Goal: Task Accomplishment & Management: Manage account settings

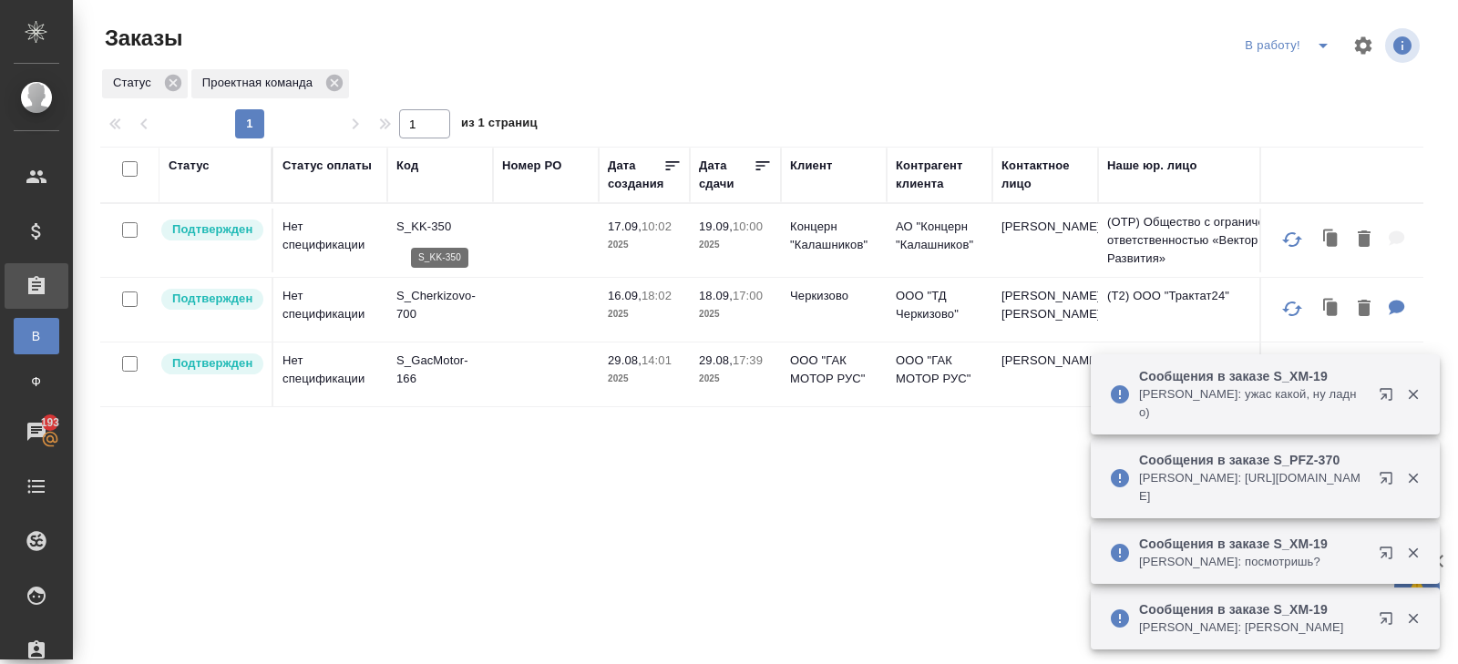
click at [415, 222] on p "S_KK-350" at bounding box center [439, 227] width 87 height 18
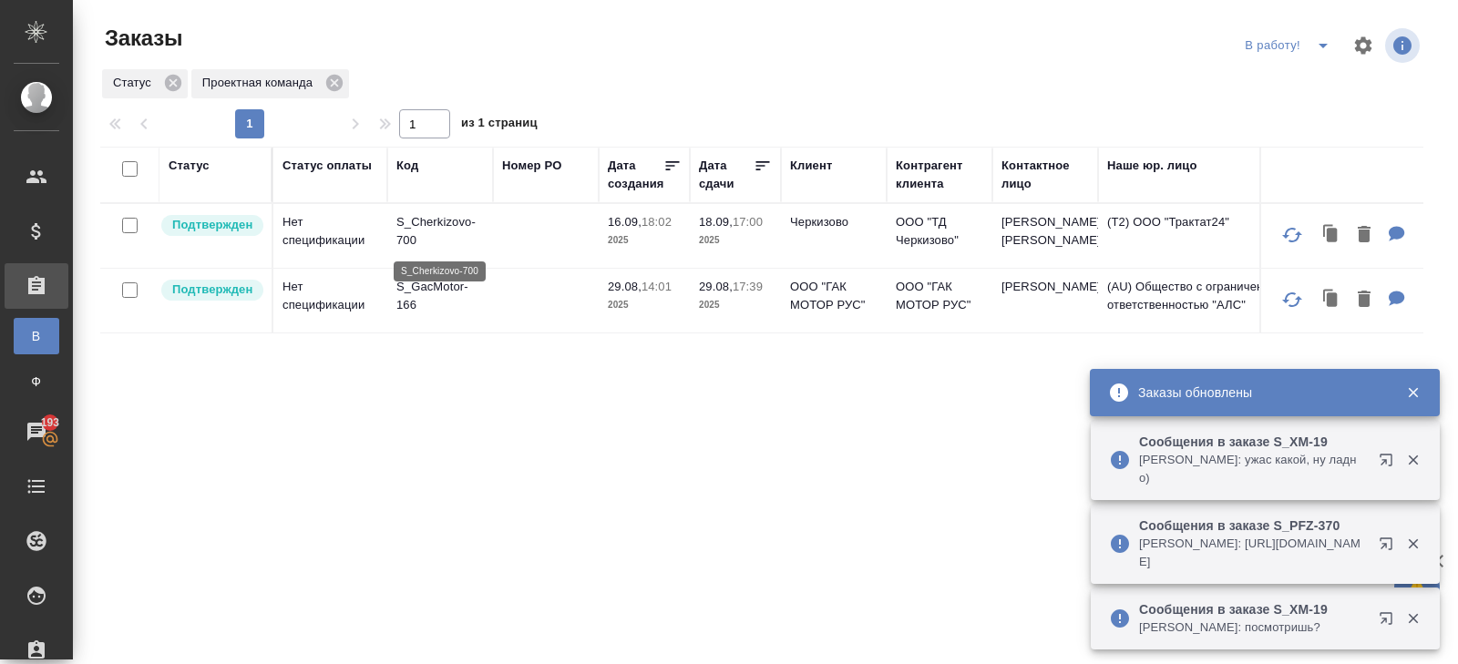
click at [408, 239] on p "S_Cherkizovo-700" at bounding box center [439, 231] width 87 height 36
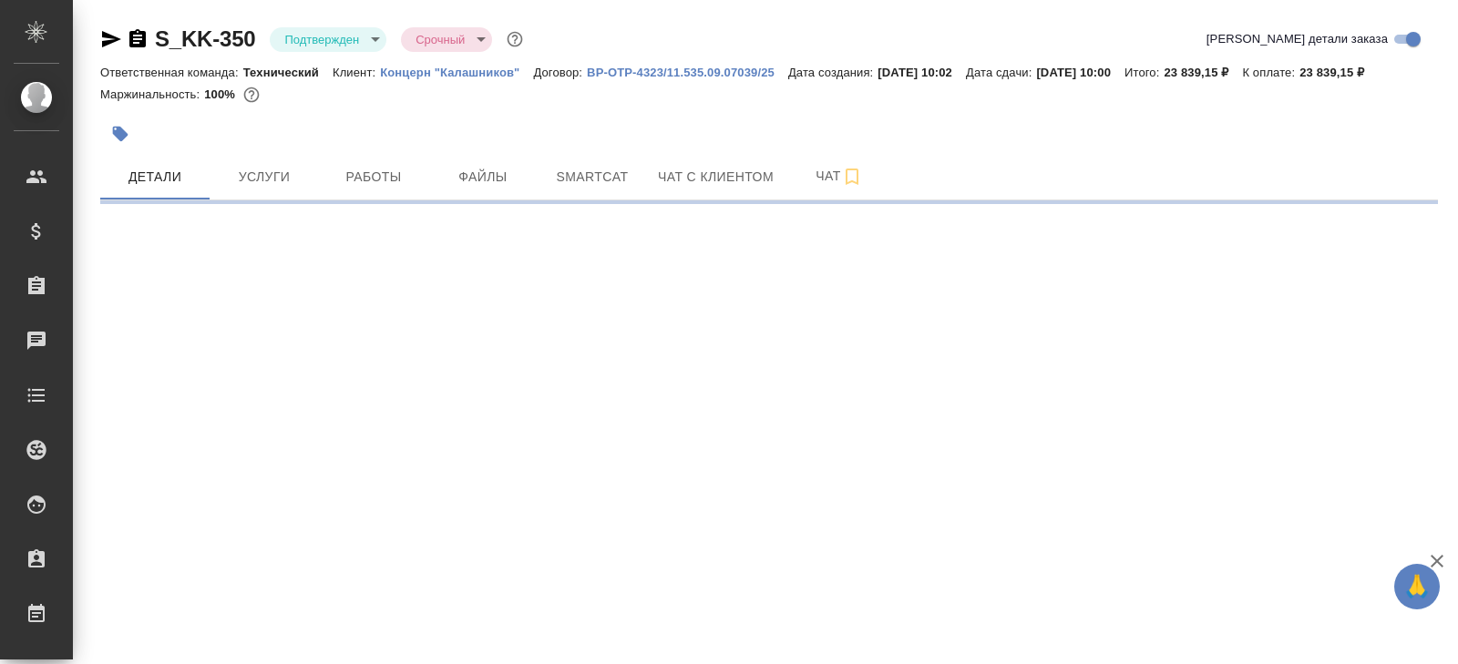
select select "RU"
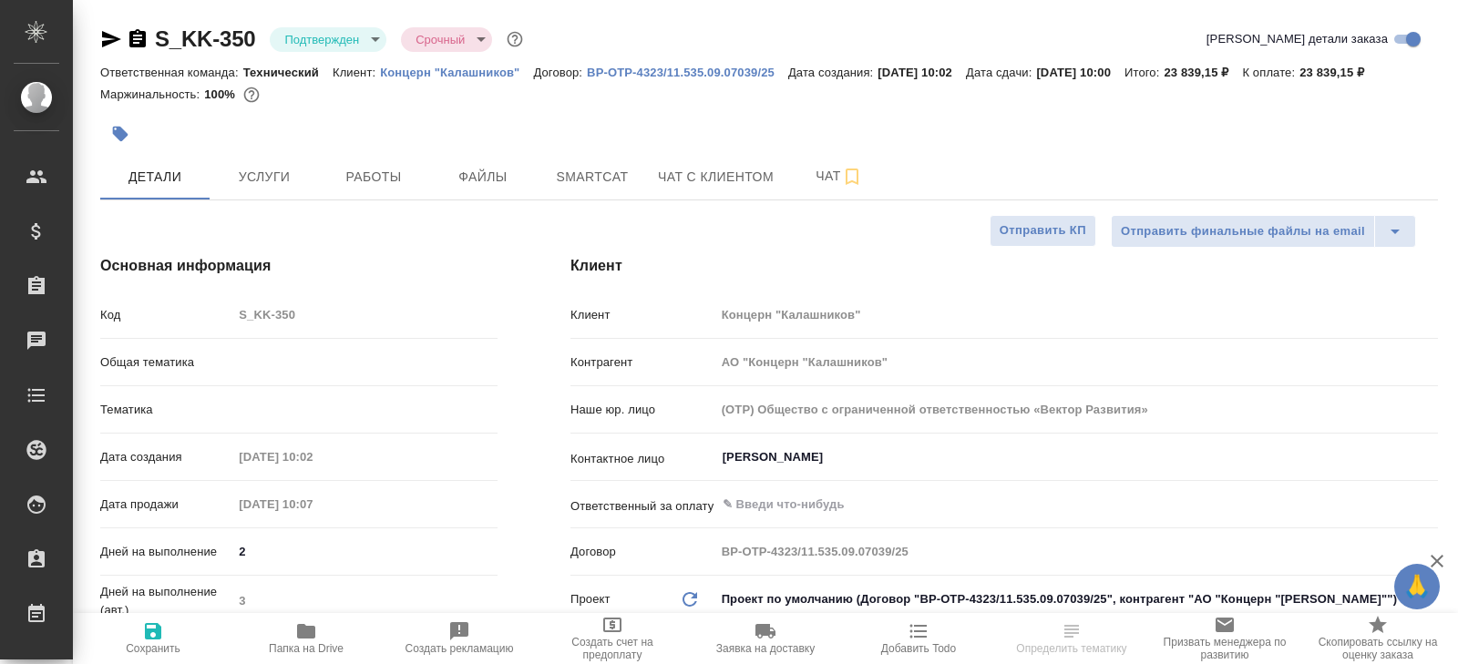
type textarea "x"
click at [334, 42] on body "🙏 .cls-1 fill:#fff; AWATERA [PERSON_NAME] Спецификации Заказы Чаты Todo Проекты…" at bounding box center [729, 332] width 1458 height 664
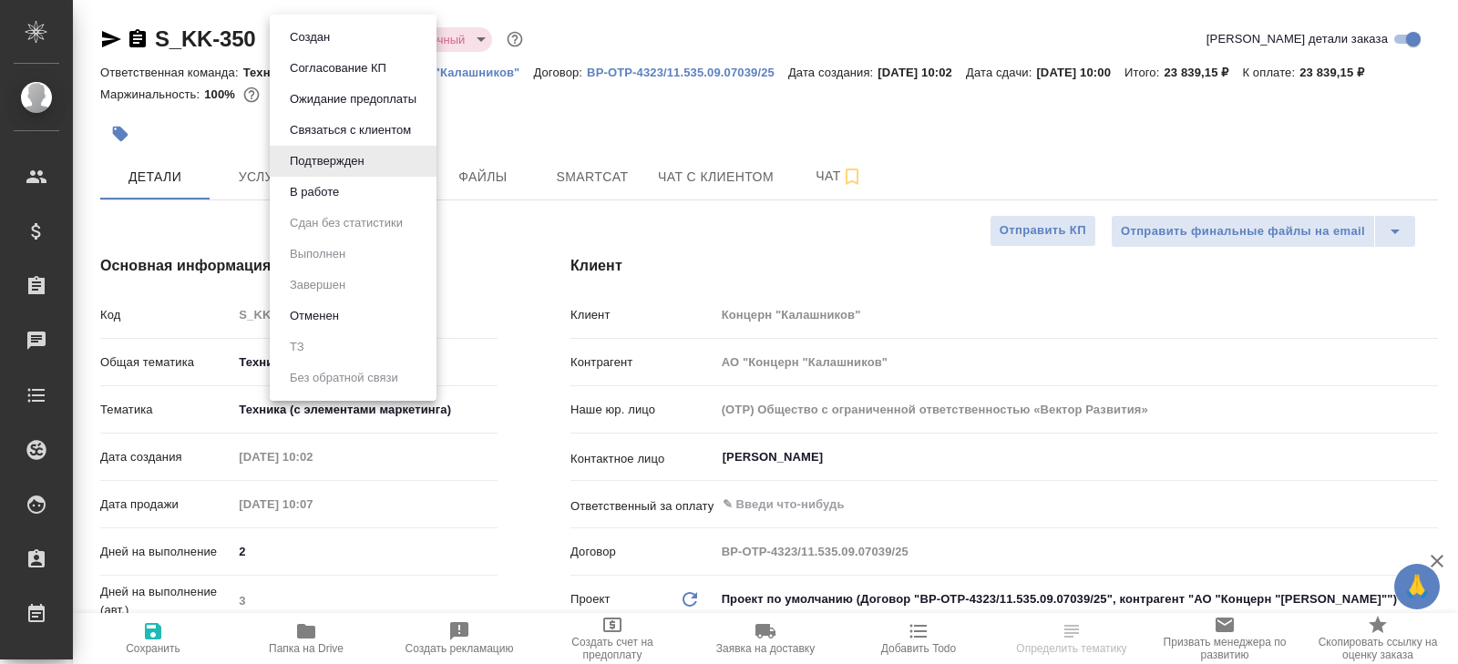
type textarea "x"
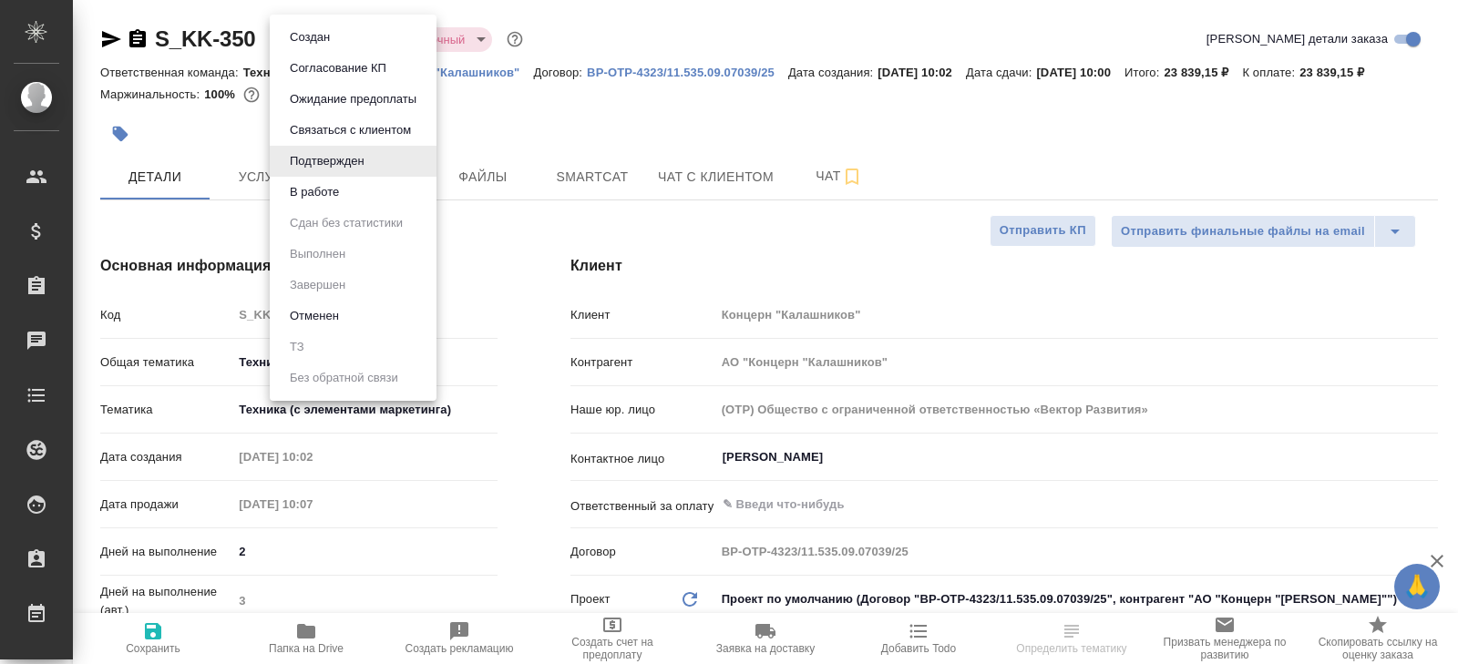
type textarea "x"
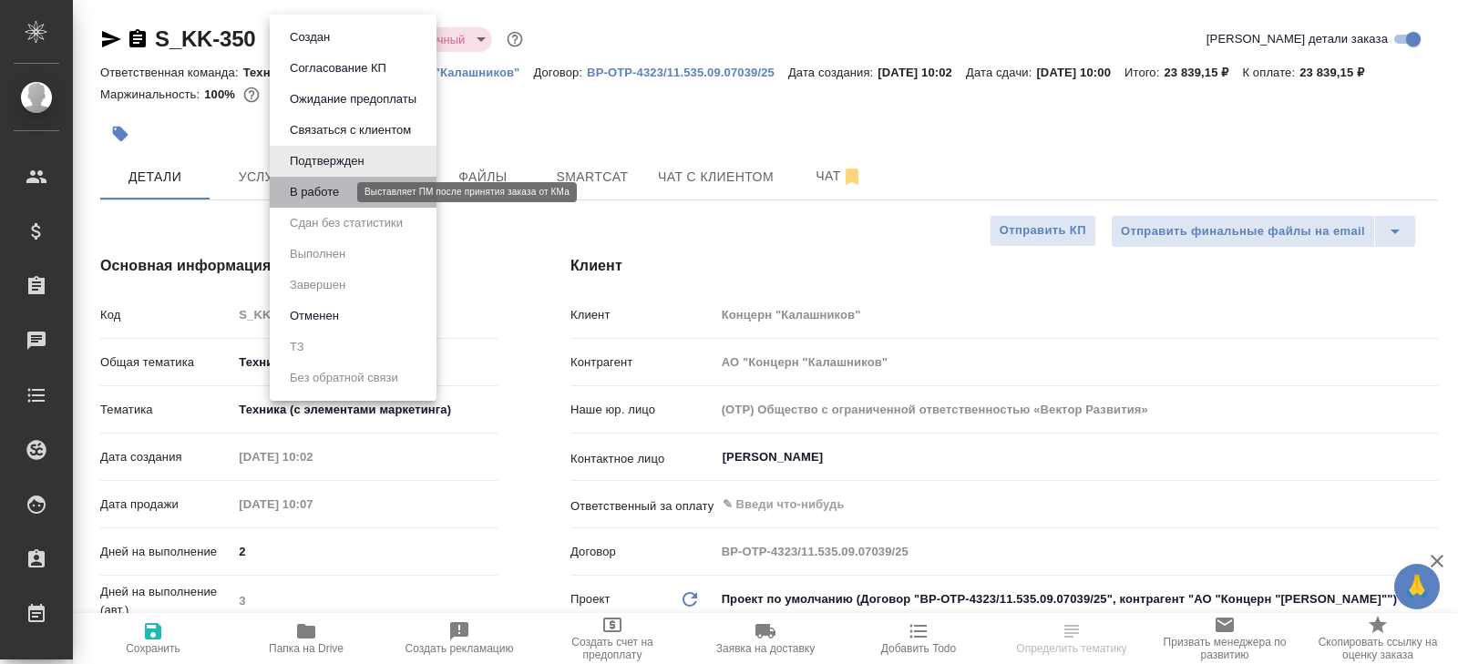
click at [327, 188] on button "В работе" at bounding box center [314, 192] width 60 height 20
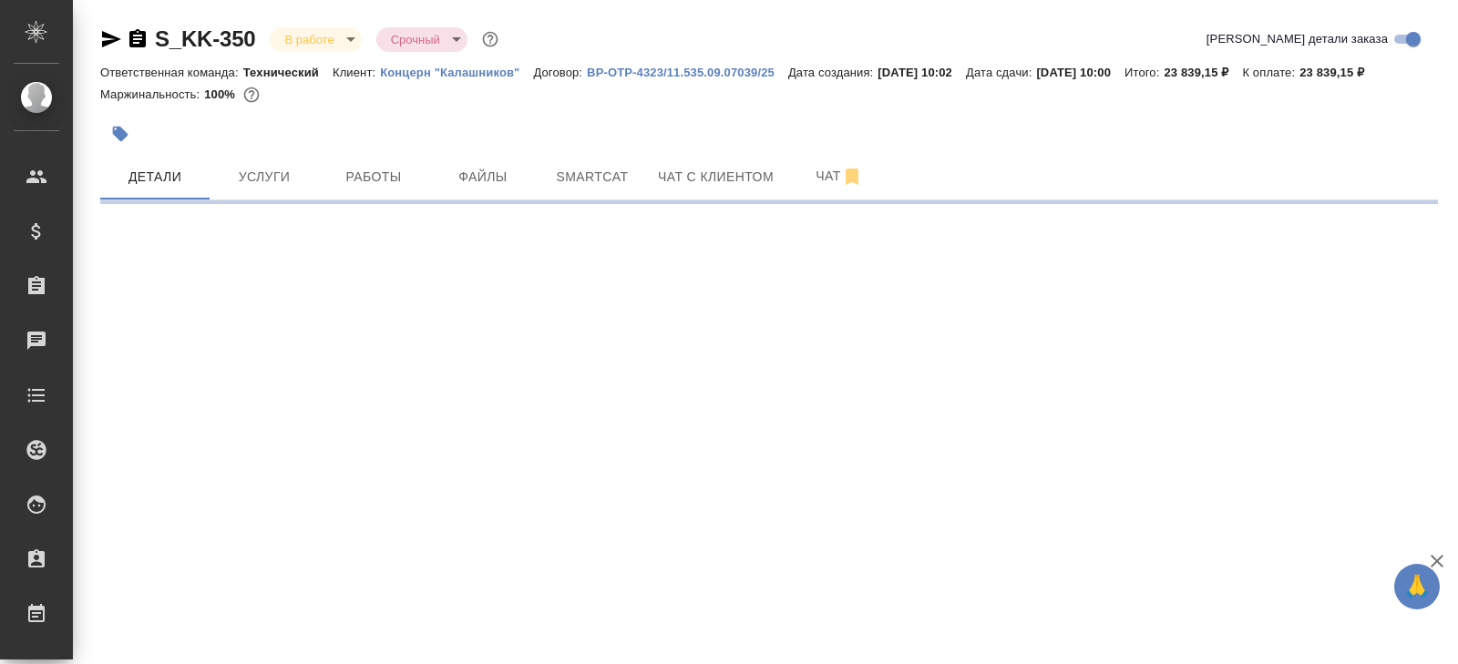
select select "RU"
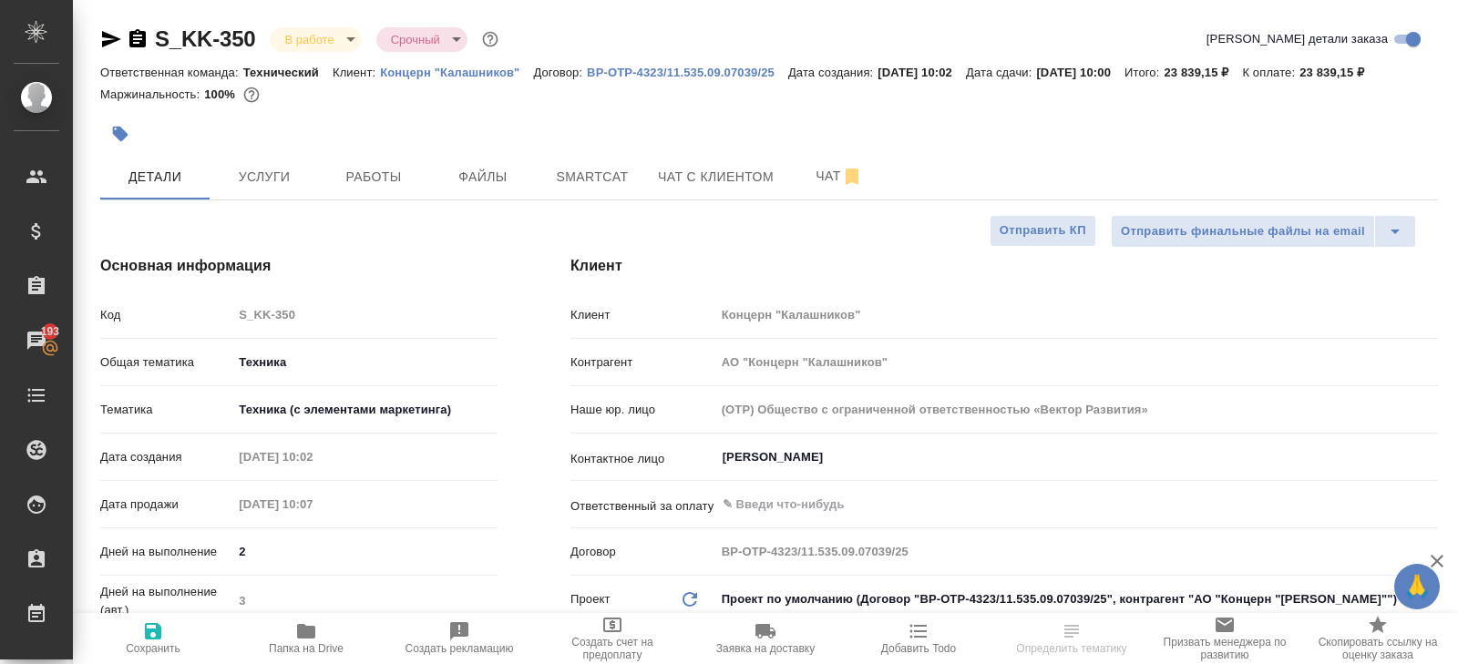
select select "RU"
type textarea "x"
click at [617, 189] on span "Smartcat" at bounding box center [591, 177] width 87 height 23
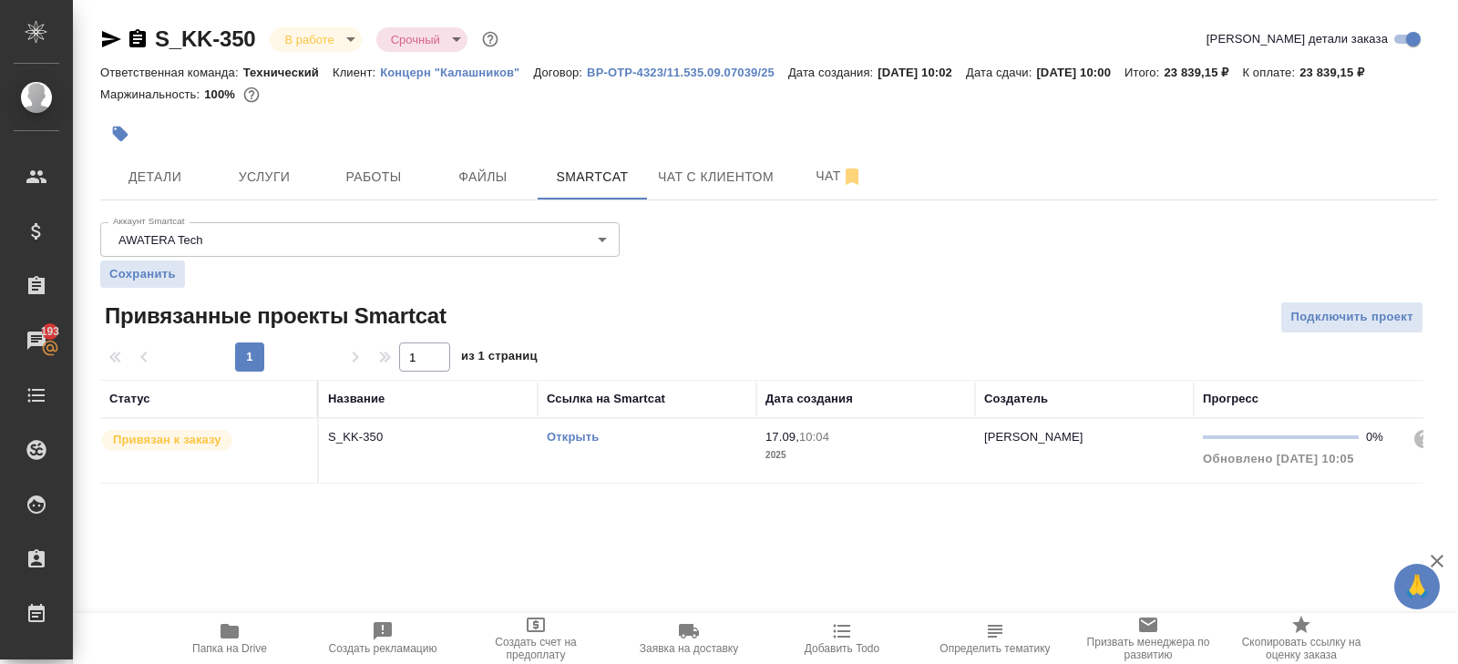
click at [652, 446] on div "Открыть" at bounding box center [647, 437] width 200 height 18
click at [400, 189] on span "Работы" at bounding box center [373, 177] width 87 height 23
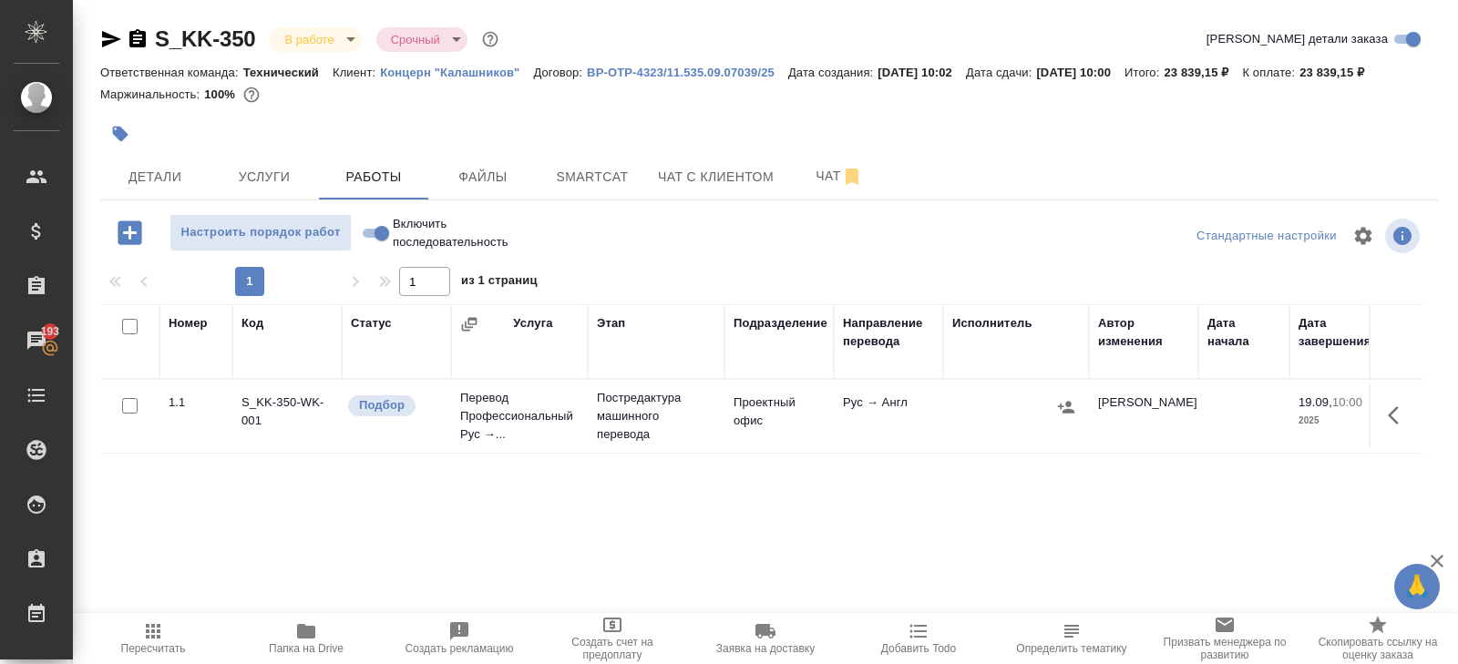
click at [1402, 426] on icon "button" at bounding box center [1399, 416] width 22 height 22
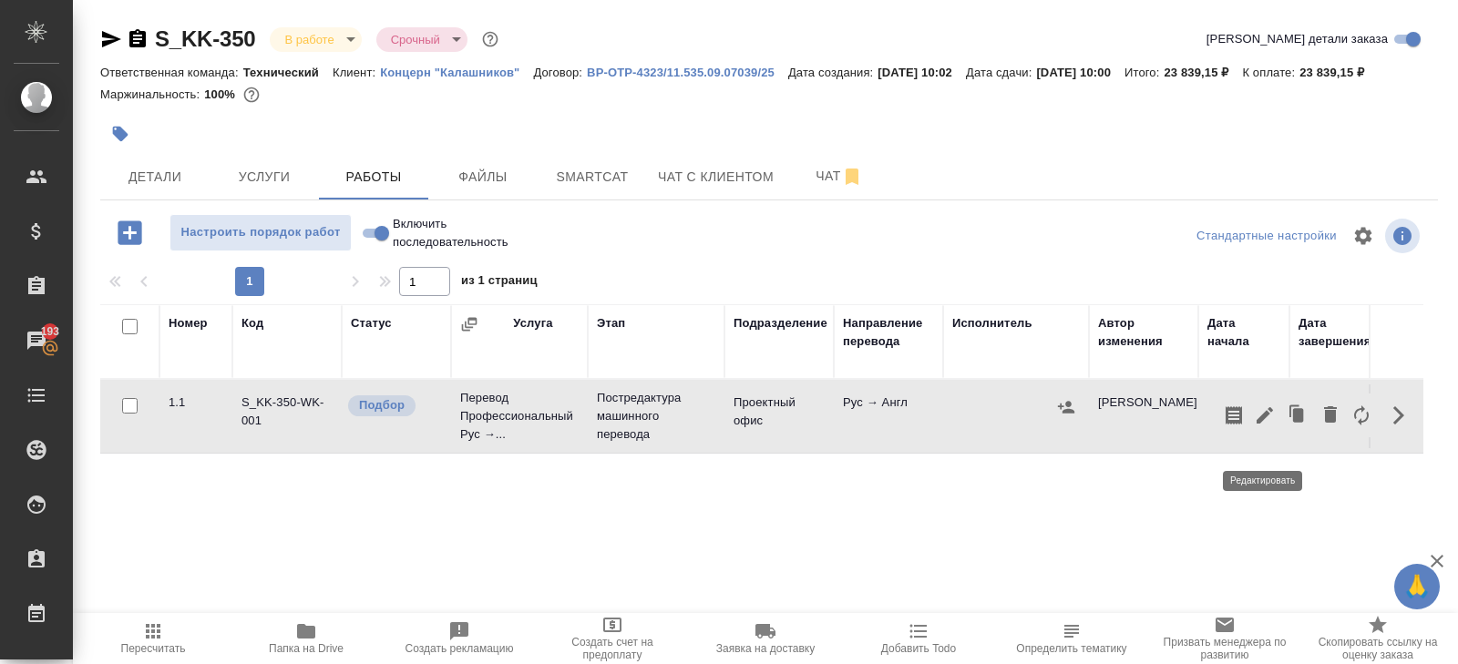
click at [1260, 426] on icon "button" at bounding box center [1265, 416] width 22 height 22
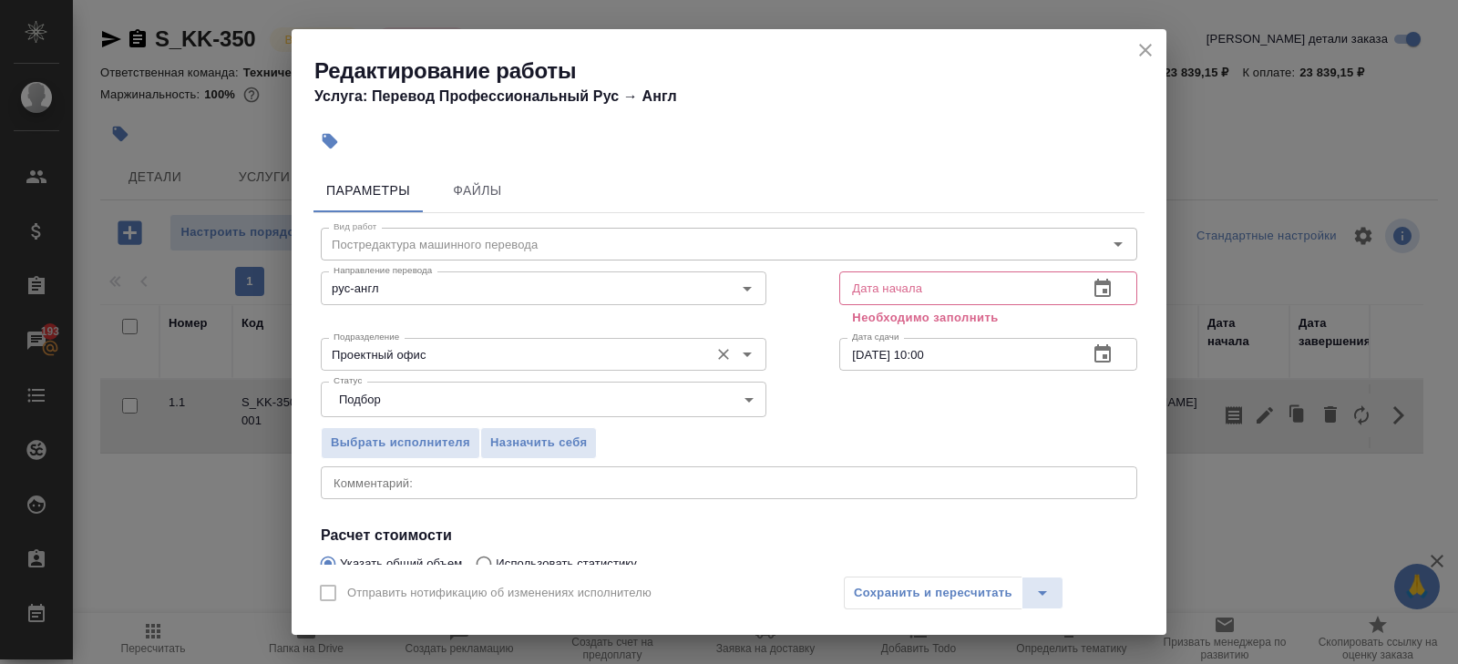
scroll to position [215, 0]
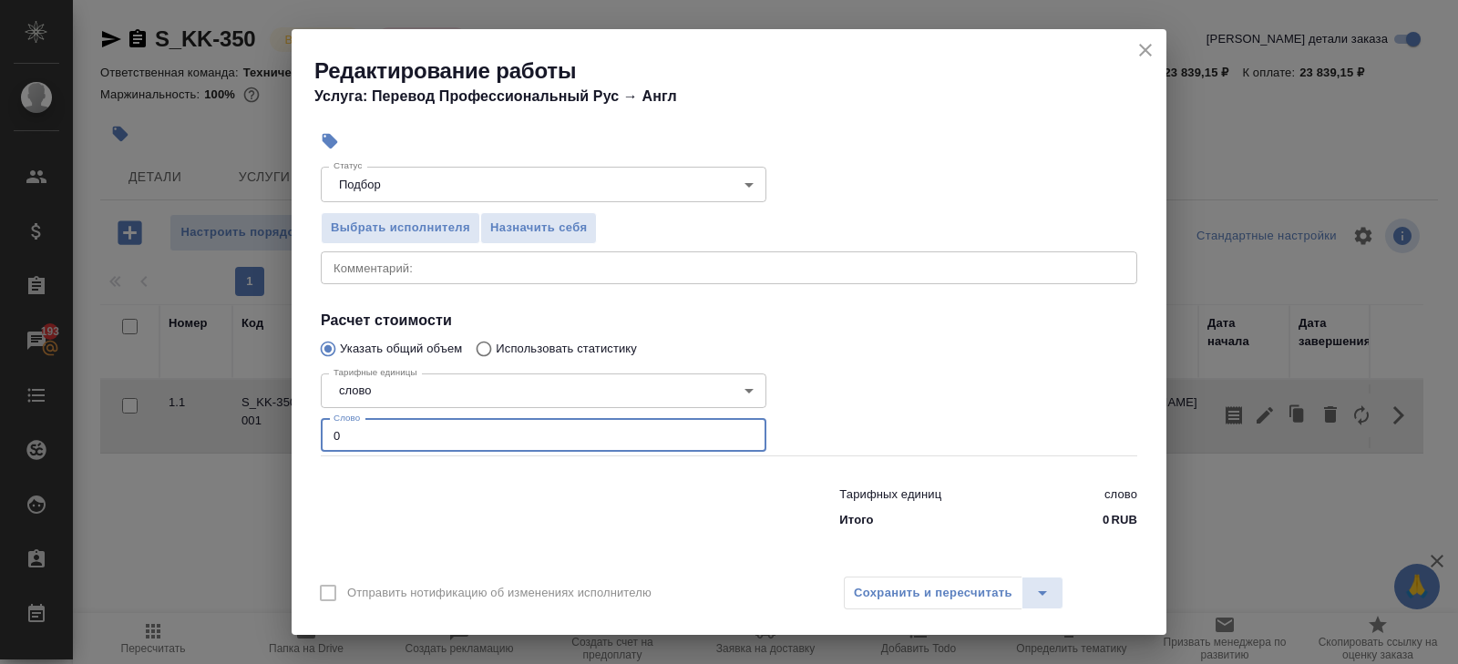
drag, startPoint x: 412, startPoint y: 438, endPoint x: 246, endPoint y: 437, distance: 165.8
click at [246, 437] on div "Редактирование работы Услуга: Перевод Профессиональный Рус → Англ Параметры Фай…" at bounding box center [729, 332] width 1458 height 664
type input "4139"
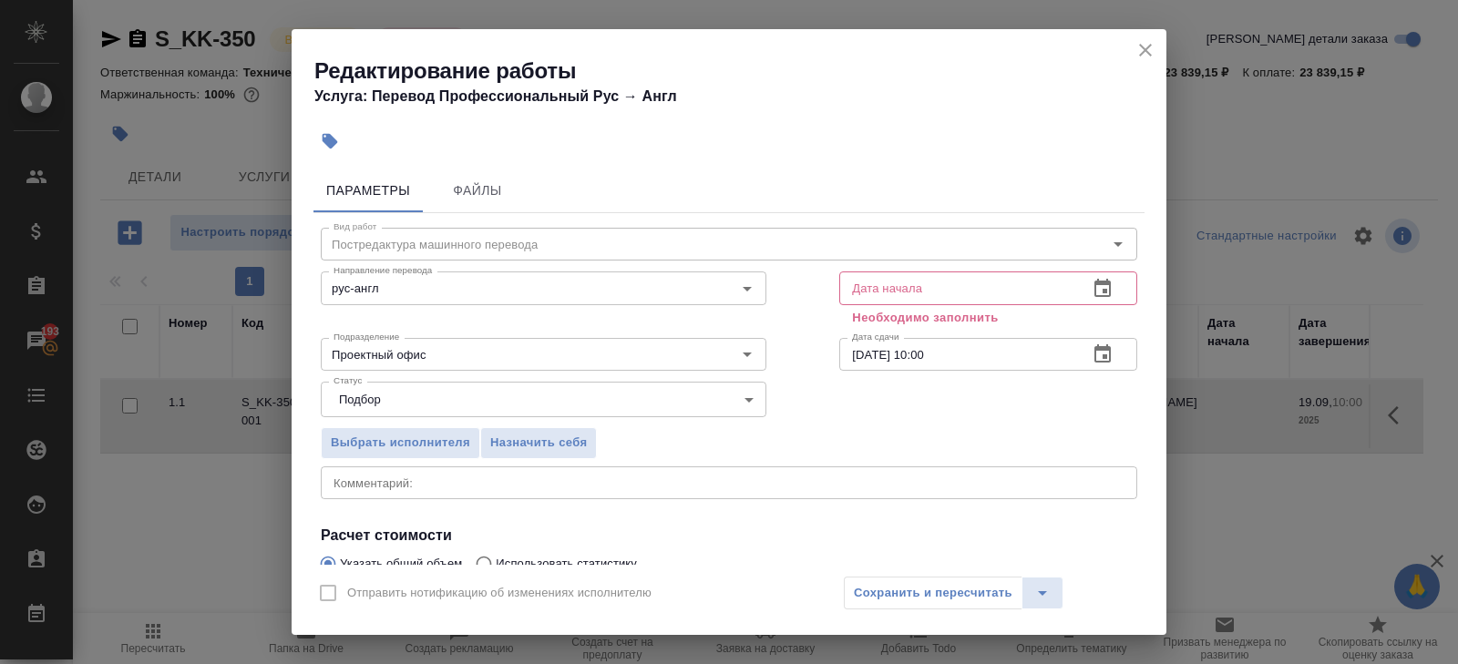
type input "4139.5"
click at [1102, 285] on icon "button" at bounding box center [1102, 289] width 22 height 22
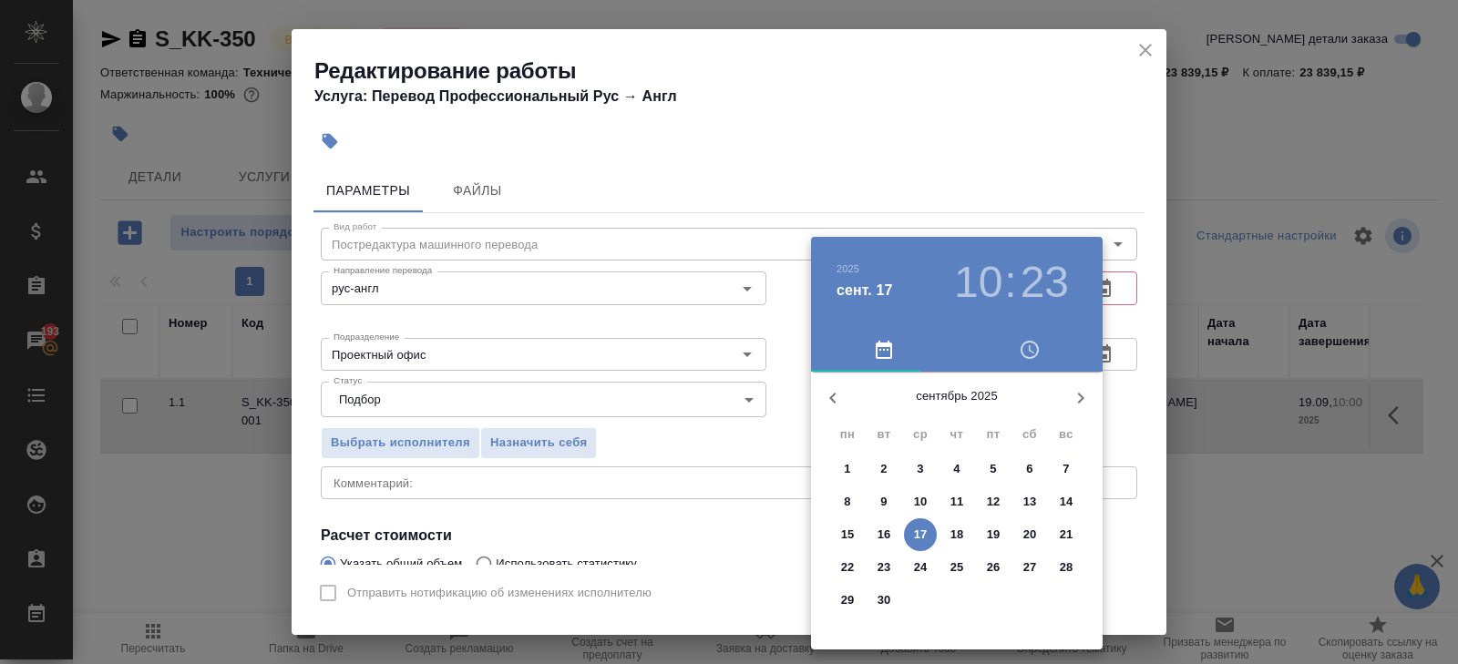
click at [917, 539] on p "17" at bounding box center [921, 535] width 14 height 18
type input "17.09.2025 10:23"
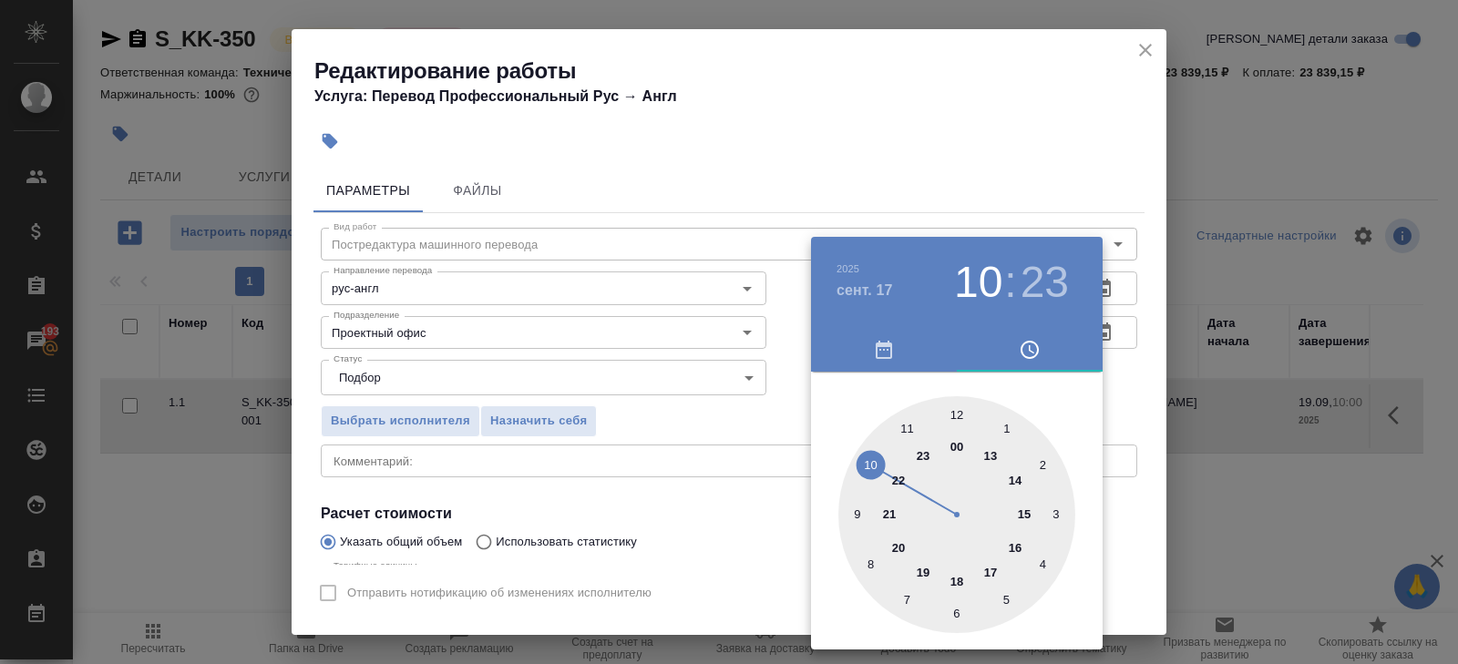
click at [1128, 393] on div at bounding box center [729, 332] width 1458 height 664
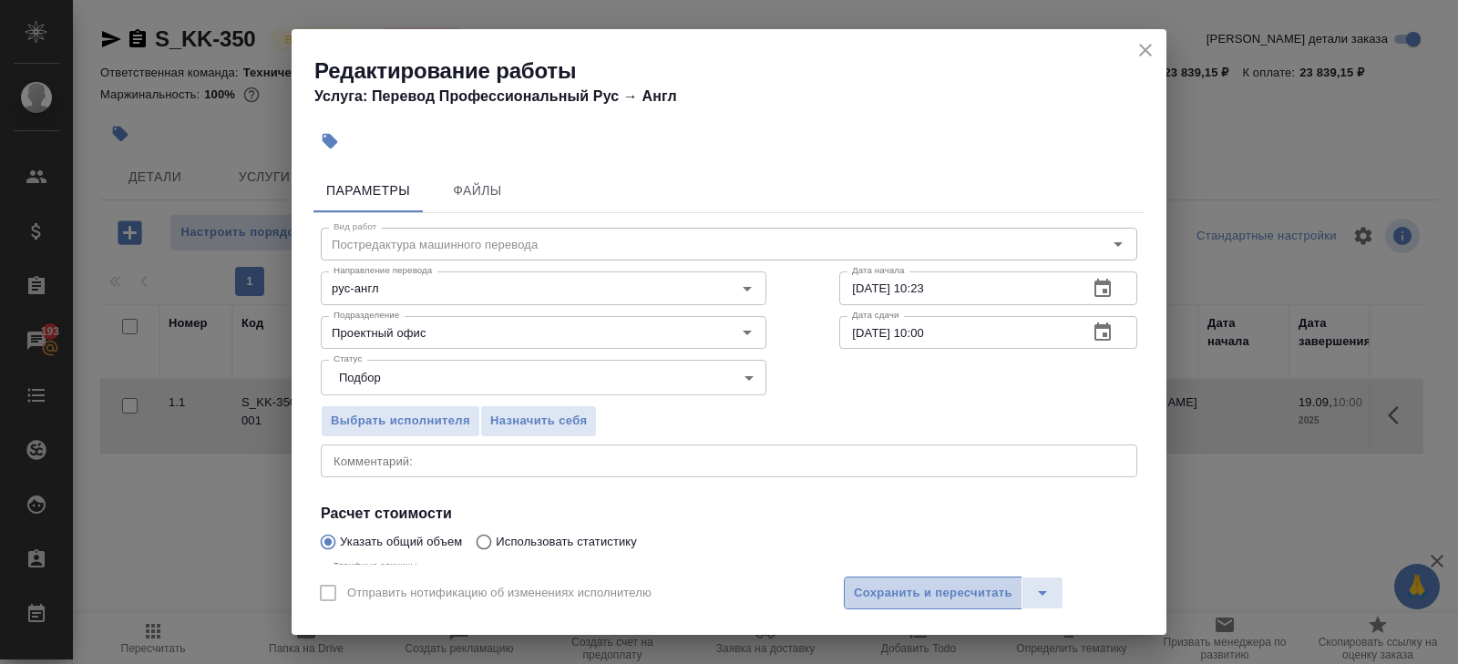
click at [913, 600] on span "Сохранить и пересчитать" at bounding box center [933, 593] width 159 height 21
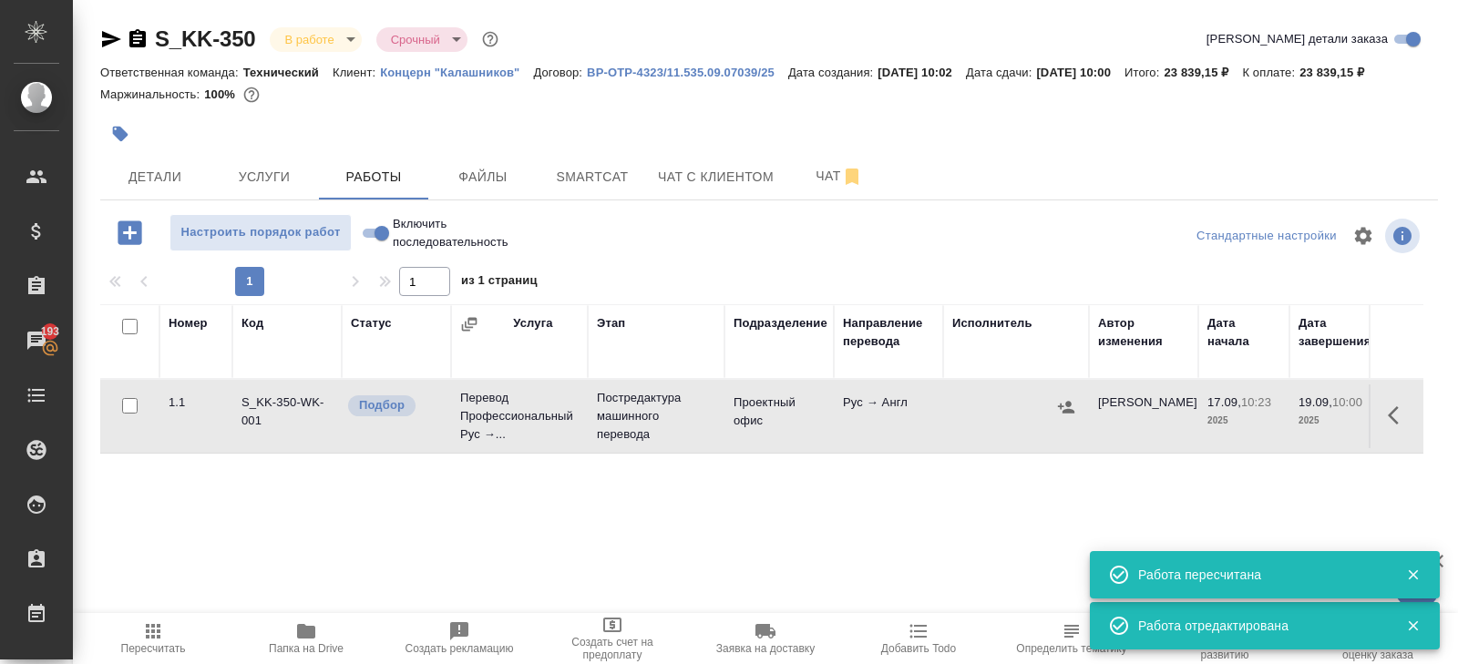
click at [1064, 416] on icon "button" at bounding box center [1066, 407] width 18 height 18
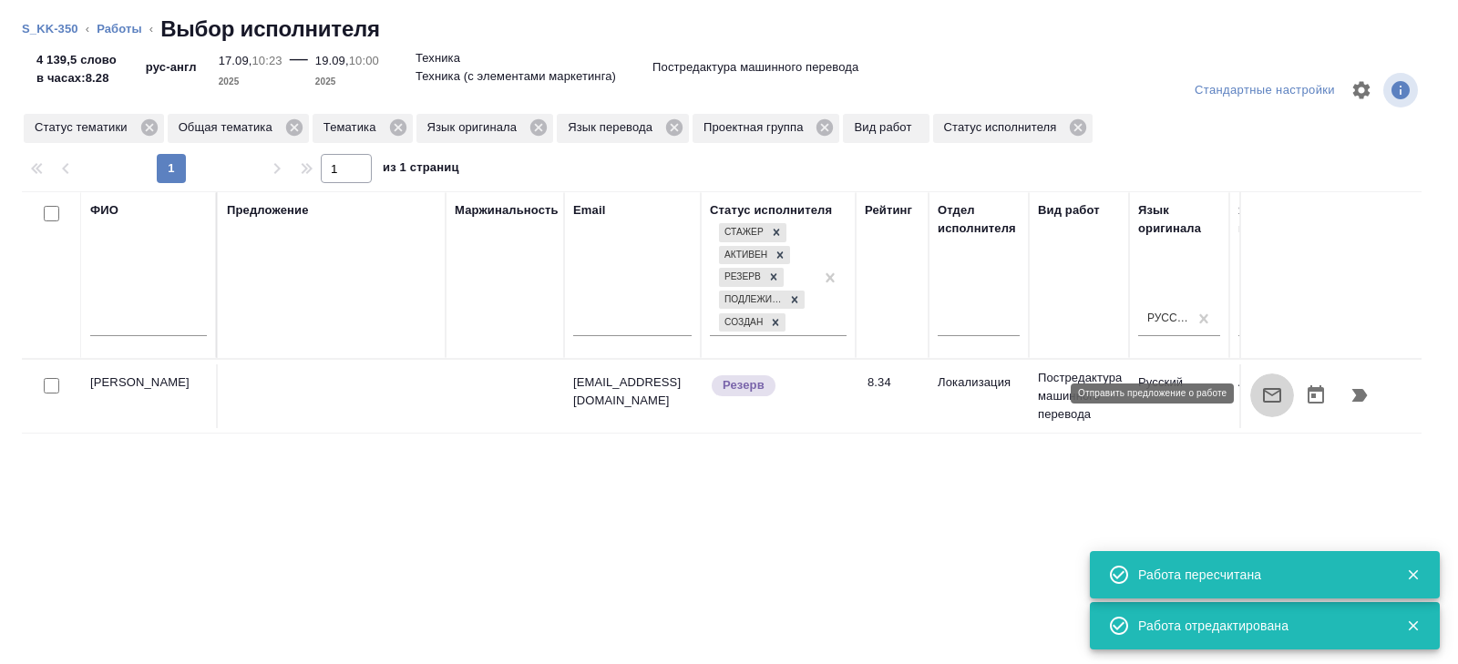
click at [1272, 395] on icon "button" at bounding box center [1272, 395] width 22 height 22
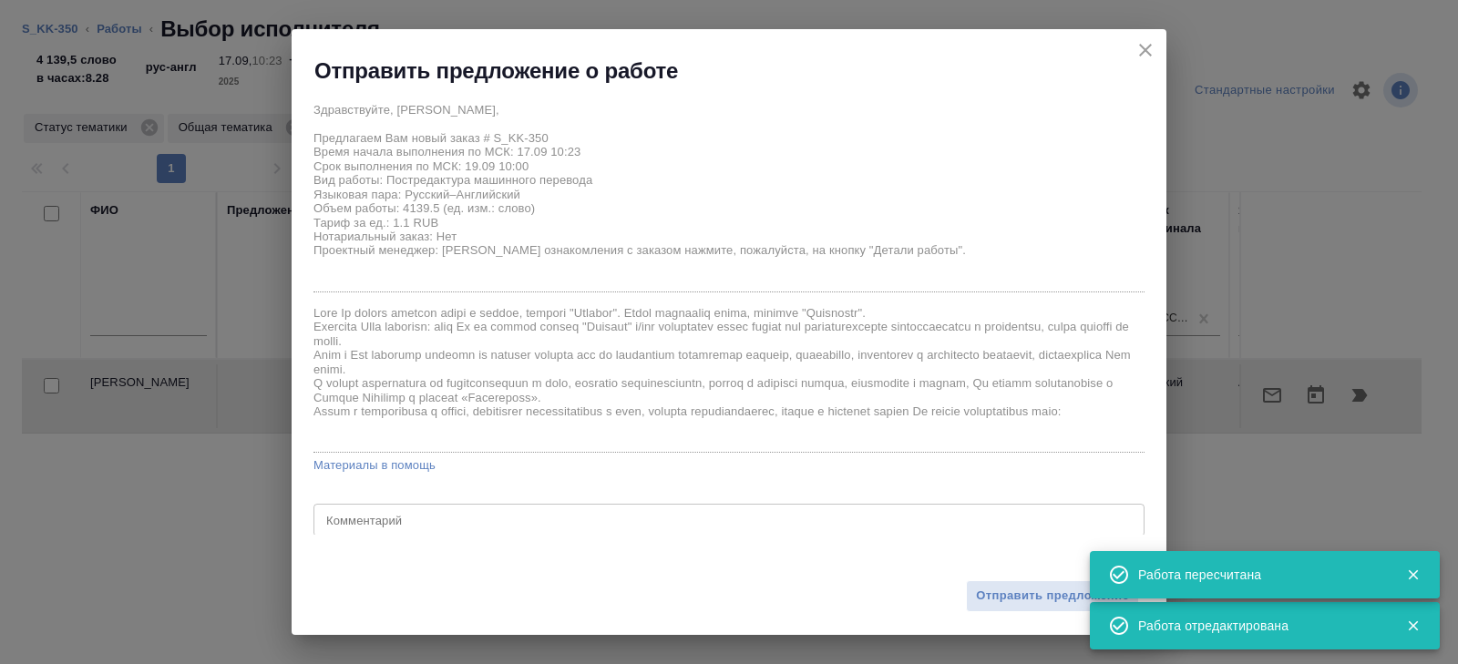
click at [1022, 612] on div "Отправить предложение" at bounding box center [729, 585] width 875 height 100
click at [1022, 605] on span "Отправить предложение" at bounding box center [1052, 596] width 153 height 21
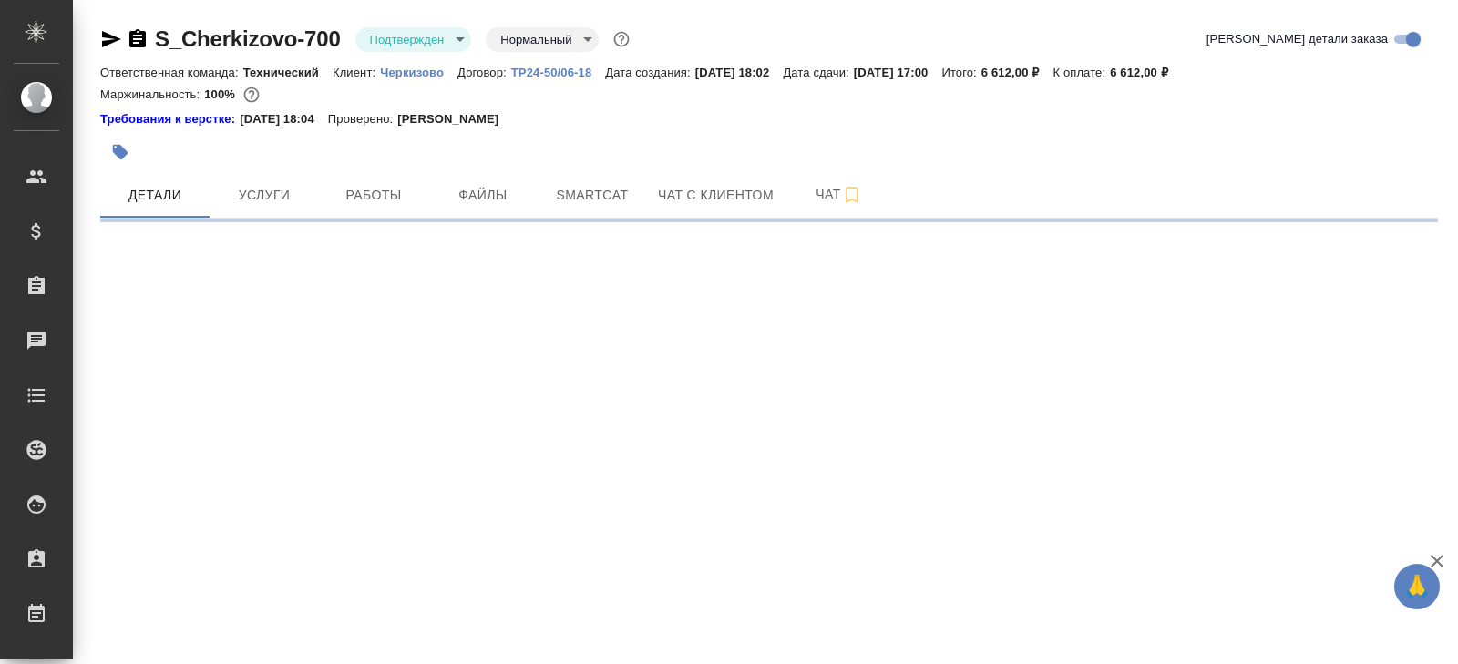
select select "RU"
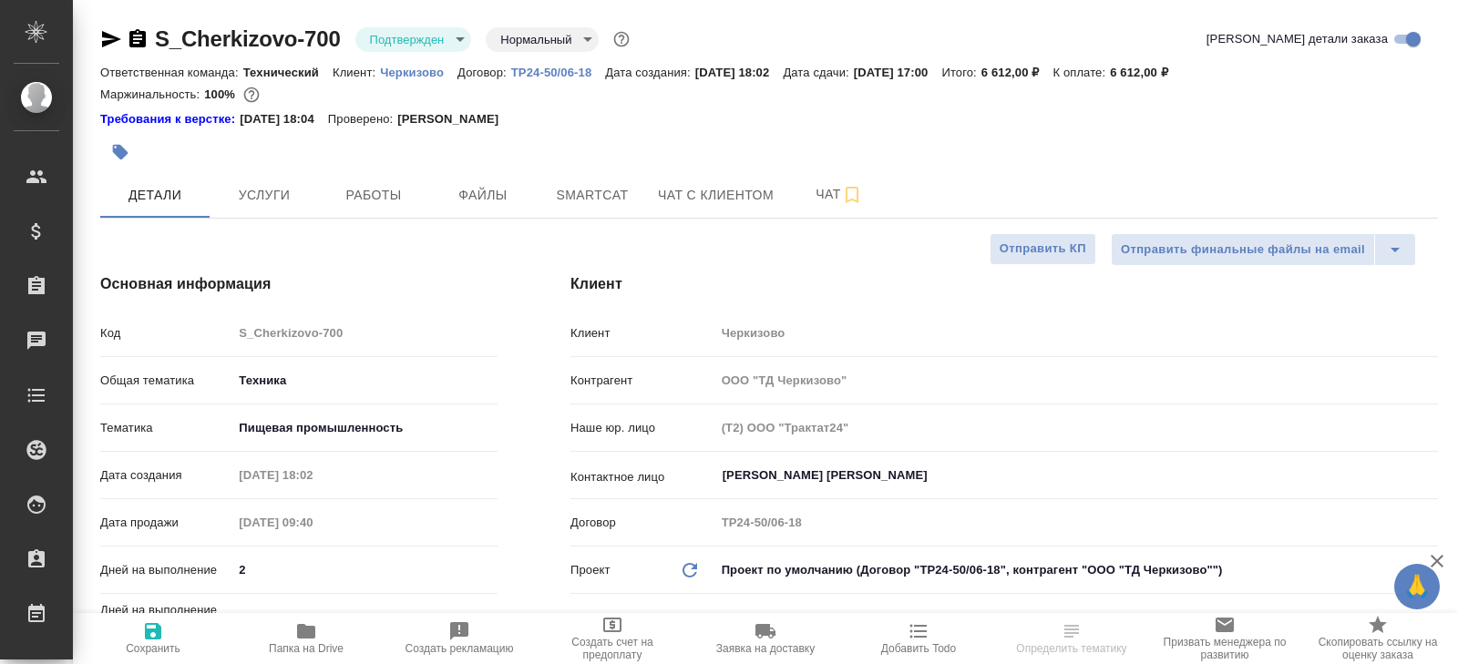
type textarea "x"
click at [387, 47] on body "🙏 .cls-1 fill:#fff; AWATERA Belyakova Yulia Клиенты Спецификации Заказы Чаты To…" at bounding box center [729, 332] width 1458 height 664
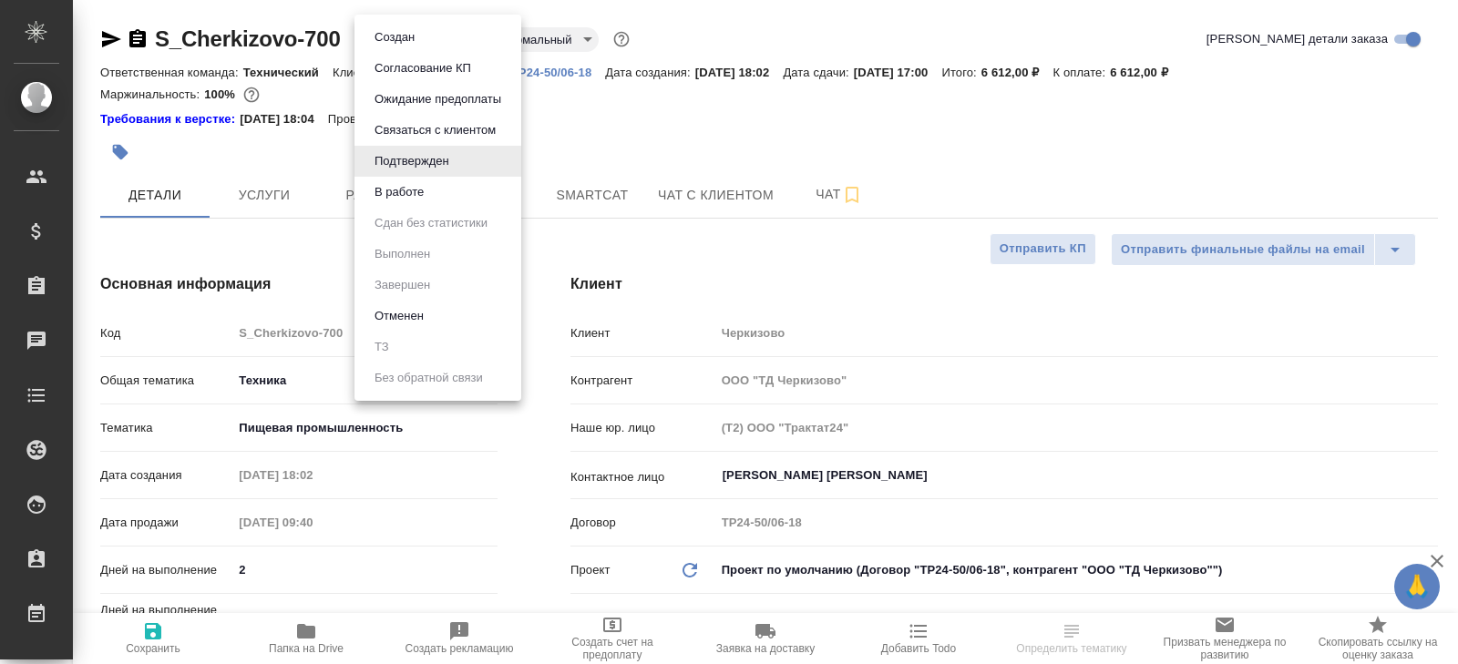
type textarea "x"
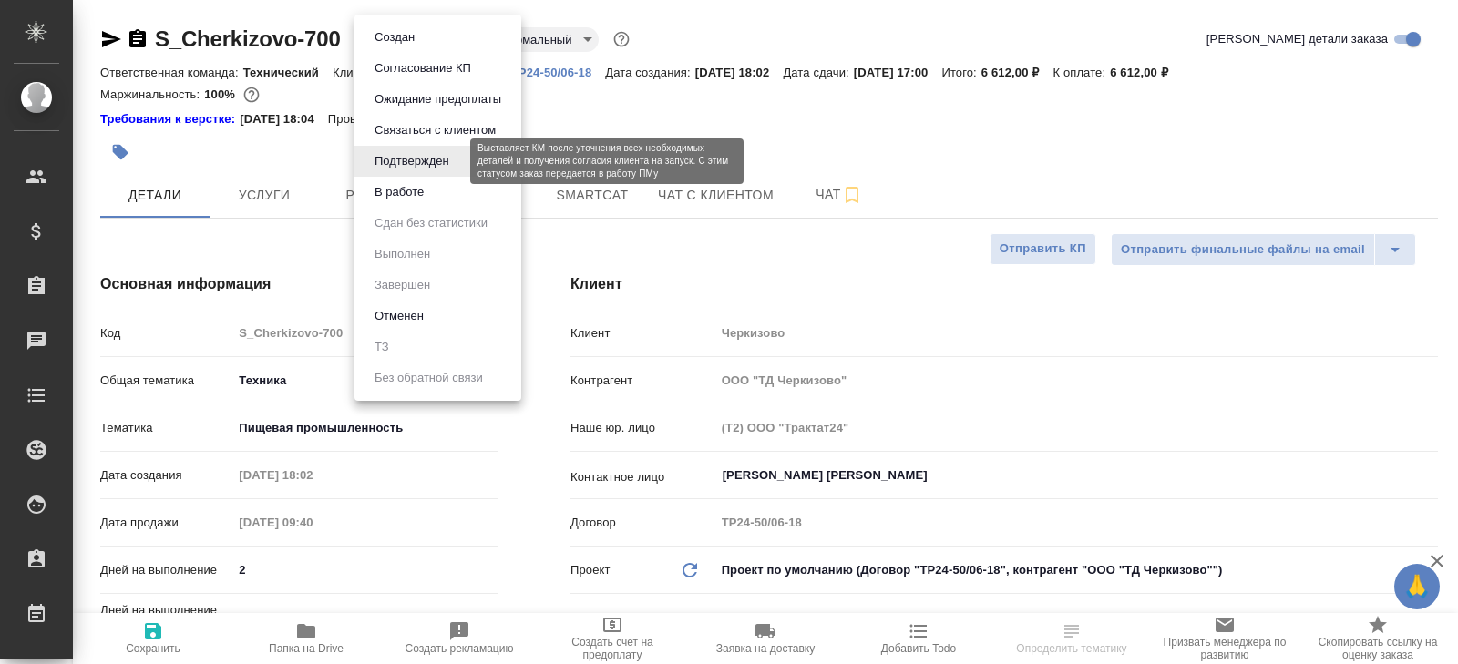
type textarea "x"
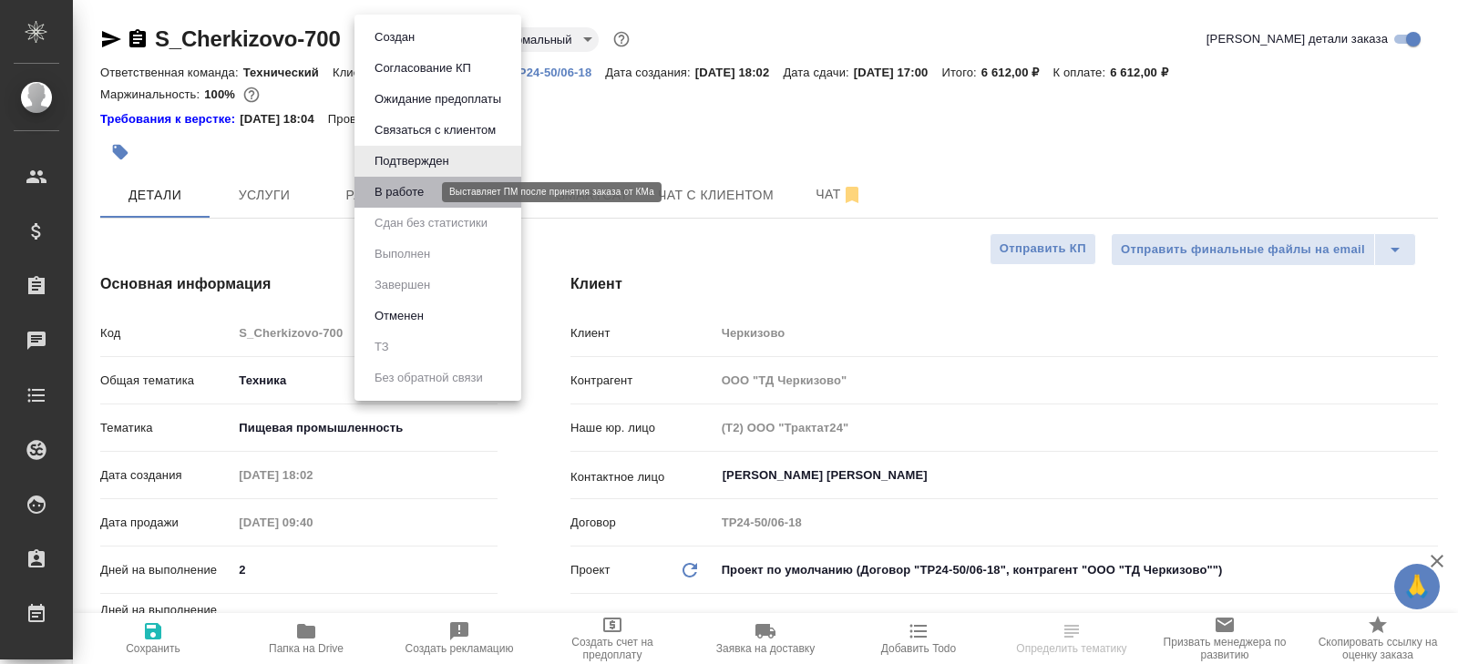
click at [387, 184] on button "В работе" at bounding box center [399, 192] width 60 height 20
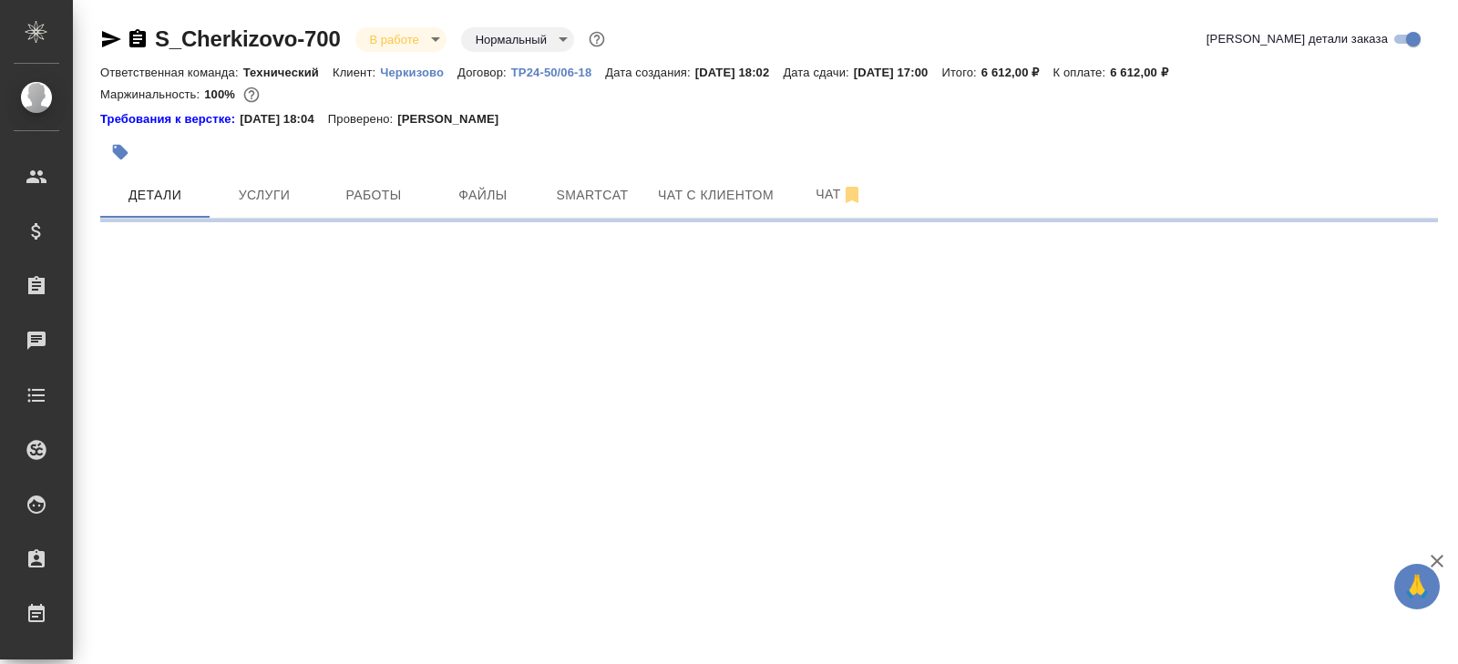
select select "RU"
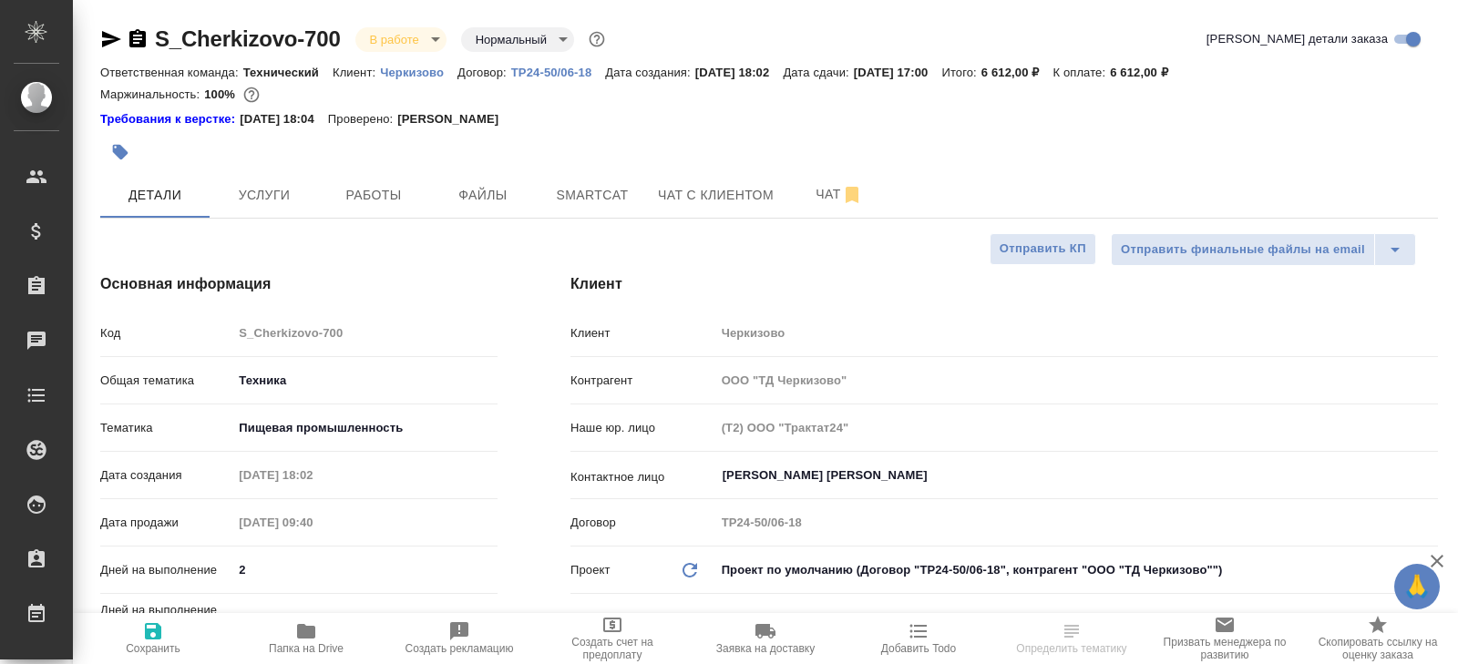
type textarea "x"
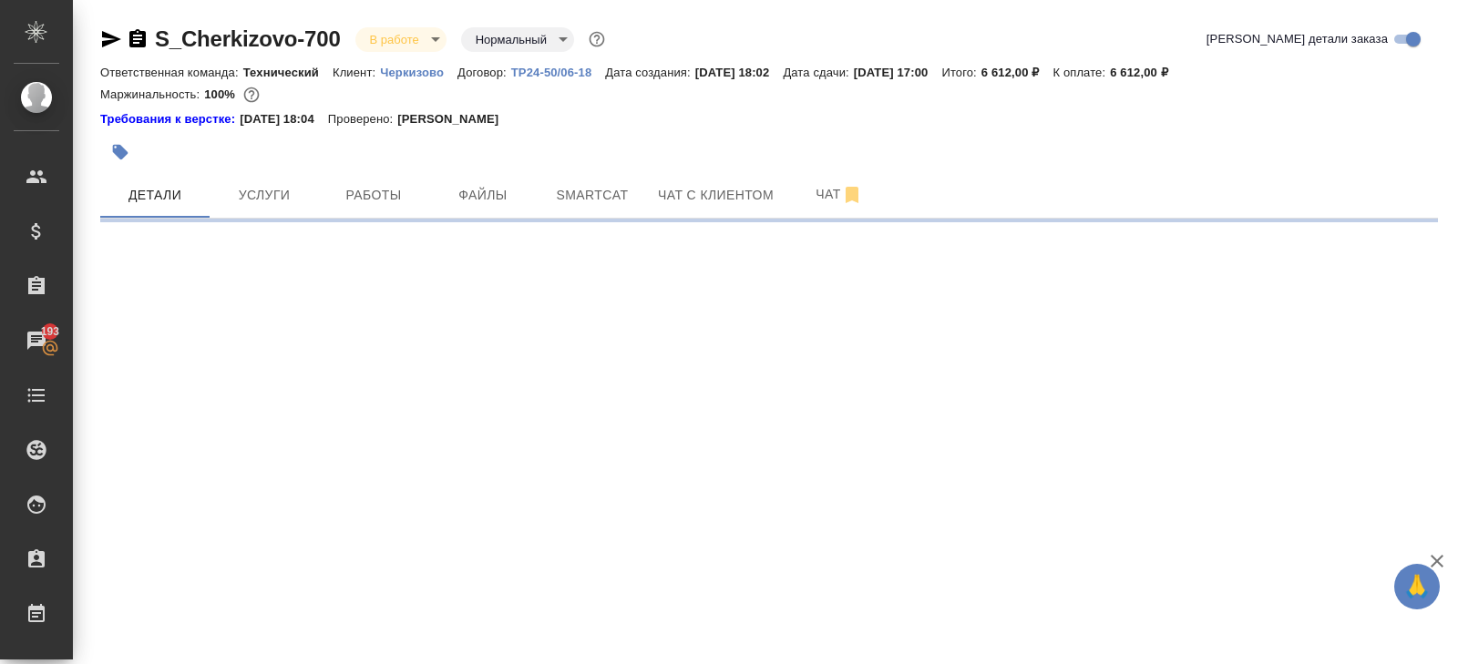
select select "RU"
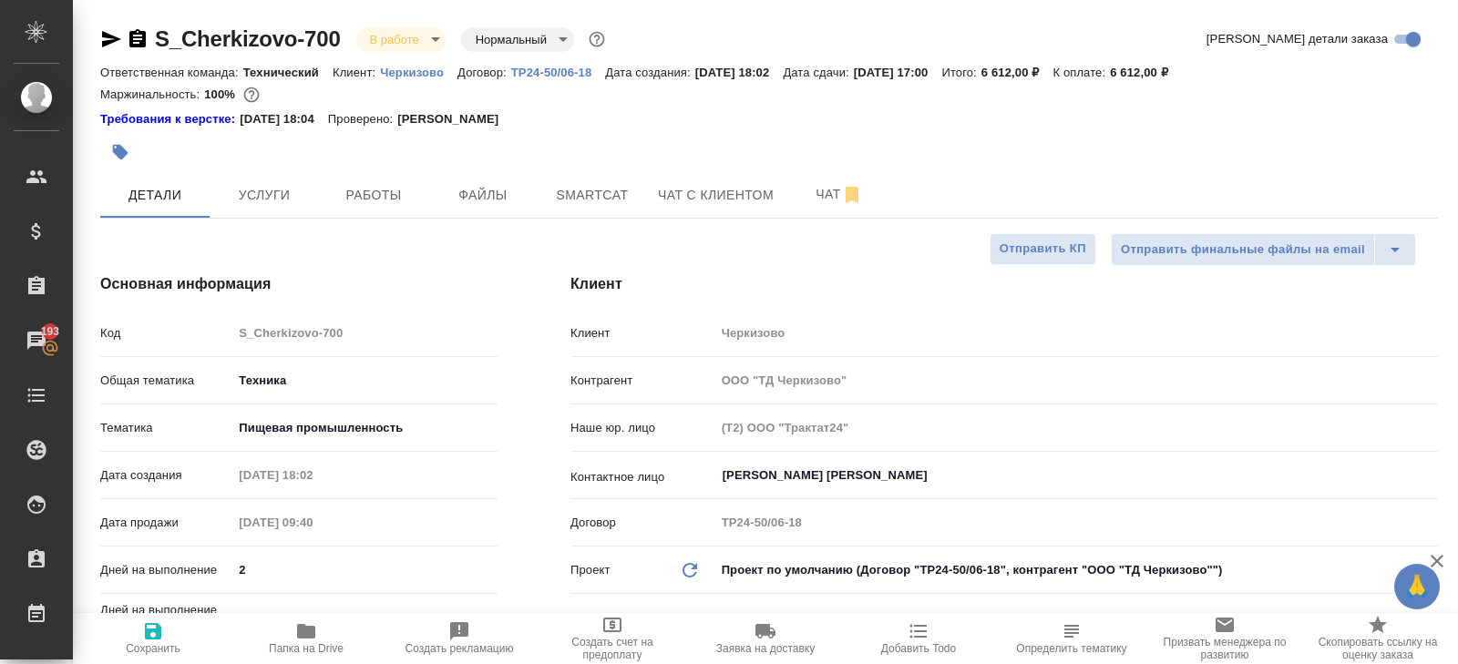
type textarea "x"
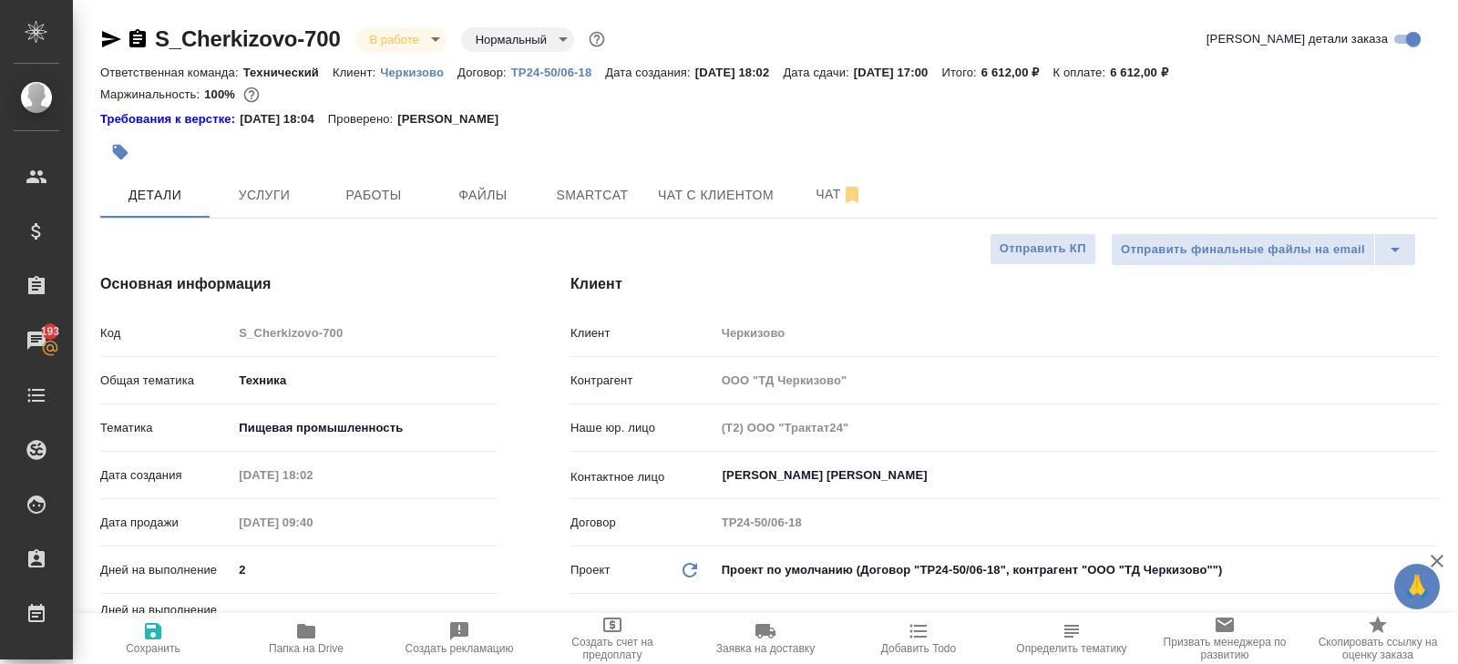
type textarea "x"
click at [794, 197] on button "Чат" at bounding box center [838, 195] width 109 height 46
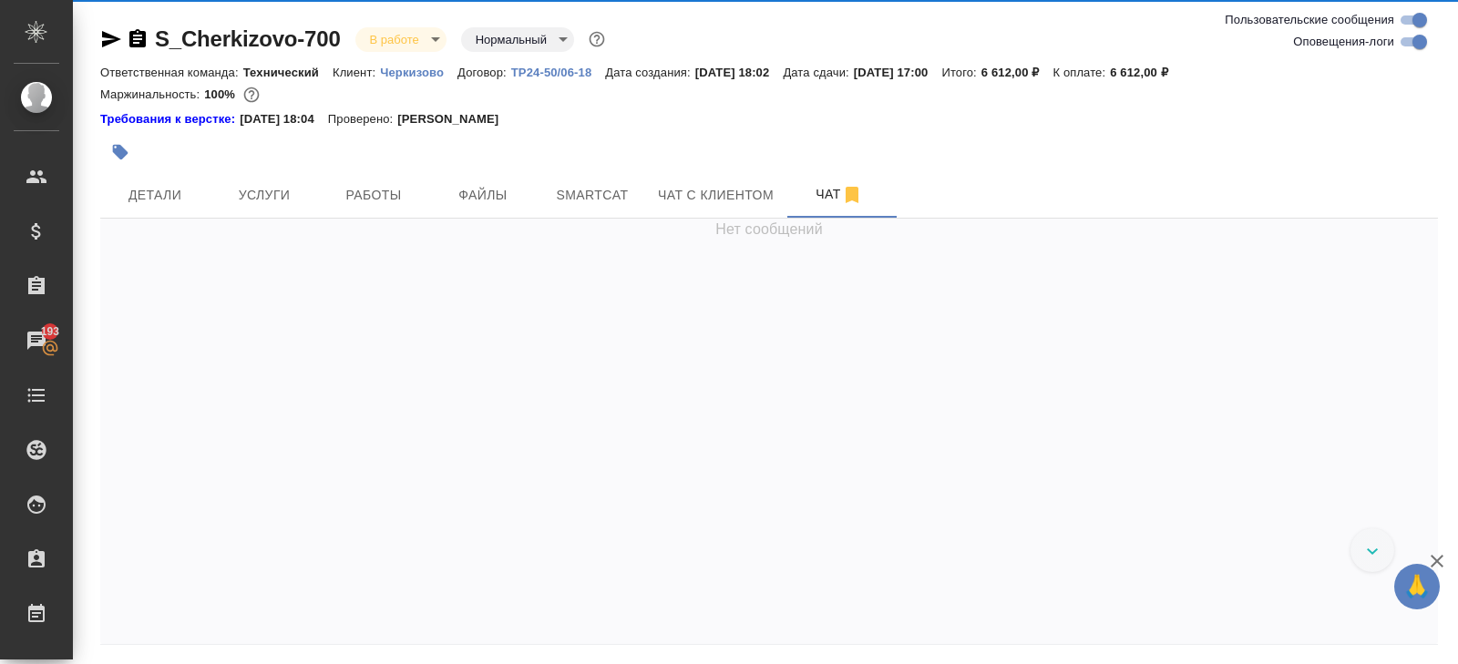
scroll to position [4410, 0]
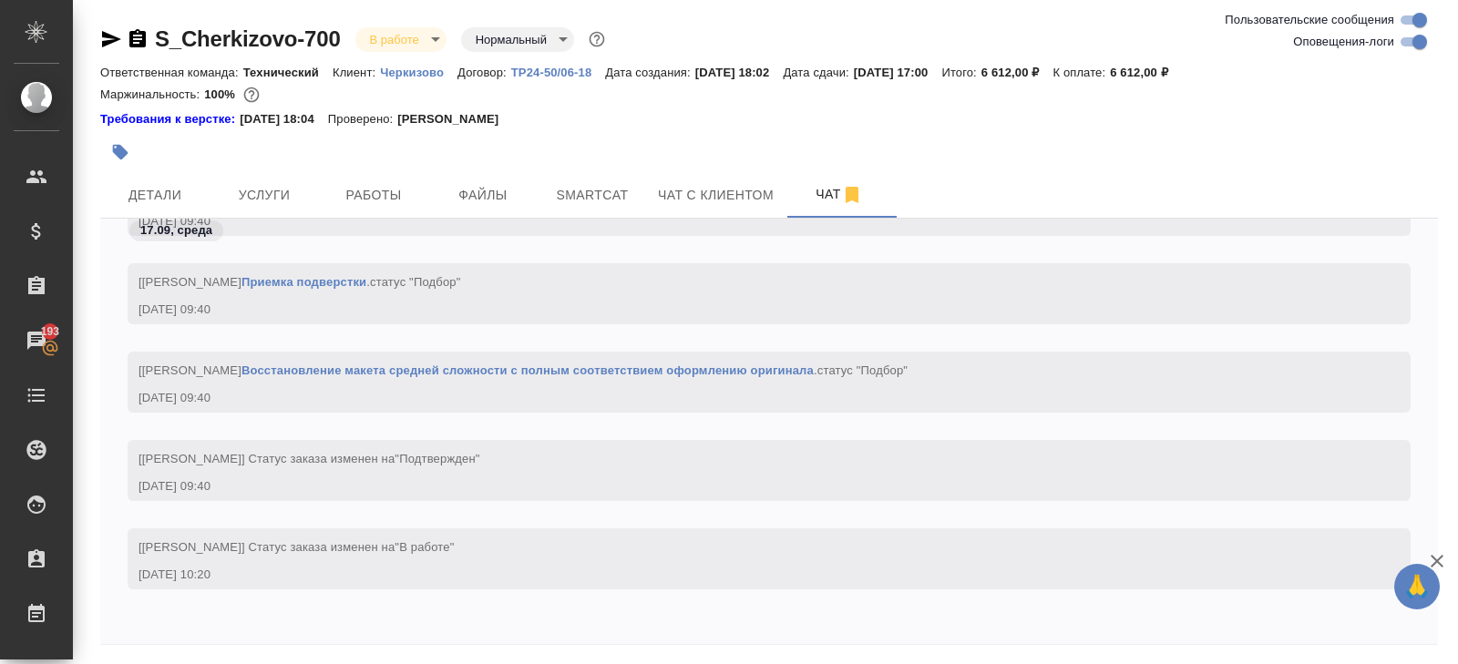
click at [1406, 43] on input "Оповещения-логи" at bounding box center [1420, 42] width 66 height 22
checkbox input "false"
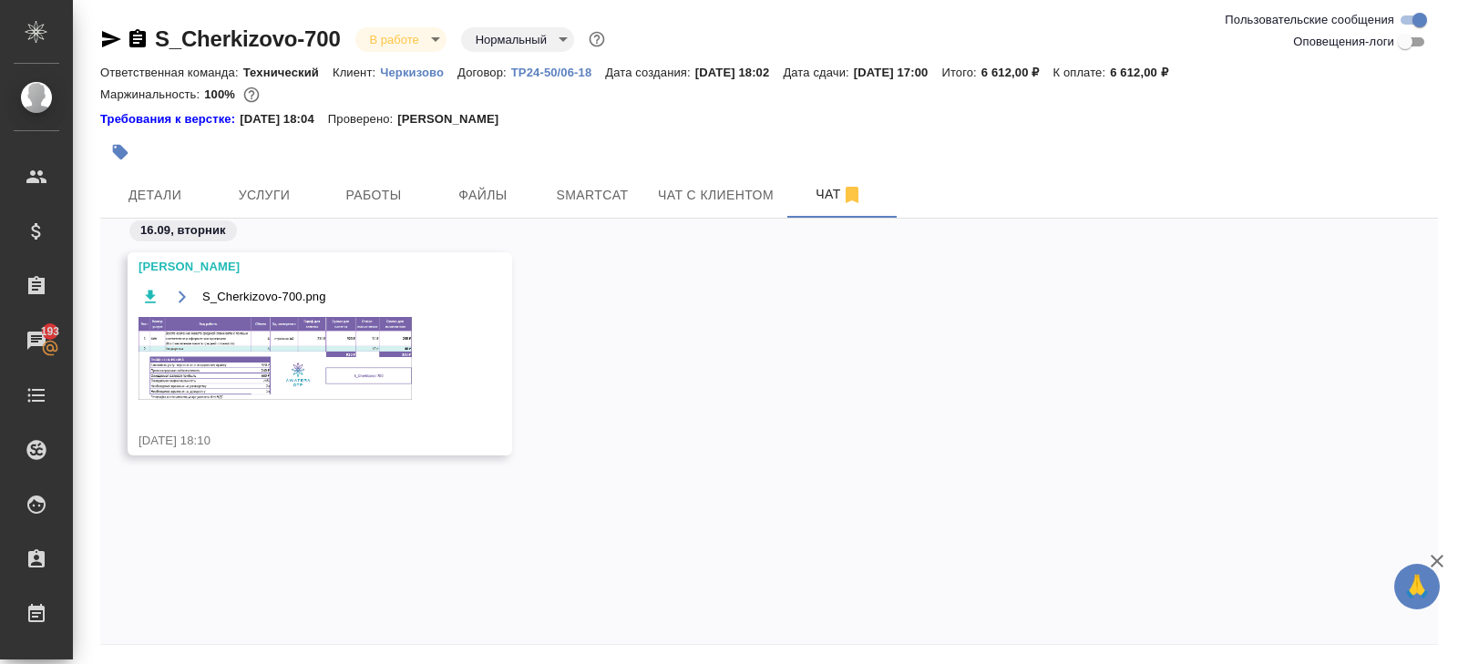
scroll to position [0, 0]
click at [384, 378] on img at bounding box center [274, 358] width 273 height 83
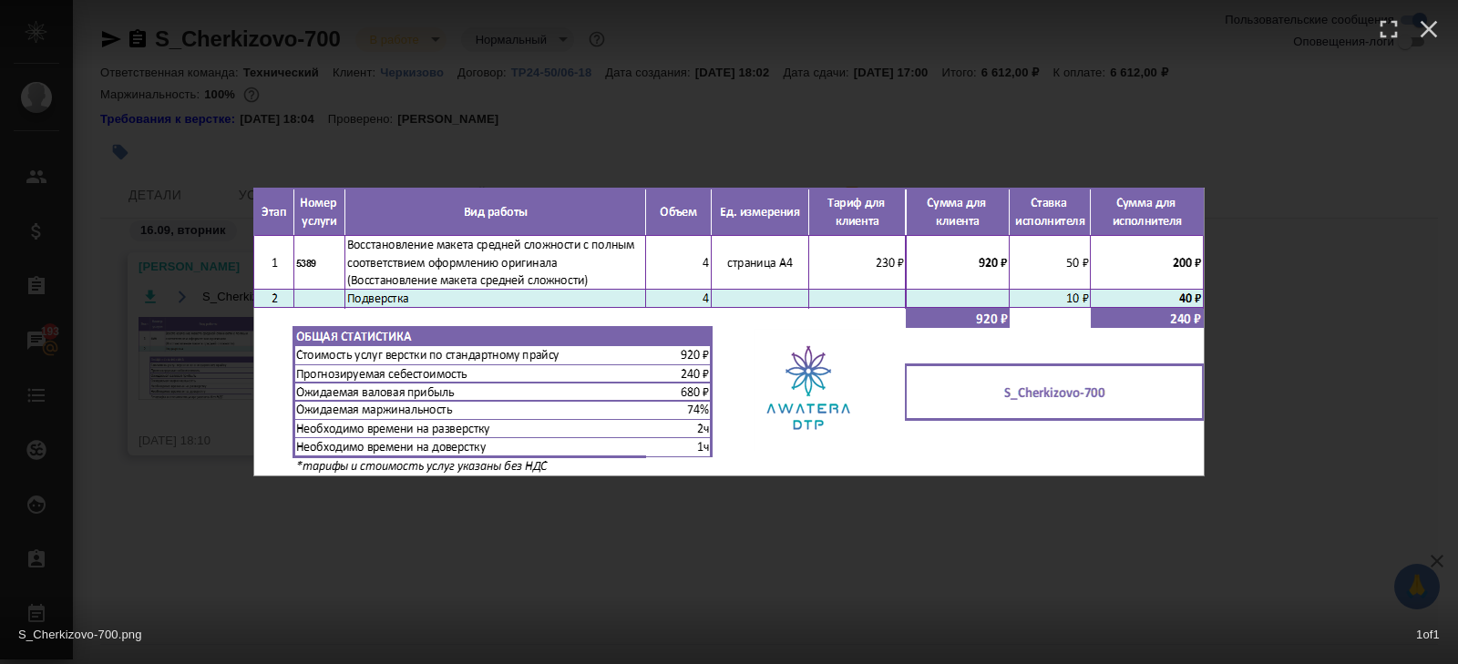
click at [405, 538] on div "S_Cherkizovo-700.png 1 of 1" at bounding box center [729, 332] width 1458 height 664
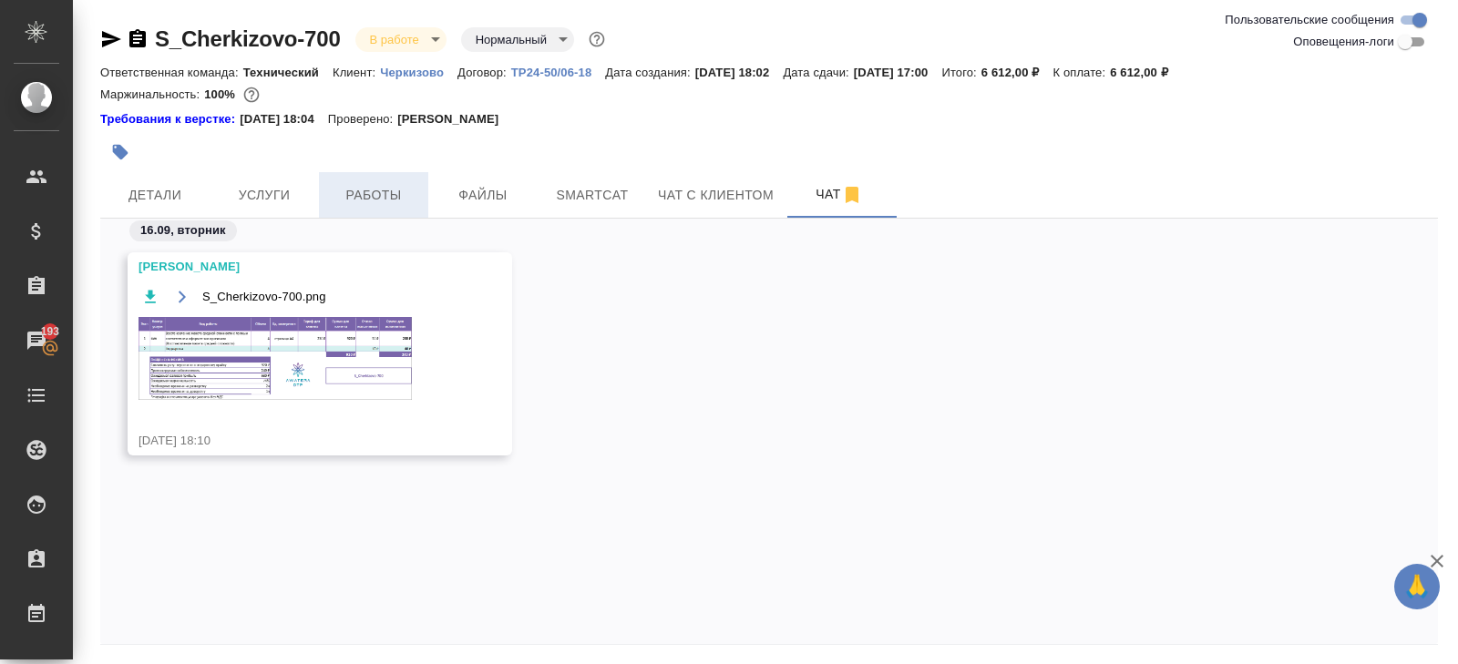
click at [380, 203] on span "Работы" at bounding box center [373, 195] width 87 height 23
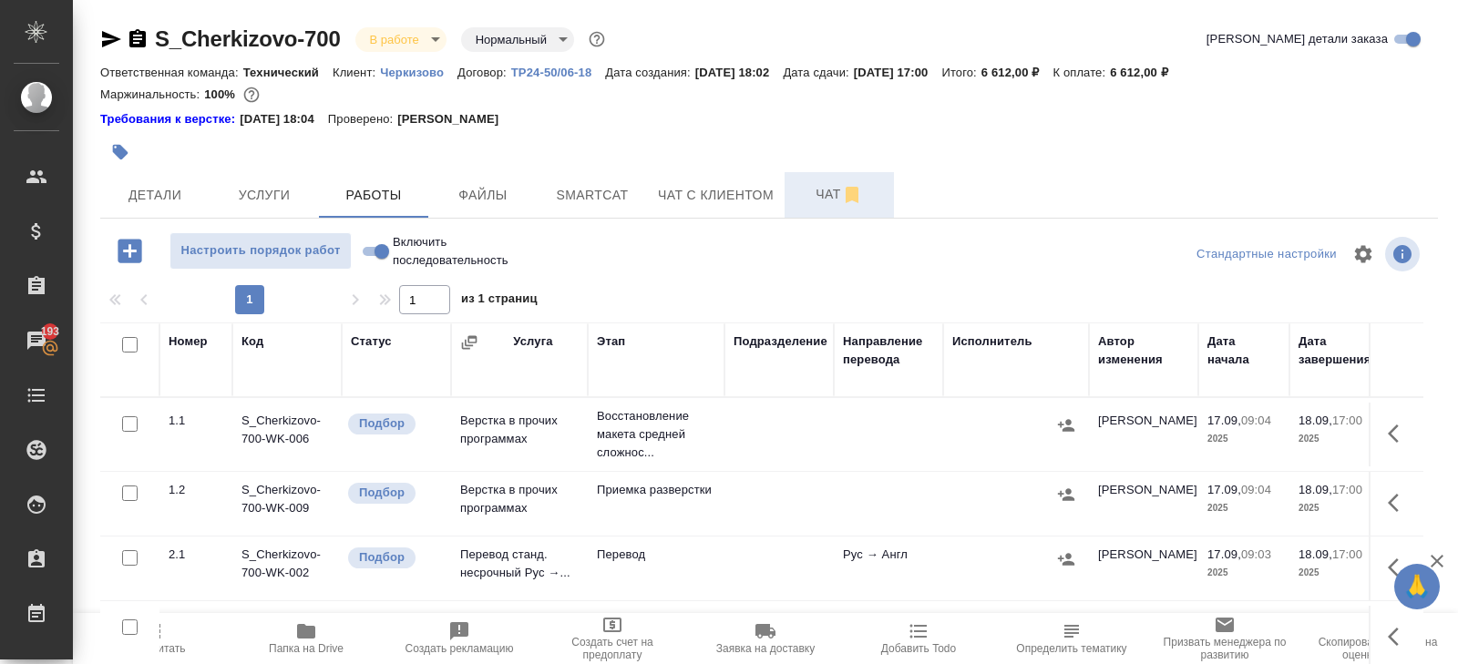
scroll to position [115, 0]
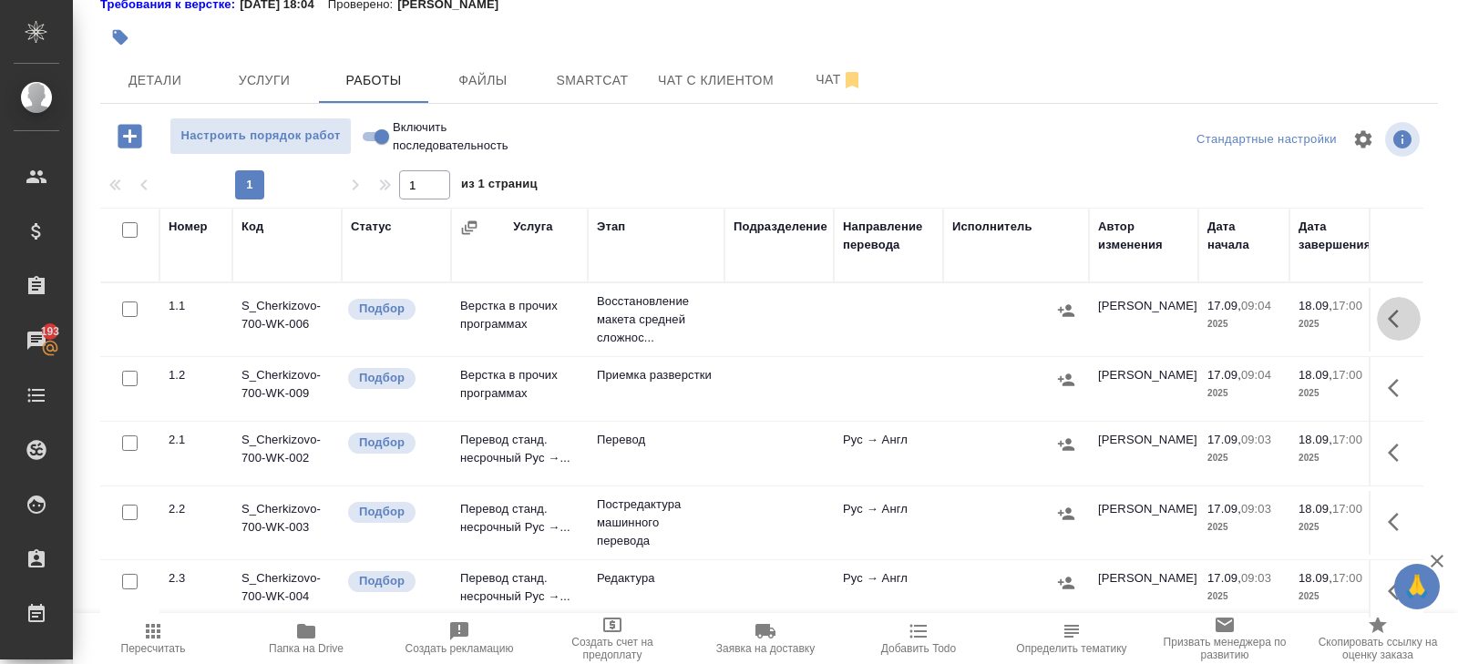
click at [1391, 311] on icon "button" at bounding box center [1399, 319] width 22 height 22
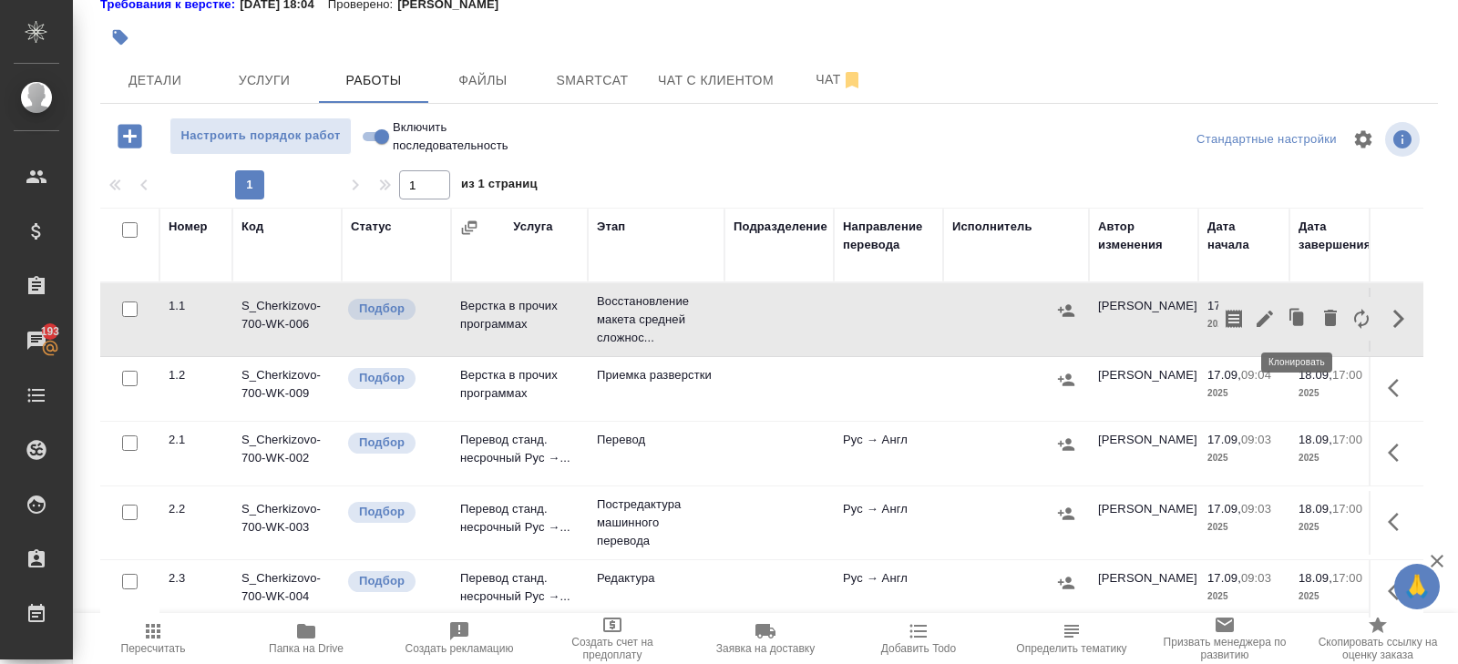
click at [1276, 314] on button "button" at bounding box center [1264, 319] width 31 height 44
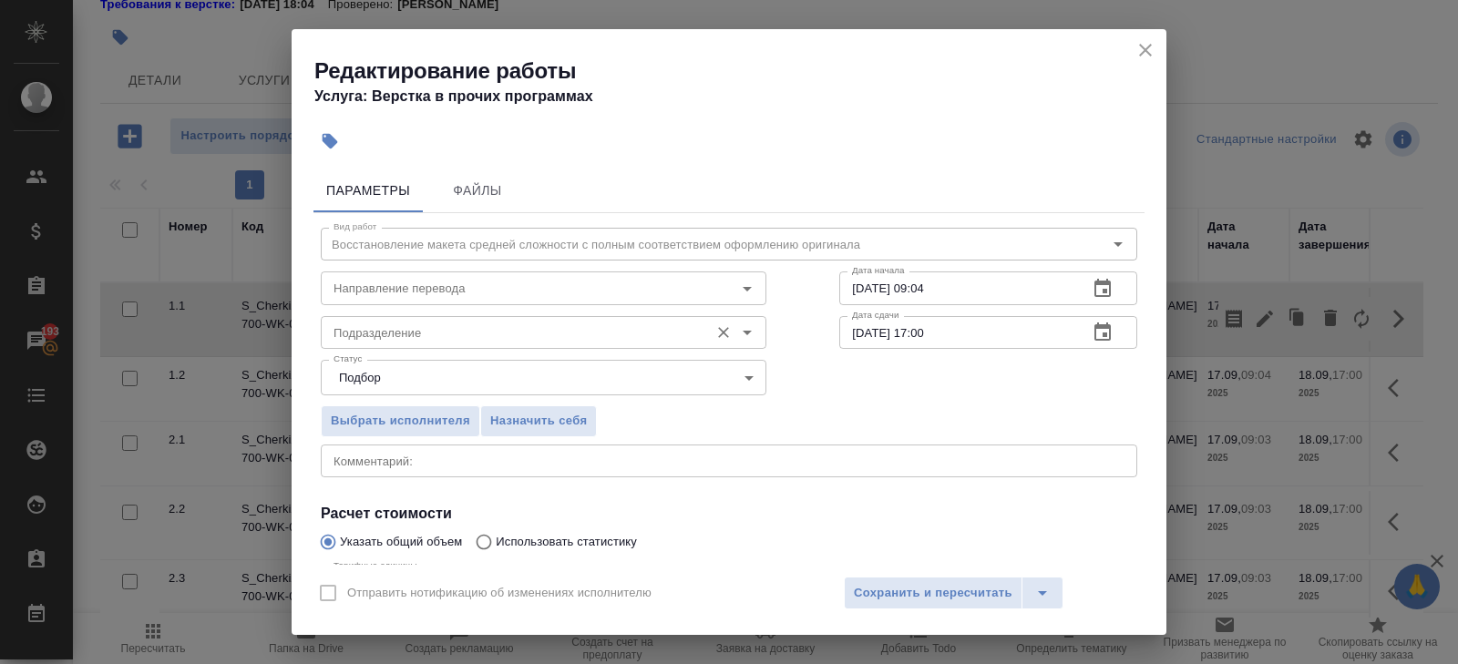
click at [469, 329] on input "Подразделение" at bounding box center [513, 333] width 374 height 22
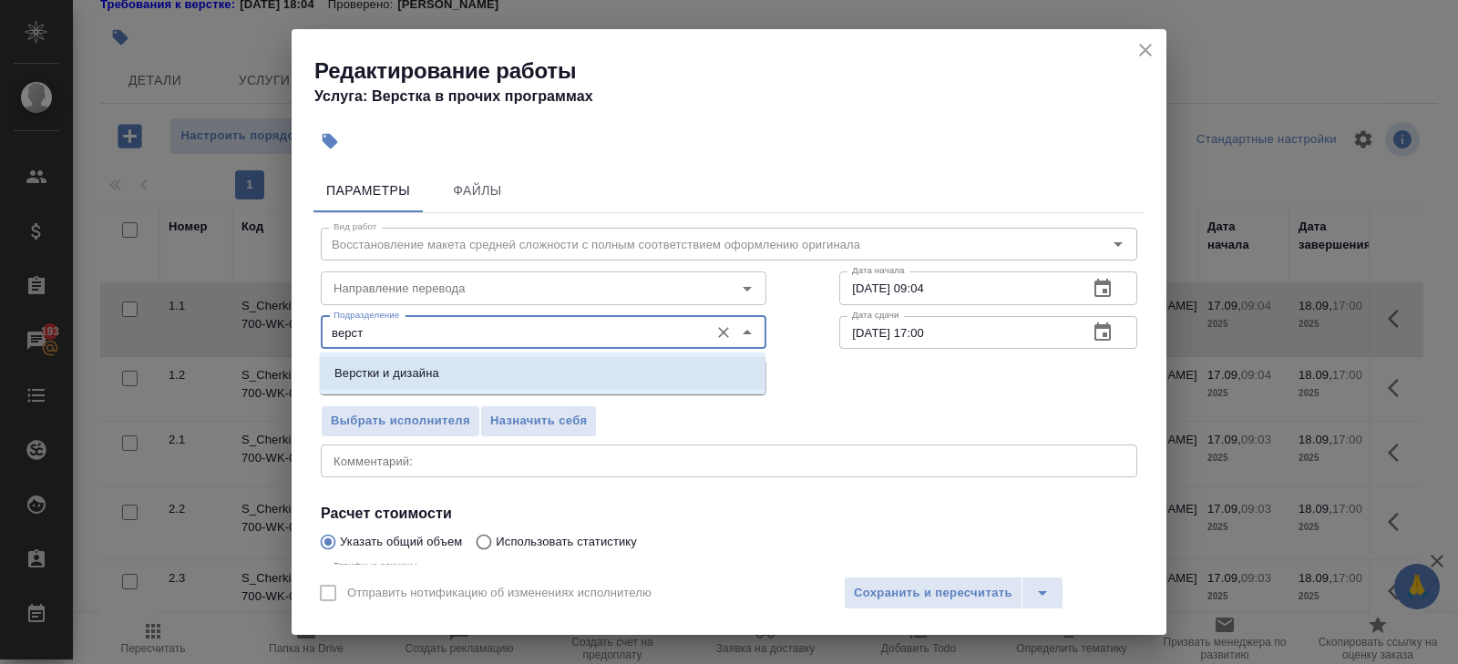
click at [452, 369] on li "Верстки и дизайна" at bounding box center [543, 373] width 446 height 33
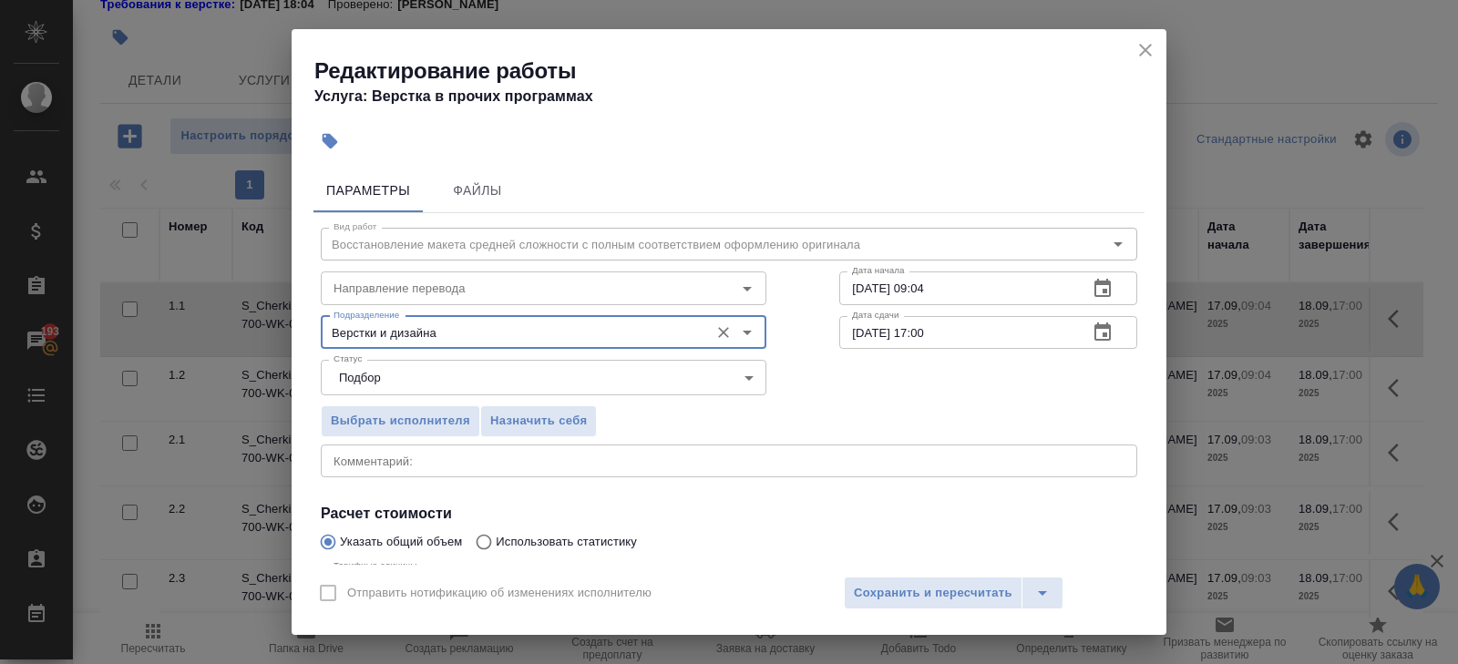
scroll to position [193, 0]
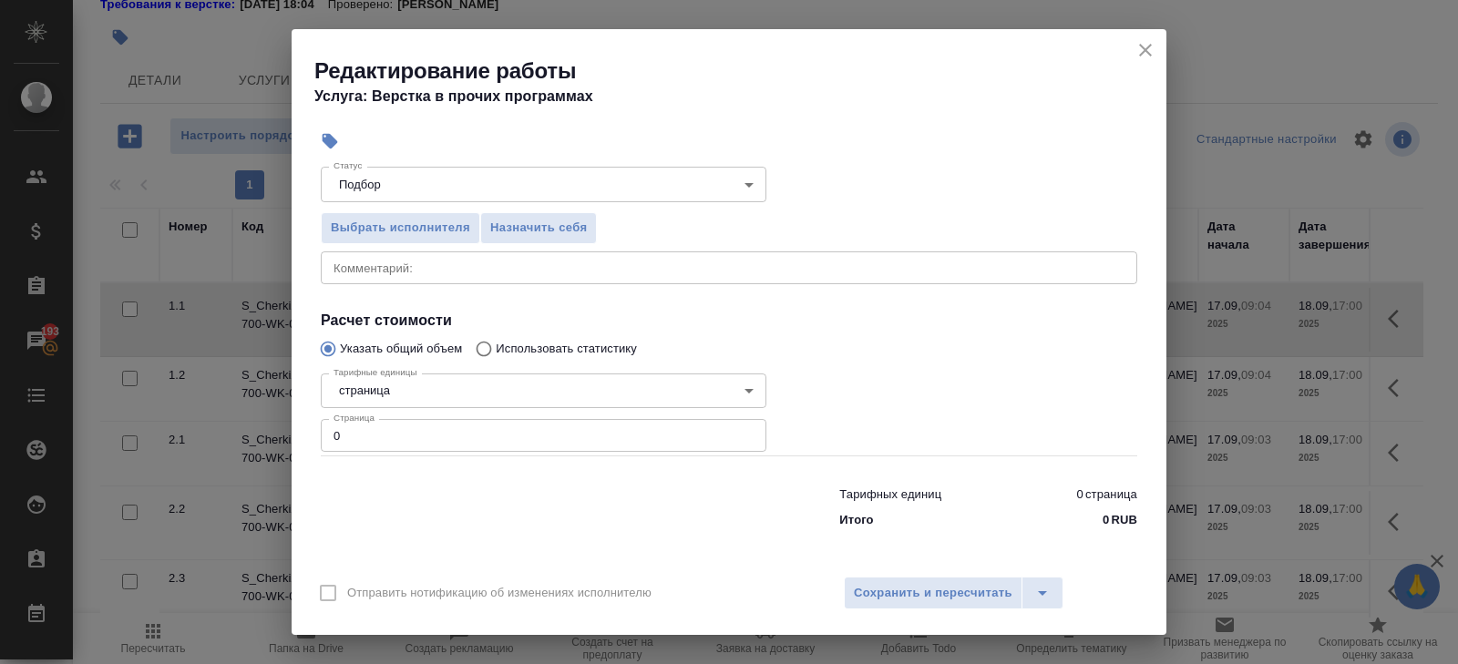
type input "Верстки и дизайна"
click at [422, 435] on input "0" at bounding box center [544, 435] width 446 height 33
type input "4"
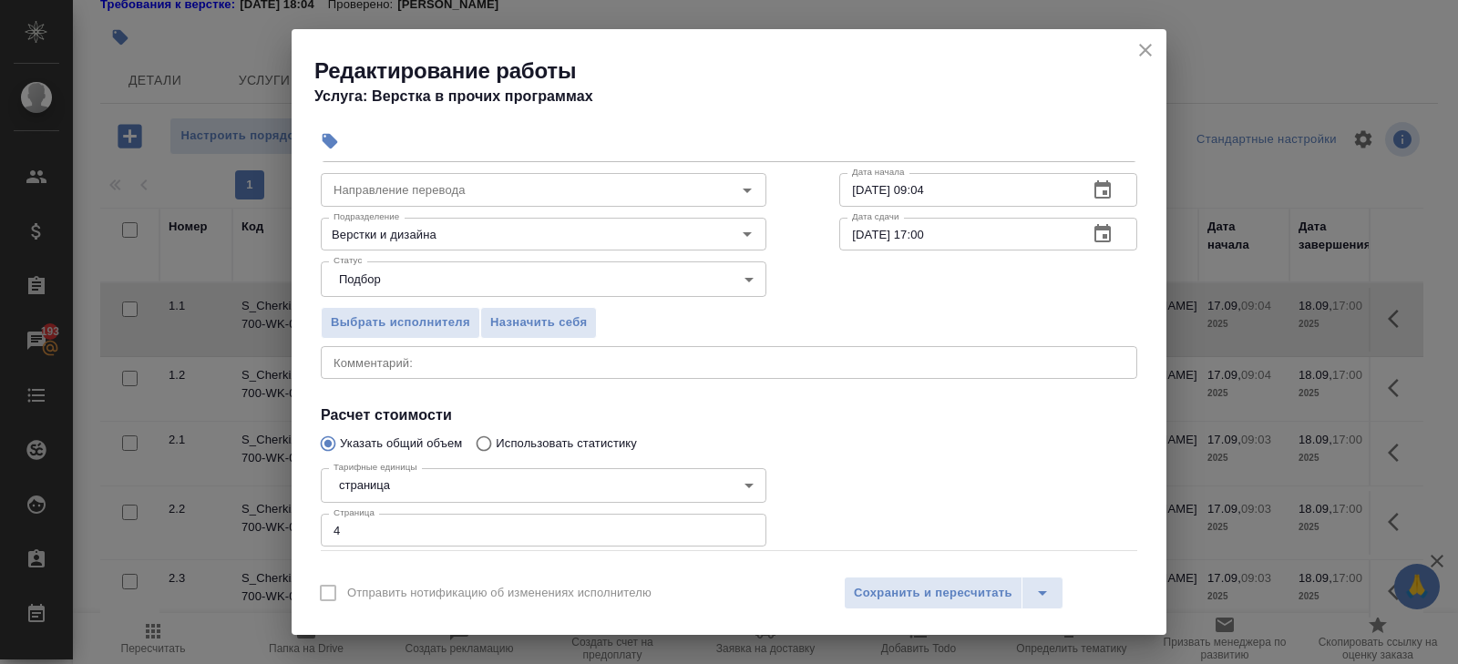
scroll to position [0, 0]
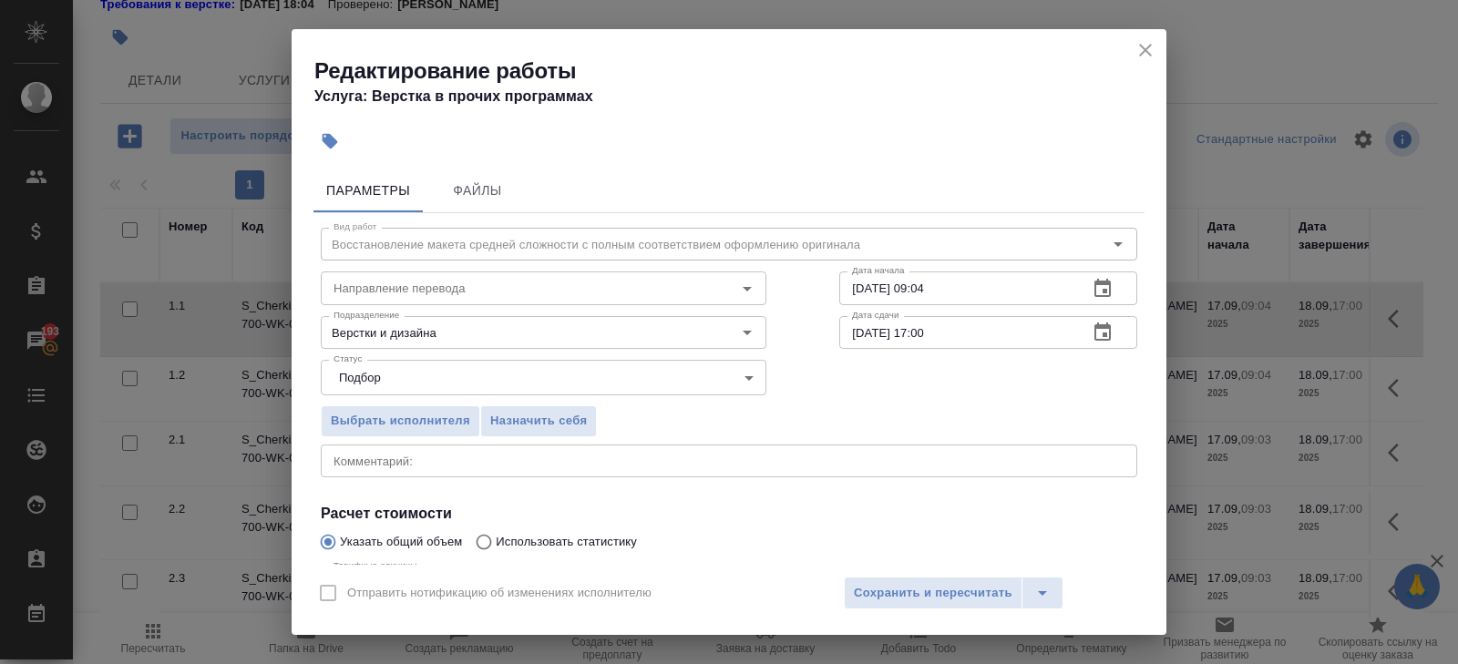
click at [1118, 292] on button "button" at bounding box center [1103, 289] width 44 height 44
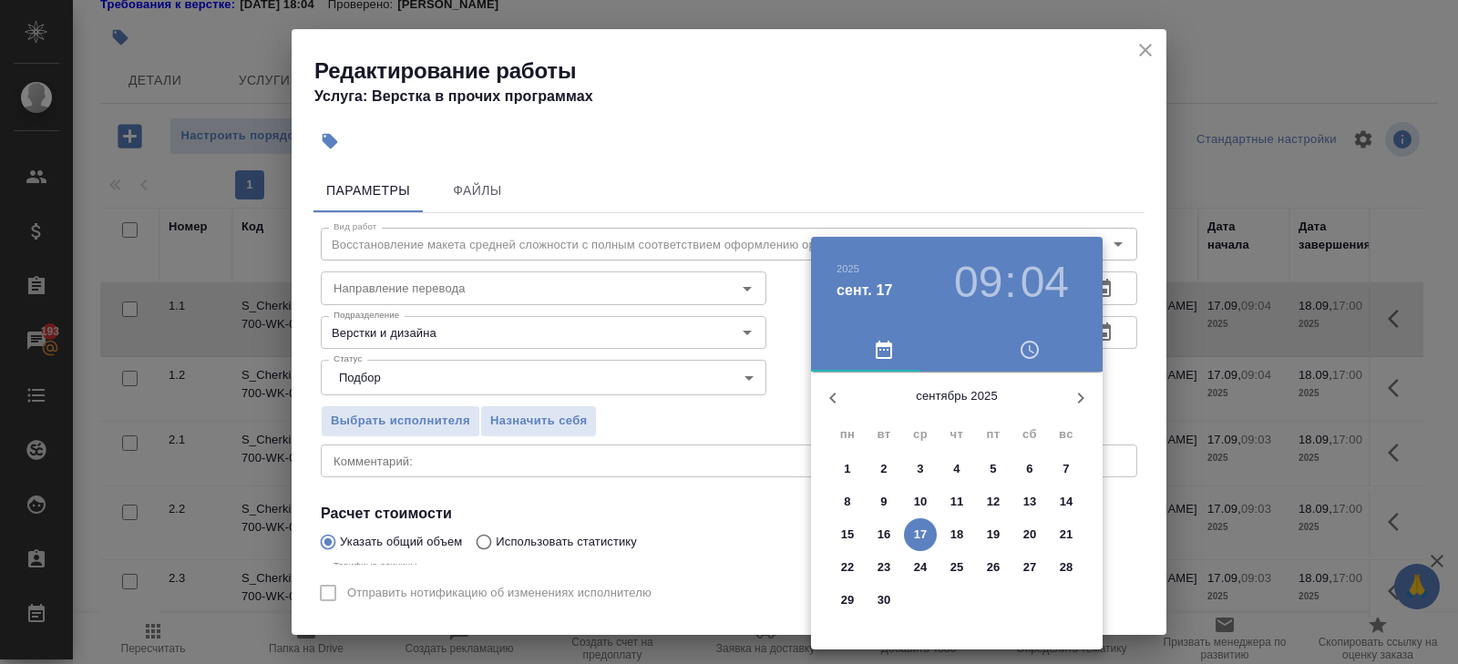
click at [923, 536] on p "17" at bounding box center [921, 535] width 14 height 18
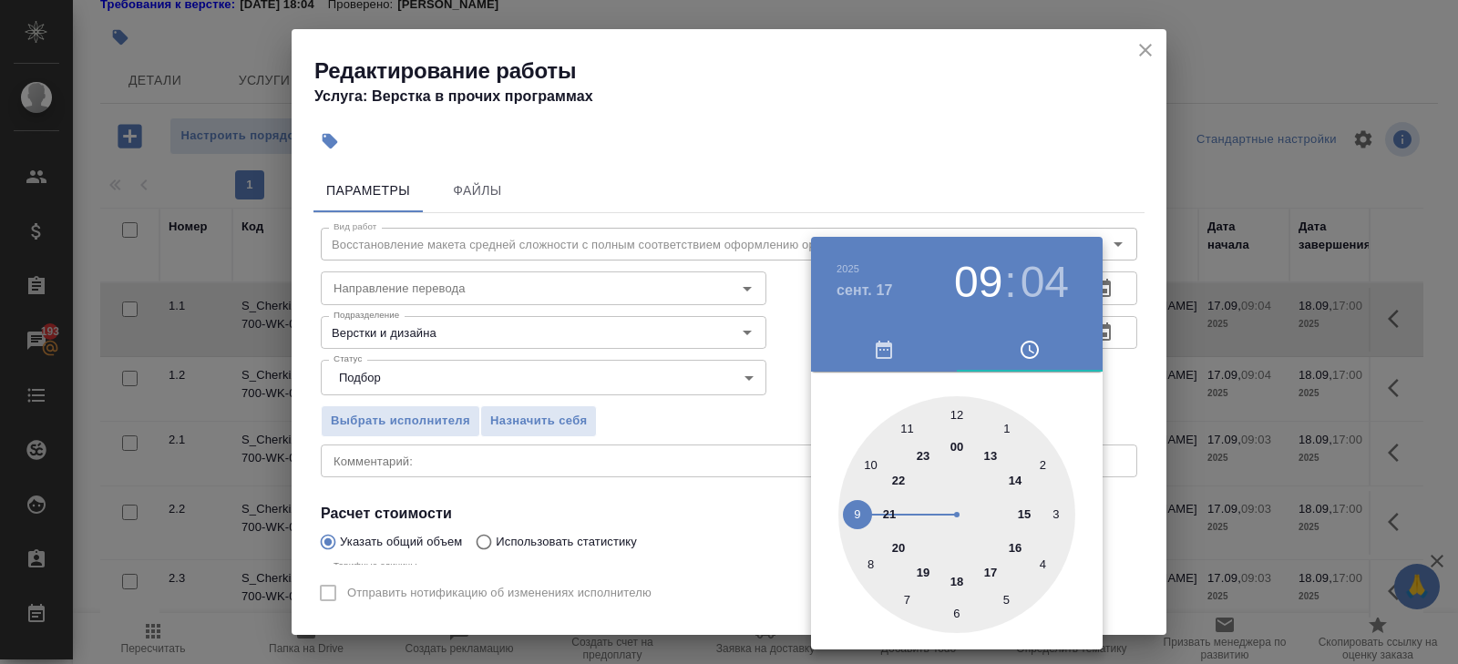
click at [870, 463] on div at bounding box center [956, 514] width 237 height 237
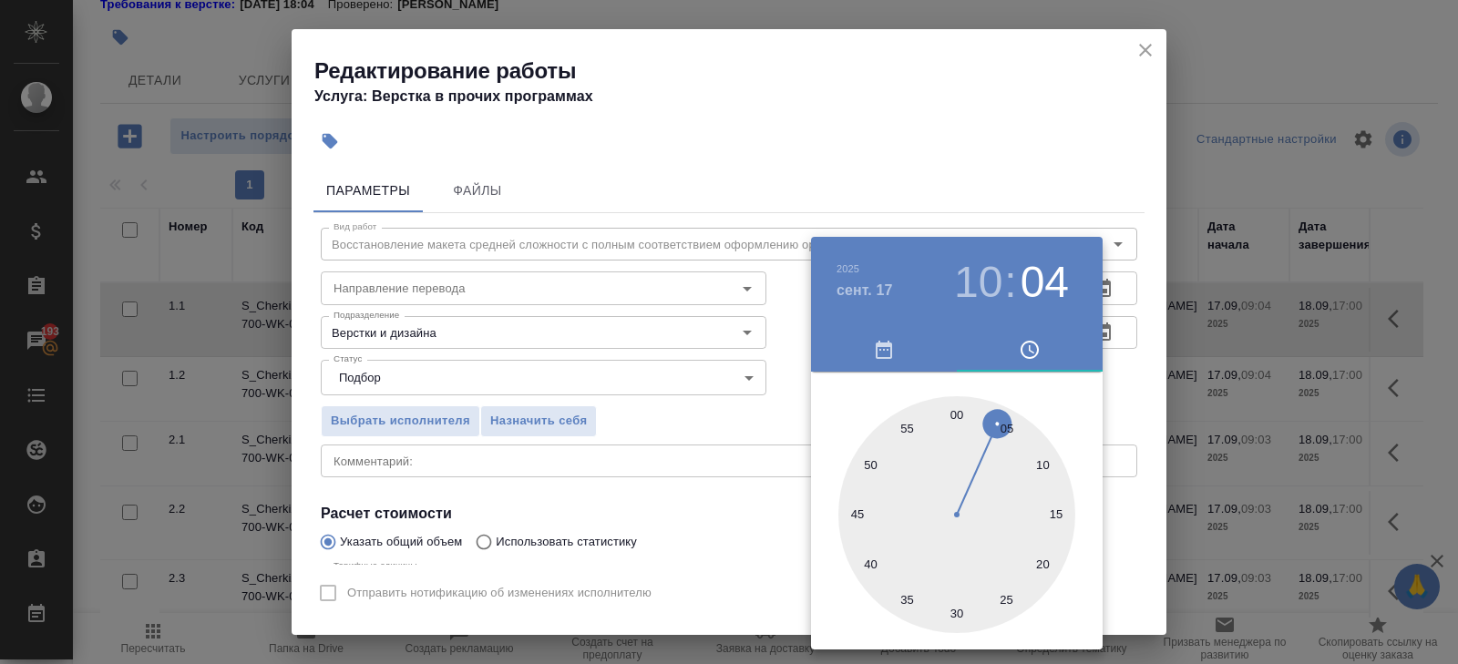
type input "17.09.2025 10:30"
click at [954, 602] on div at bounding box center [956, 514] width 237 height 237
click at [1129, 377] on div at bounding box center [729, 332] width 1458 height 664
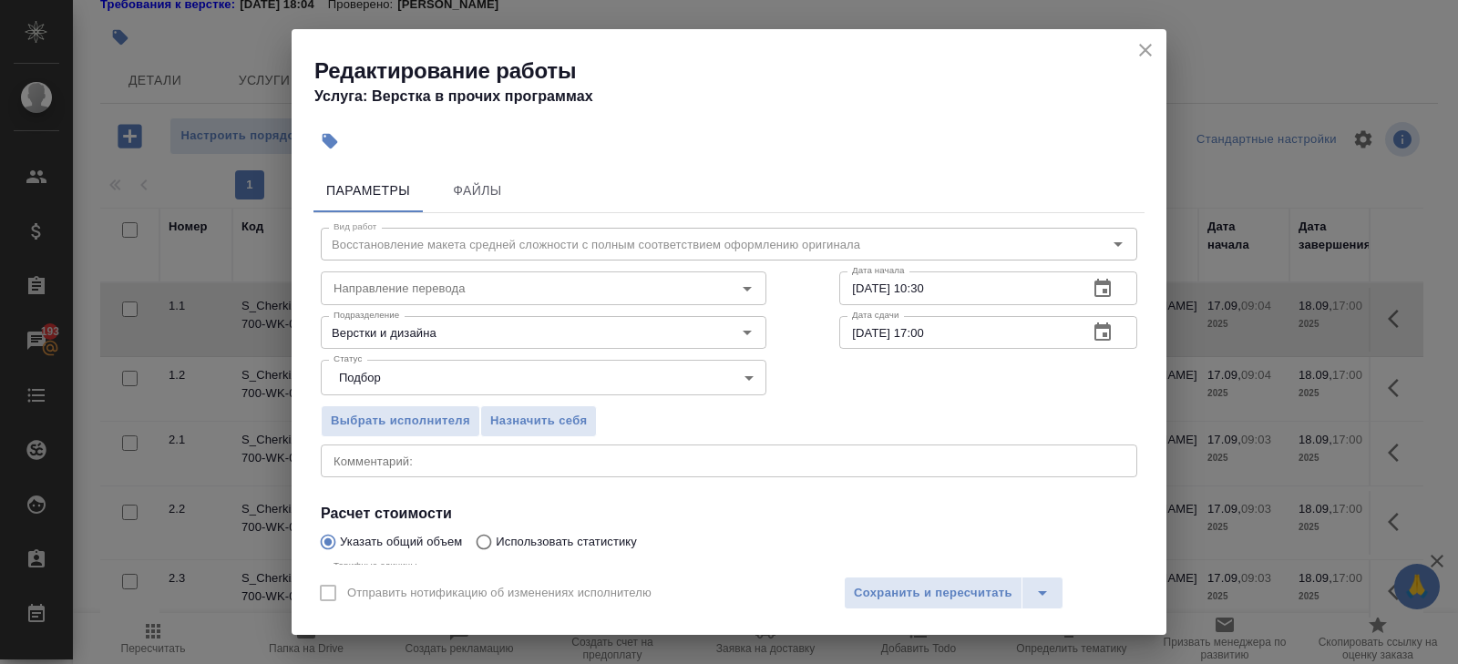
click at [1102, 337] on icon "button" at bounding box center [1102, 333] width 22 height 22
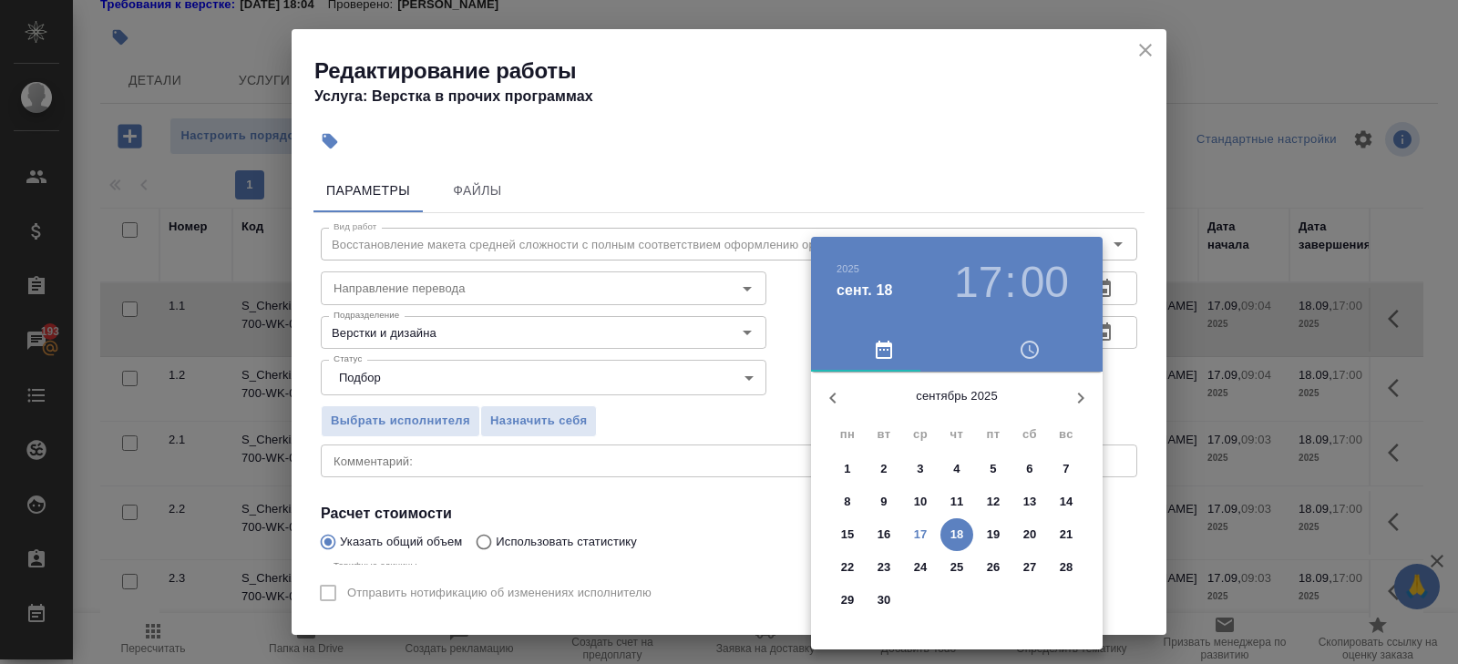
click at [924, 532] on p "17" at bounding box center [921, 535] width 14 height 18
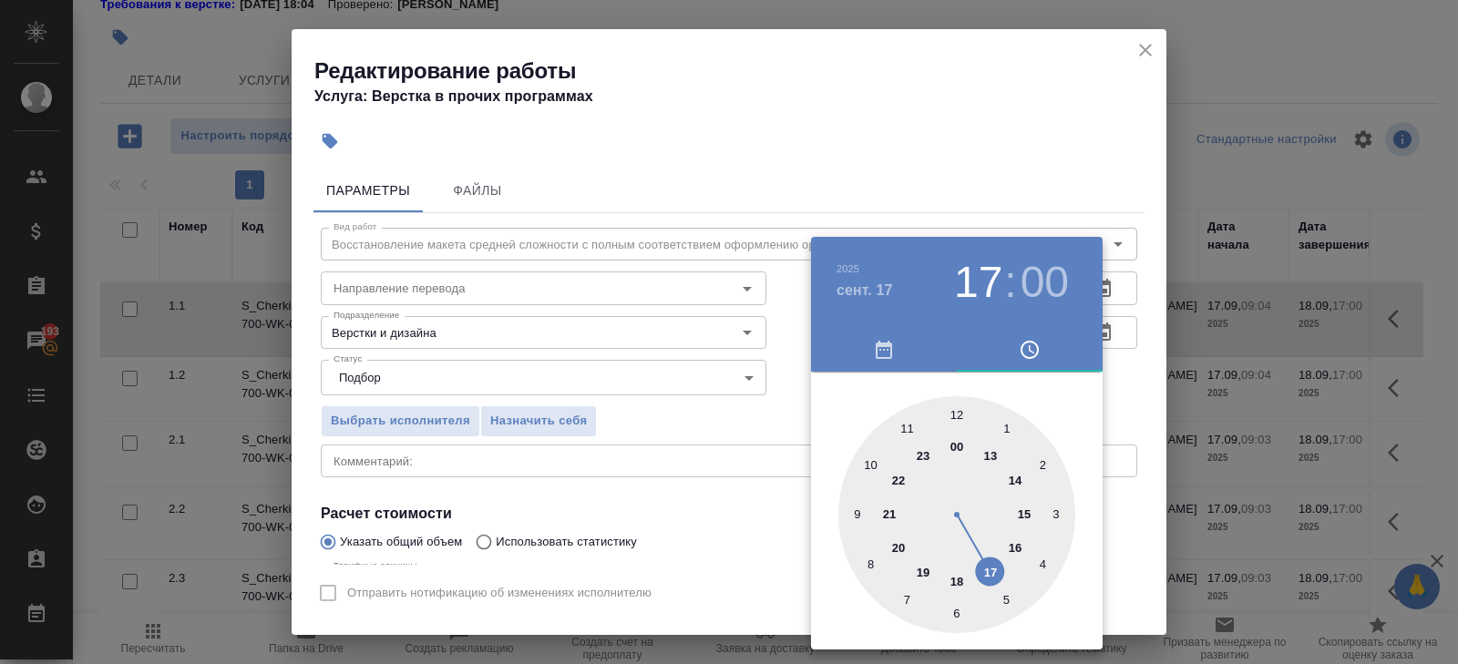
click at [953, 415] on div at bounding box center [956, 514] width 237 height 237
click at [958, 601] on div at bounding box center [956, 514] width 237 height 237
type input "17.09.2025 12:30"
click at [712, 497] on div at bounding box center [729, 332] width 1458 height 664
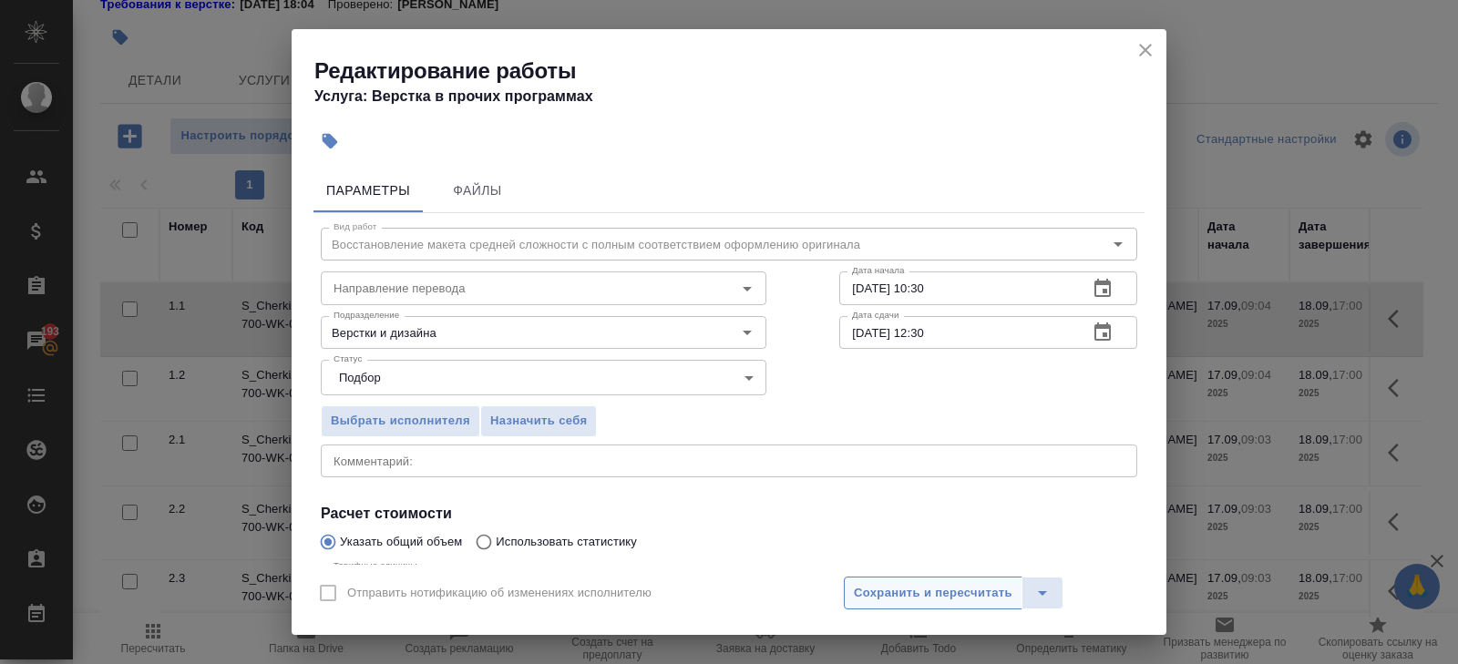
click at [883, 588] on span "Сохранить и пересчитать" at bounding box center [933, 593] width 159 height 21
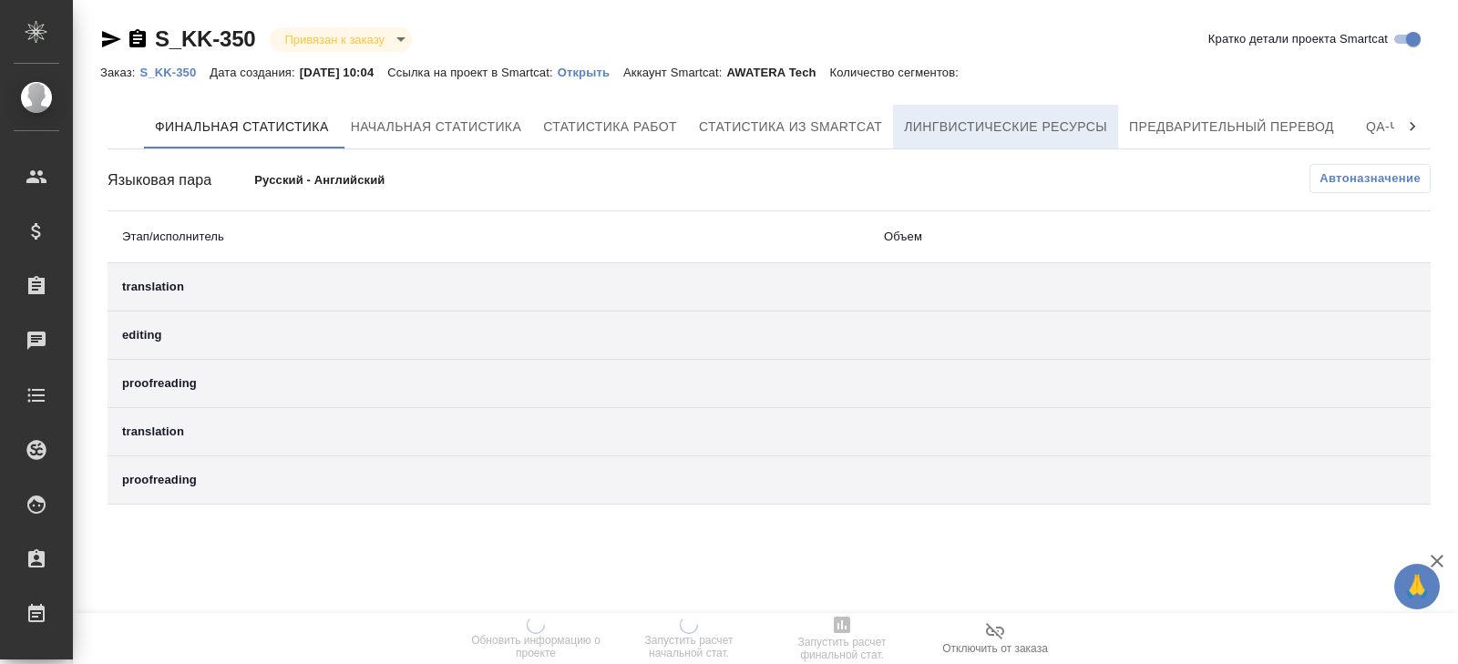
click at [980, 125] on span "Лингвистические ресурсы" at bounding box center [1005, 127] width 203 height 23
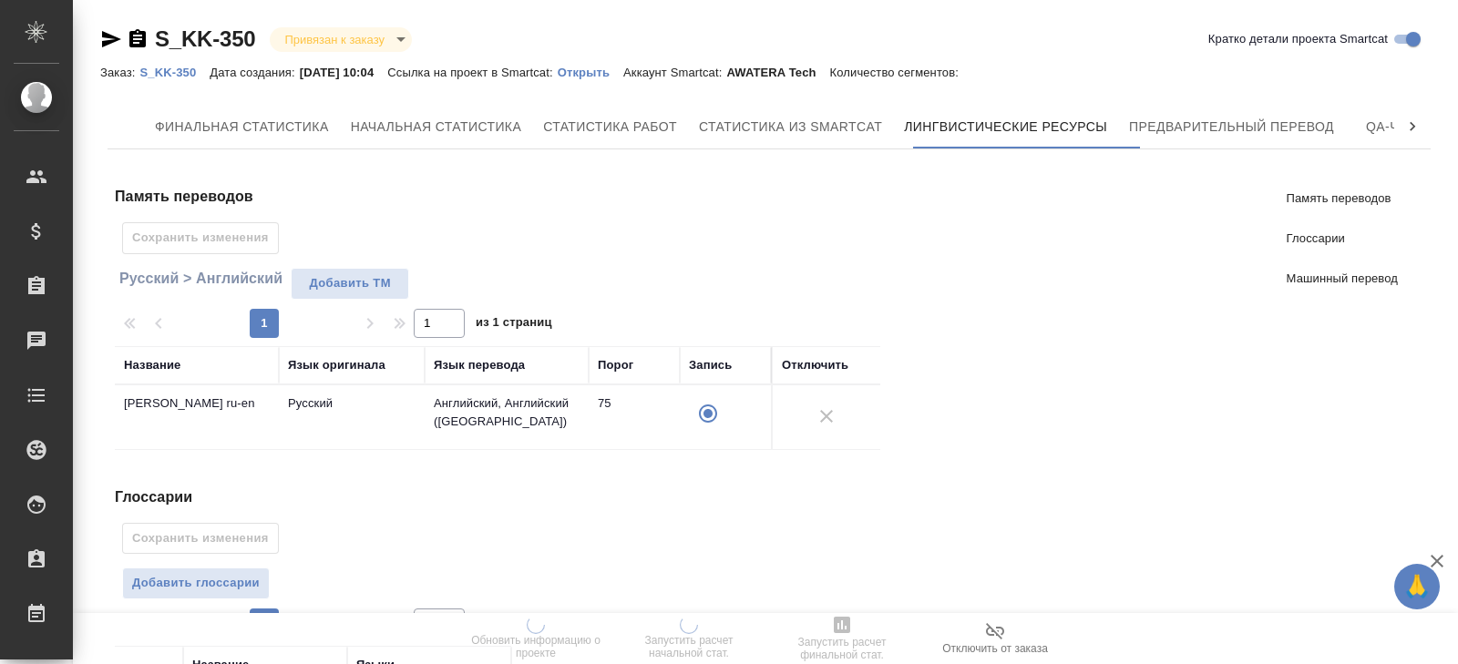
scroll to position [356, 0]
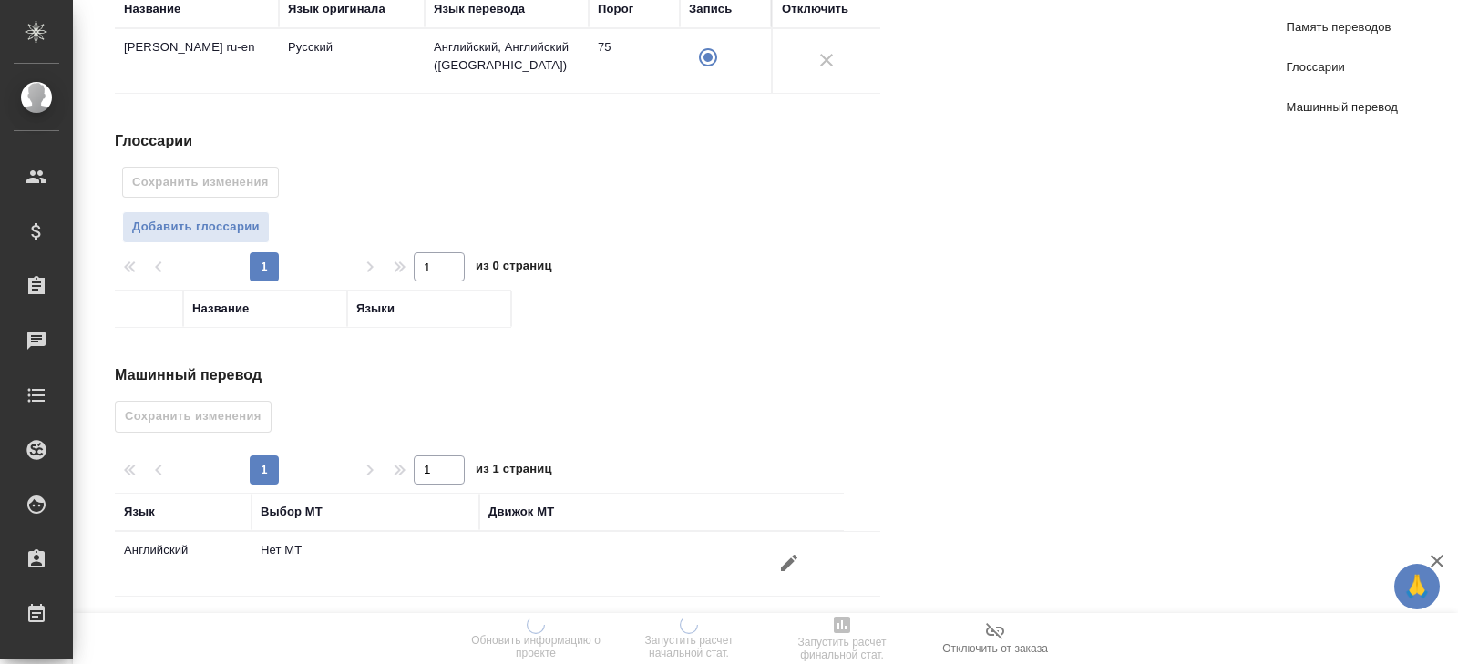
click at [799, 555] on icon "button" at bounding box center [789, 563] width 22 height 22
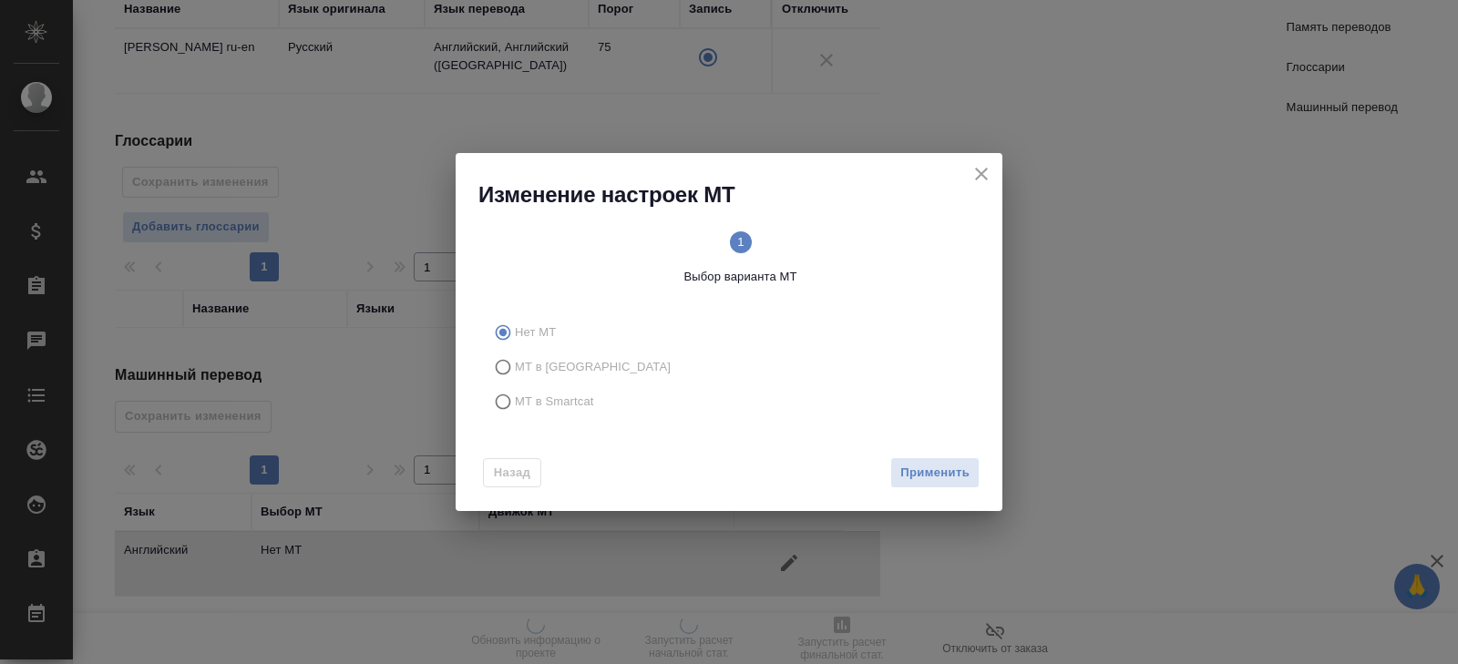
click at [538, 398] on span "МТ в Smartcat" at bounding box center [554, 402] width 79 height 18
click at [515, 398] on input "МТ в Smartcat" at bounding box center [500, 401] width 29 height 35
radio input "true"
click at [938, 478] on span "Вперед" at bounding box center [947, 473] width 46 height 21
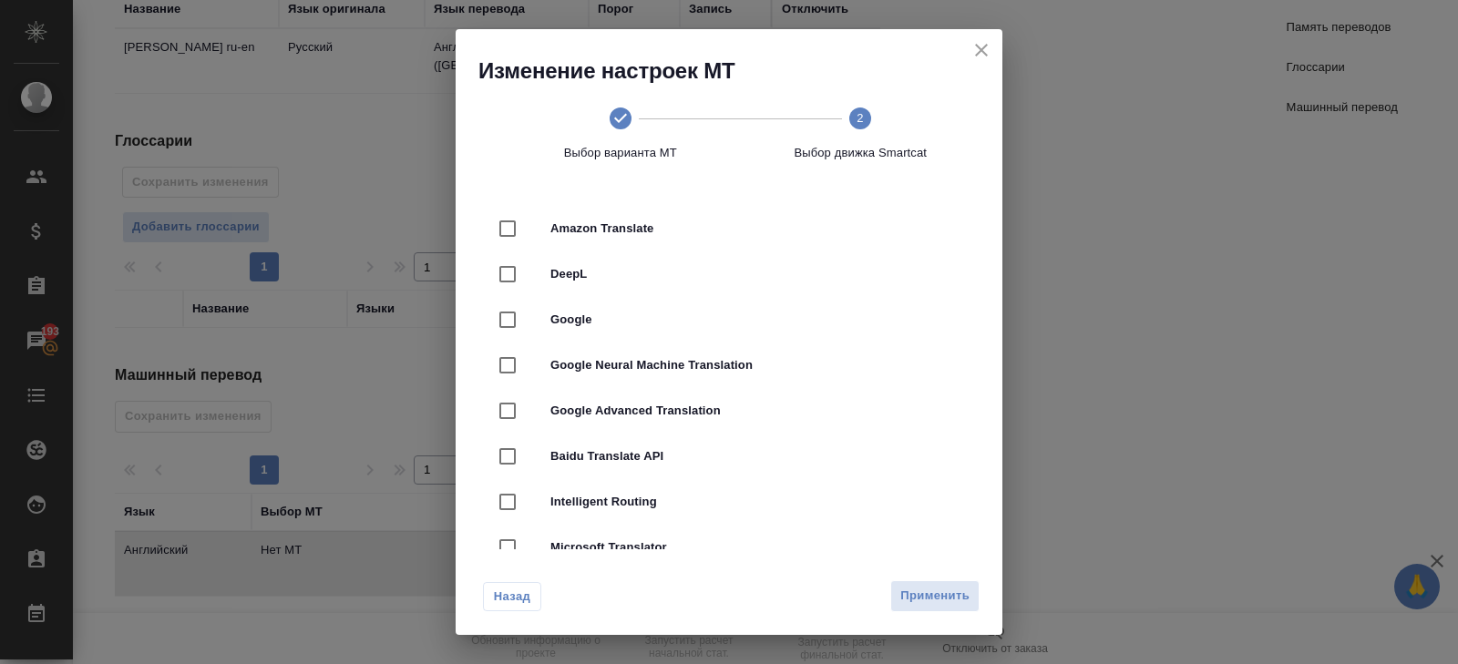
click at [571, 270] on span "DeepL" at bounding box center [754, 274] width 408 height 18
checkbox input "true"
click at [933, 589] on span "Применить" at bounding box center [934, 596] width 69 height 21
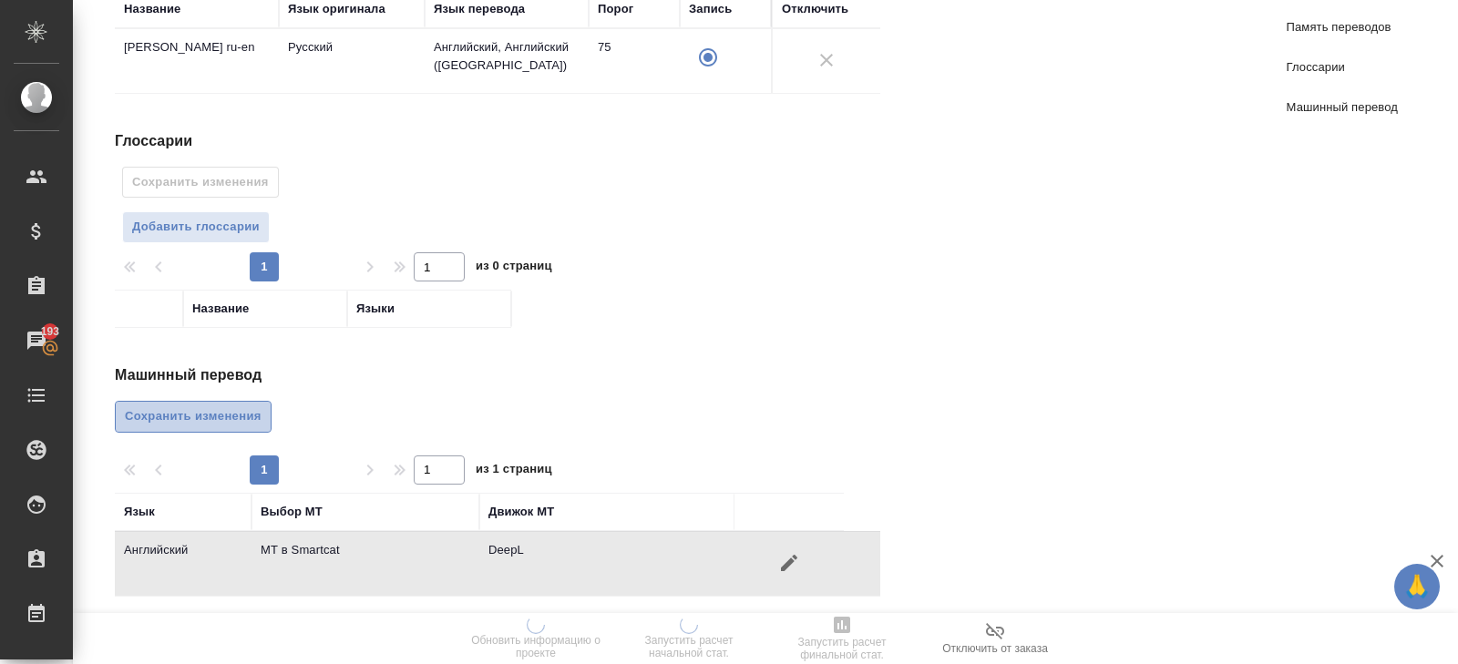
click at [261, 408] on button "Сохранить изменения" at bounding box center [193, 417] width 157 height 32
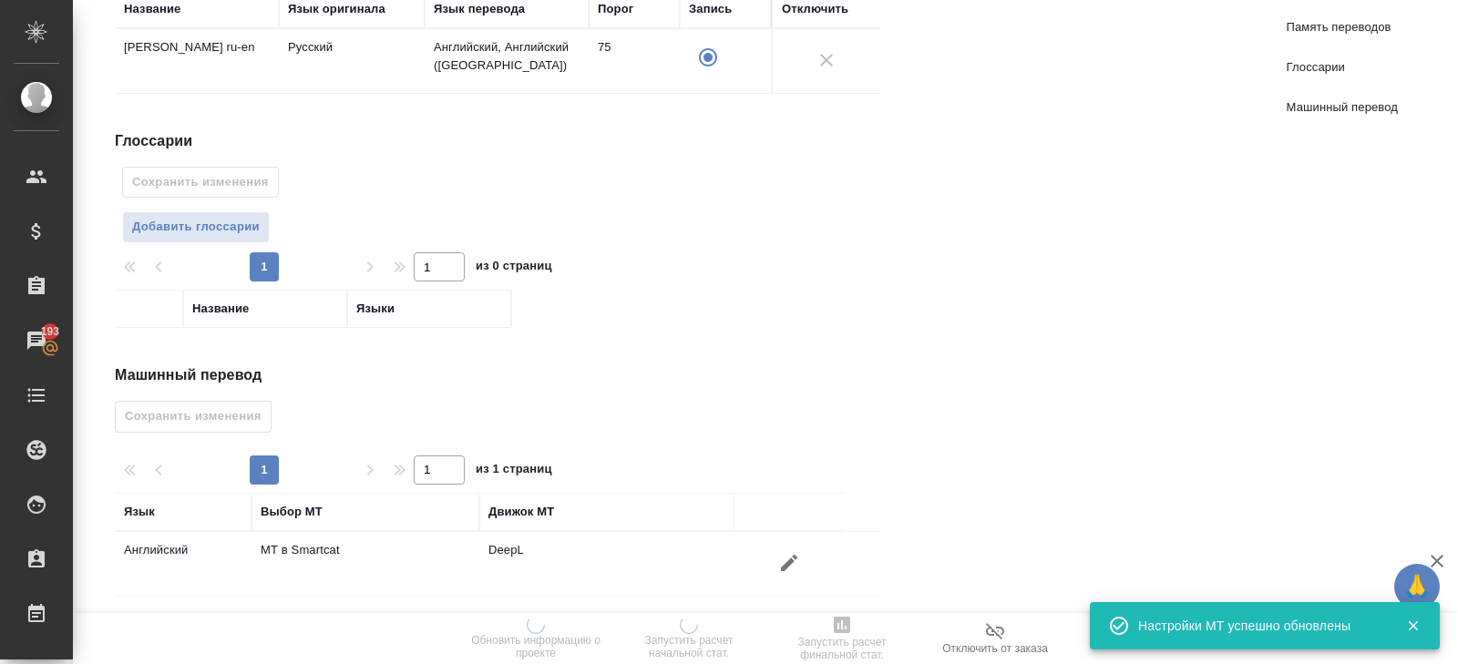
click at [223, 235] on button "Добавить глоссарии" at bounding box center [196, 227] width 148 height 32
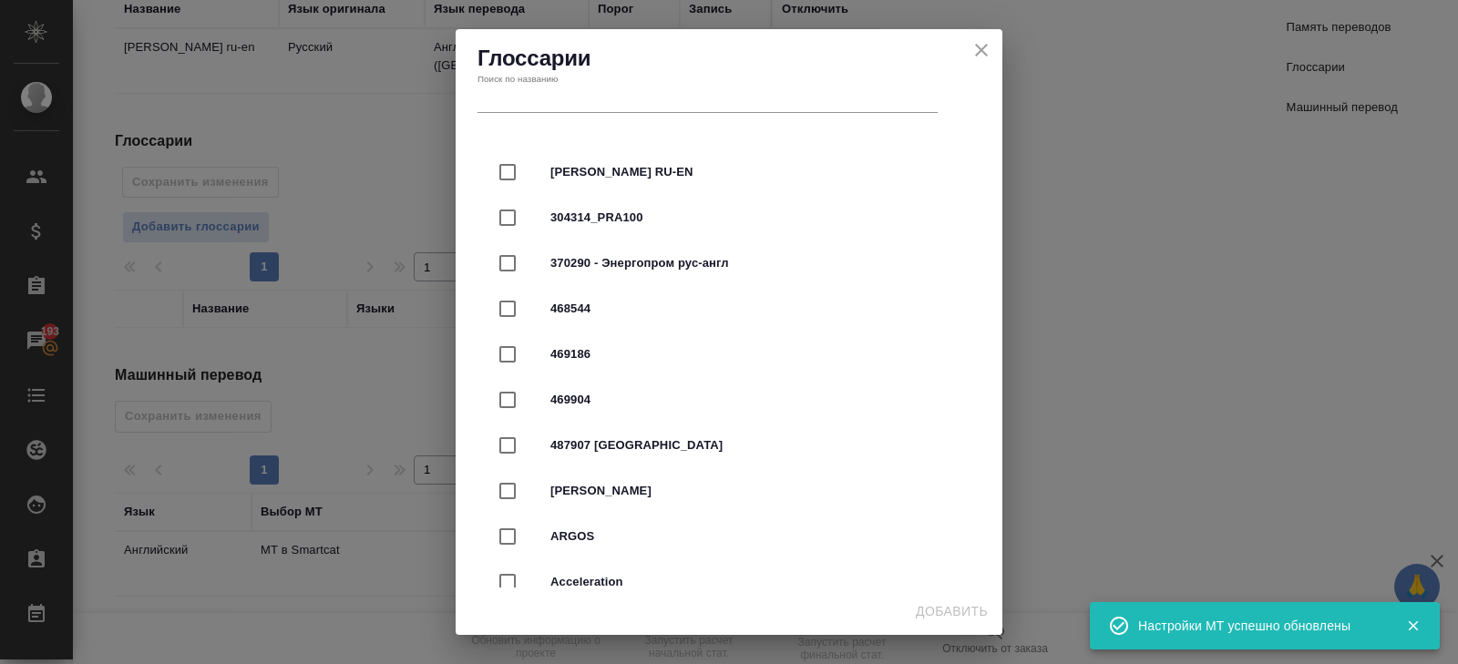
click at [534, 164] on div at bounding box center [524, 172] width 51 height 38
checkbox input "true"
click at [943, 607] on span "Добавить" at bounding box center [952, 611] width 72 height 23
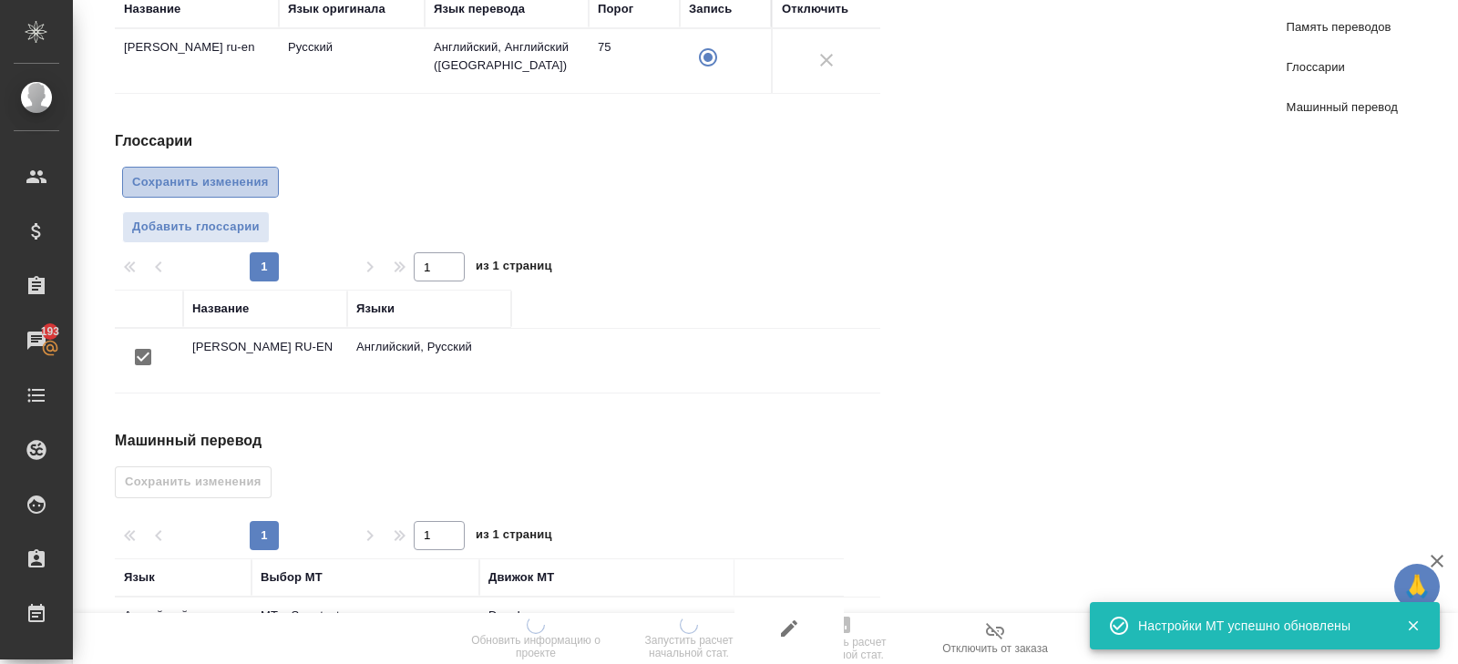
click at [237, 178] on span "Сохранить изменения" at bounding box center [200, 182] width 137 height 21
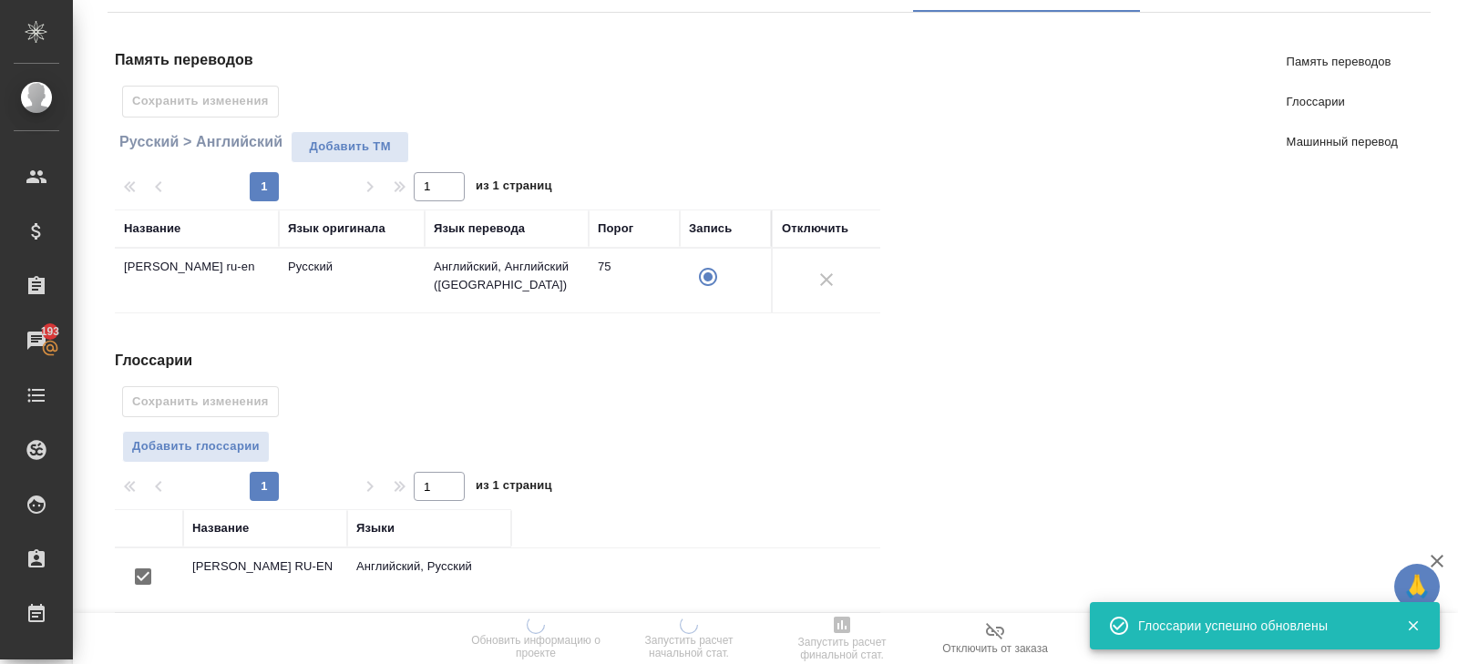
scroll to position [0, 0]
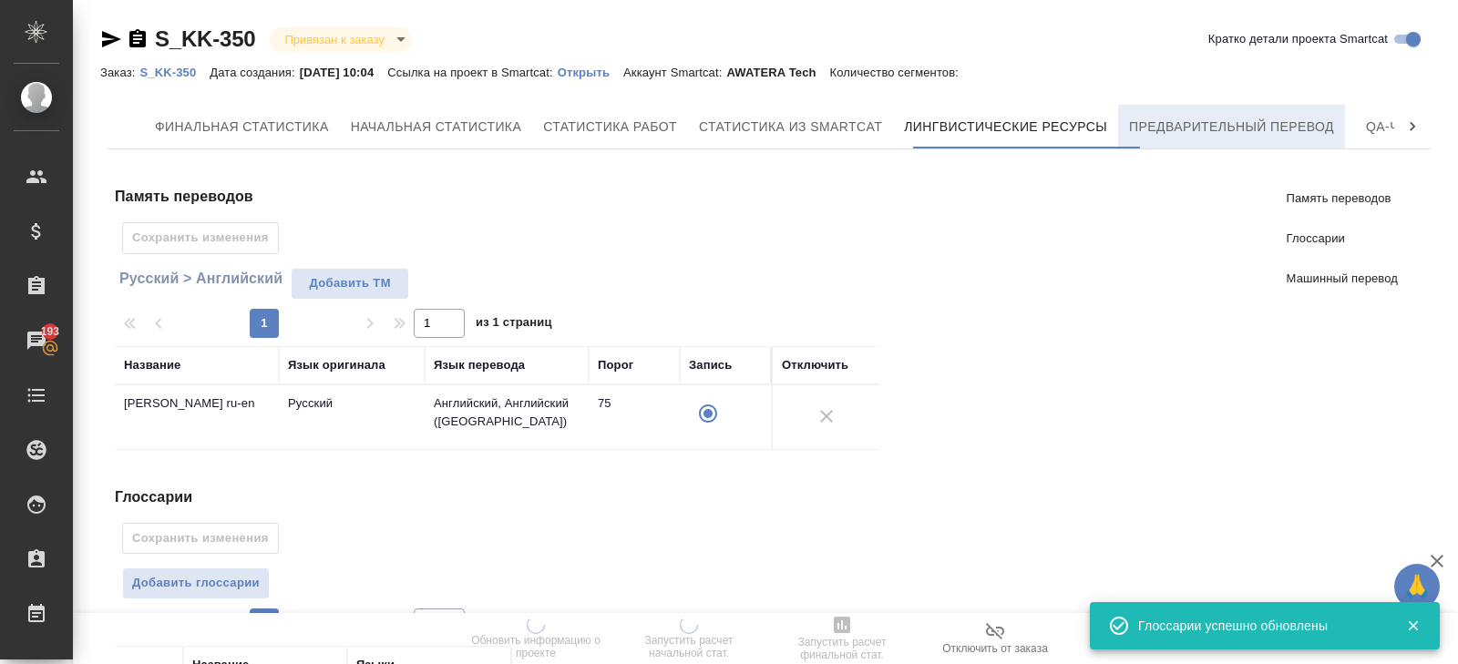
click at [1143, 136] on button "Предварительный перевод" at bounding box center [1231, 127] width 227 height 44
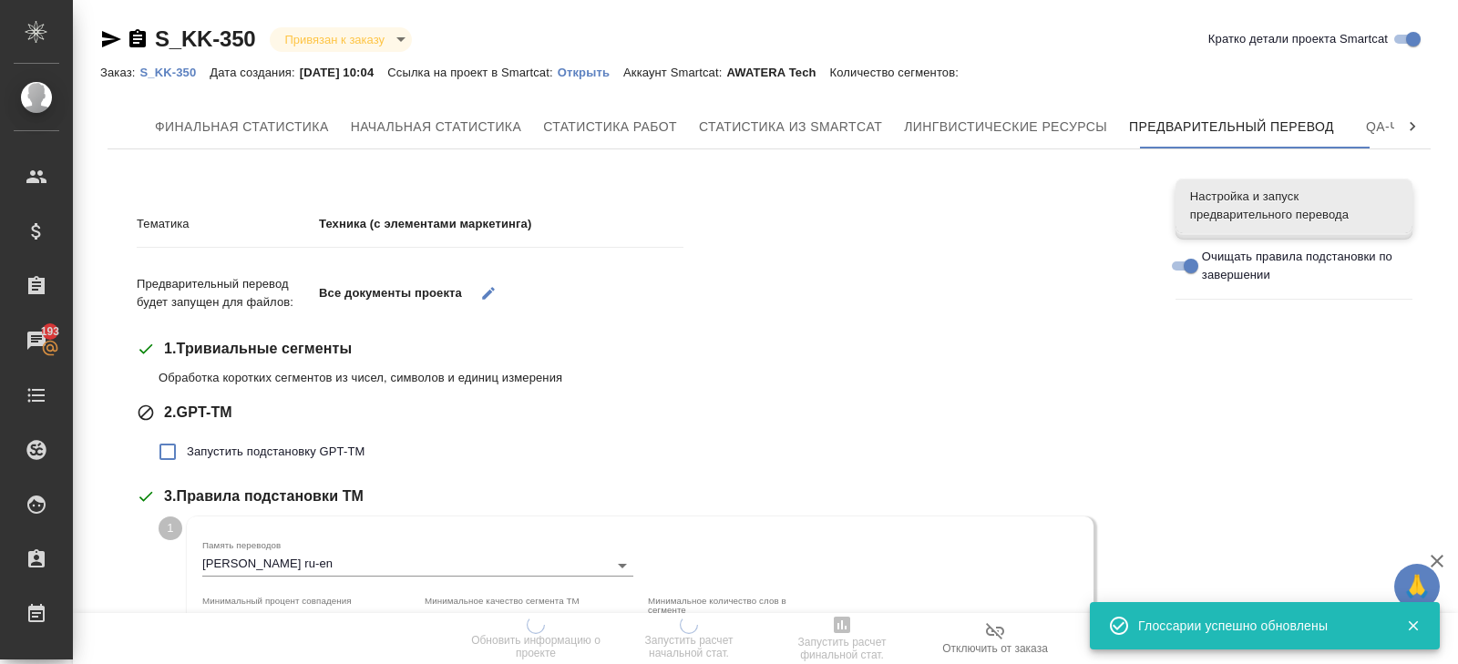
click at [200, 457] on span "Запустить подстановку GPT-TM" at bounding box center [276, 452] width 178 height 18
click at [187, 457] on input "Запустить подстановку GPT-TM" at bounding box center [168, 452] width 38 height 38
checkbox input "true"
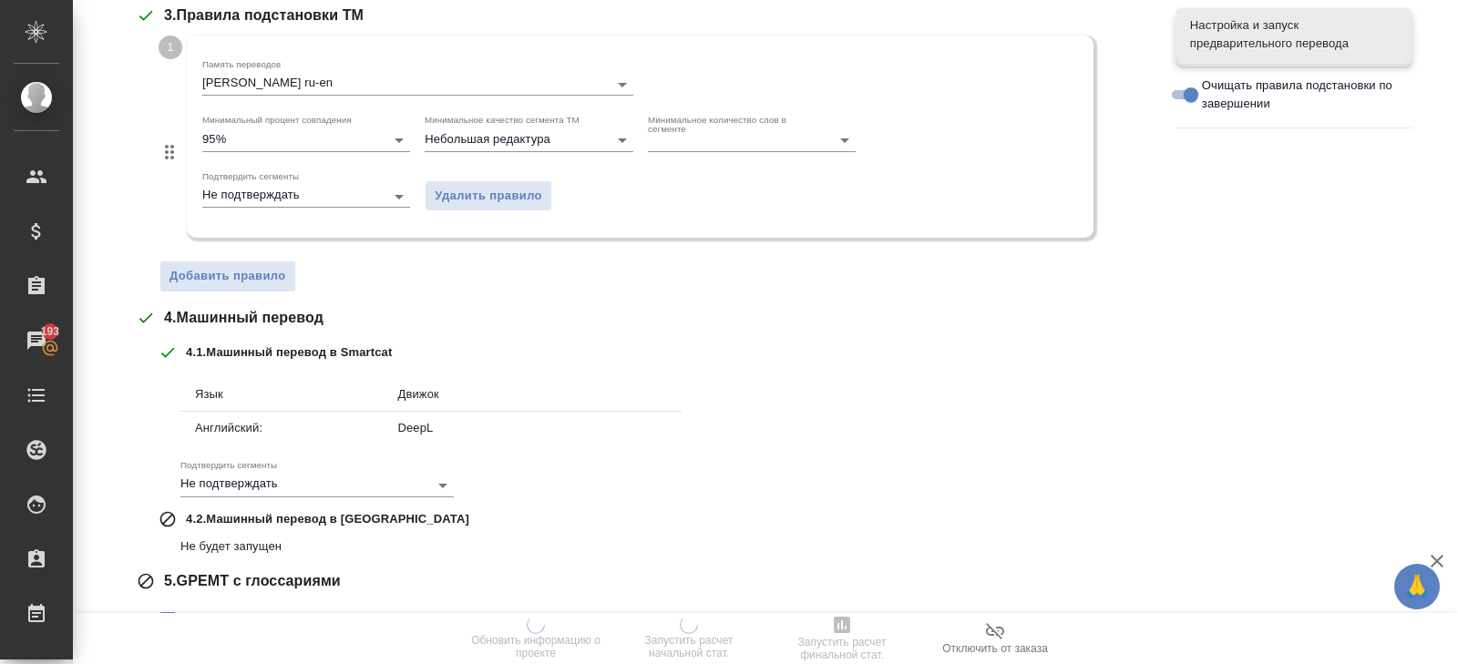
scroll to position [700, 0]
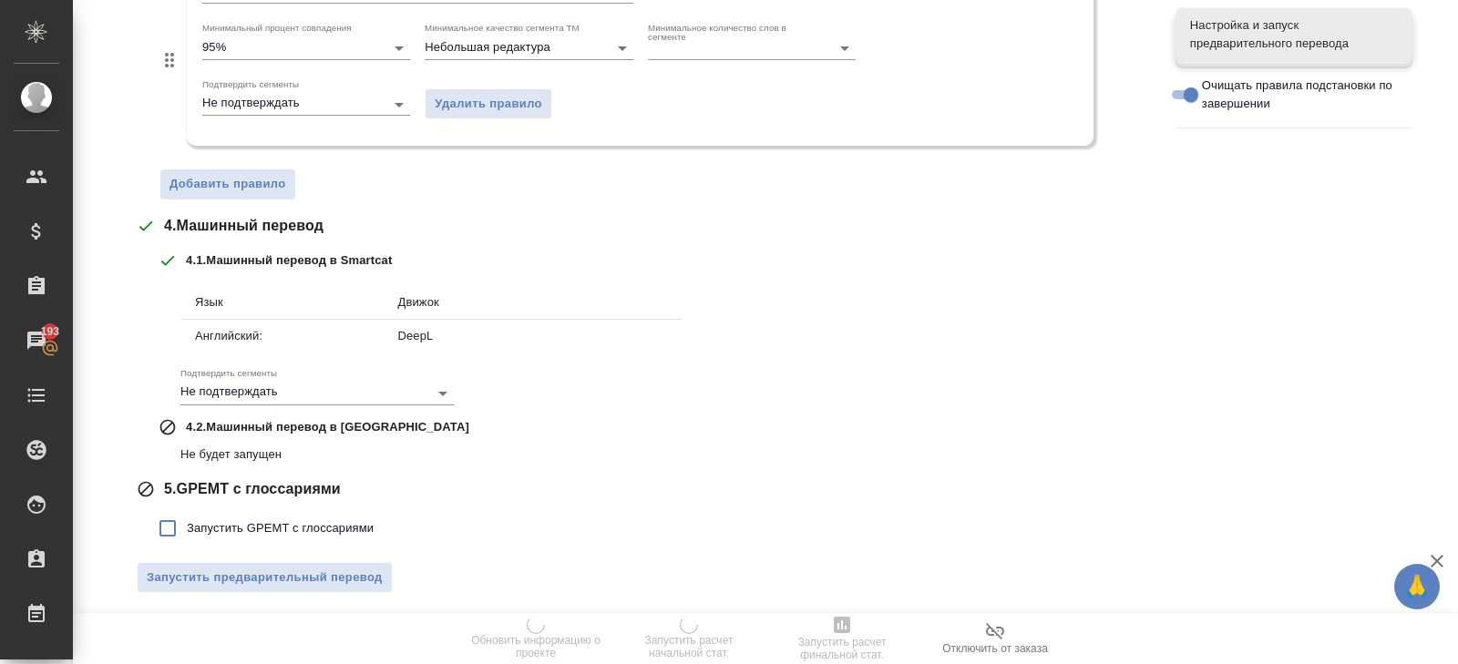
click at [233, 519] on span "Запустить GPEMT с глоссариями" at bounding box center [280, 528] width 187 height 18
click at [187, 516] on input "Запустить GPEMT с глоссариями" at bounding box center [168, 528] width 38 height 38
checkbox input "true"
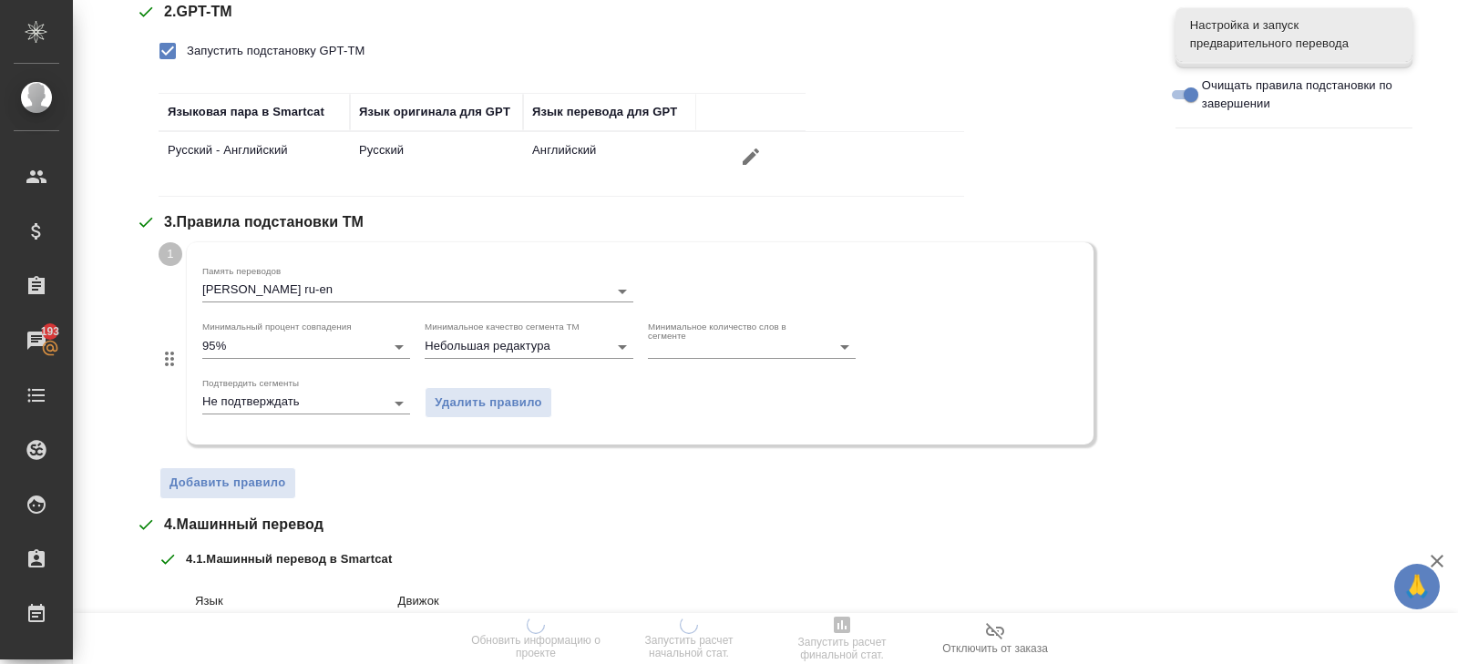
scroll to position [825, 0]
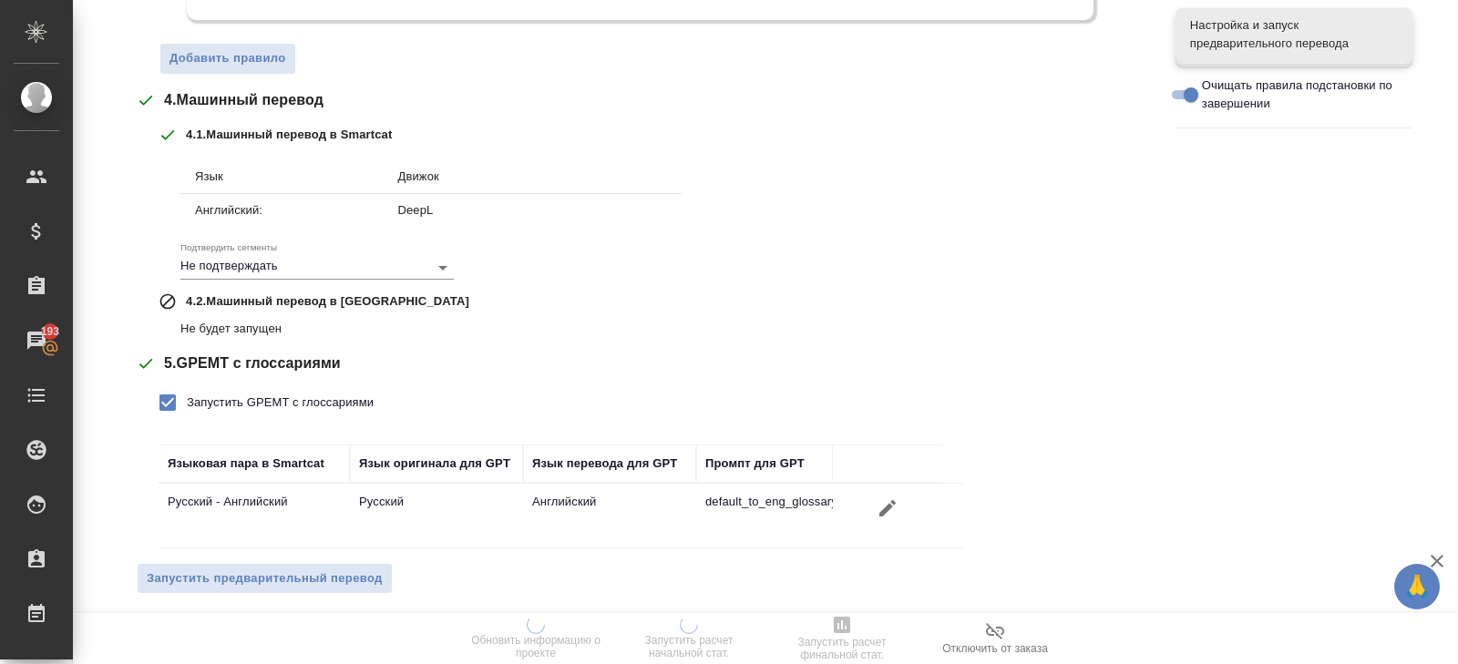
click at [235, 563] on button "Запустить предварительный перевод" at bounding box center [265, 579] width 256 height 32
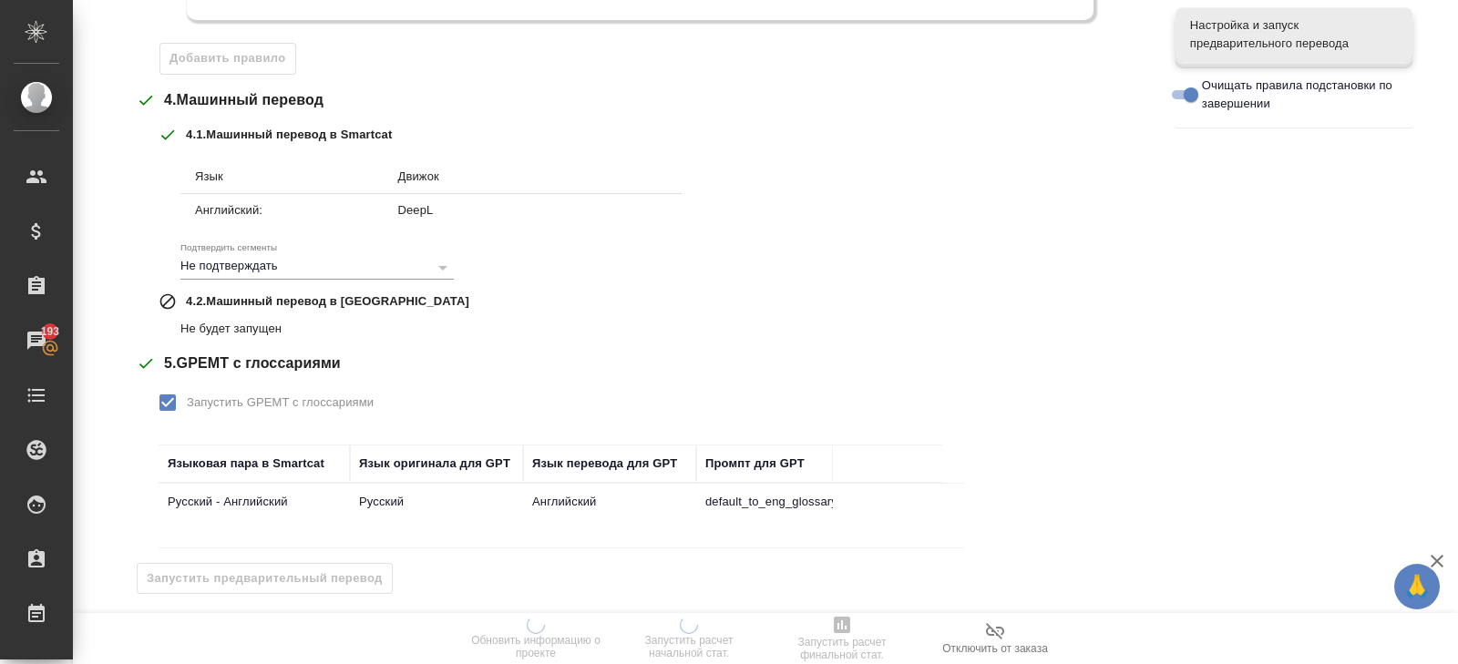
scroll to position [0, 0]
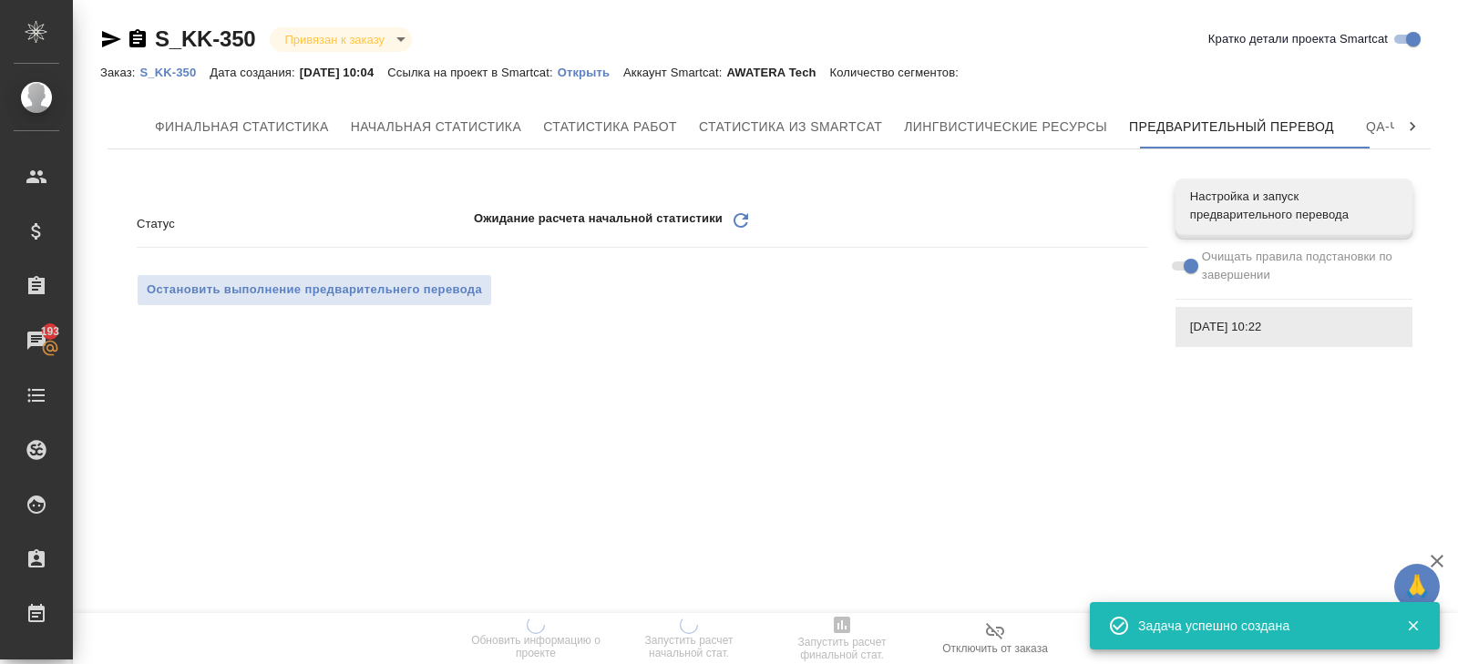
click at [608, 73] on p "Открыть" at bounding box center [591, 73] width 66 height 14
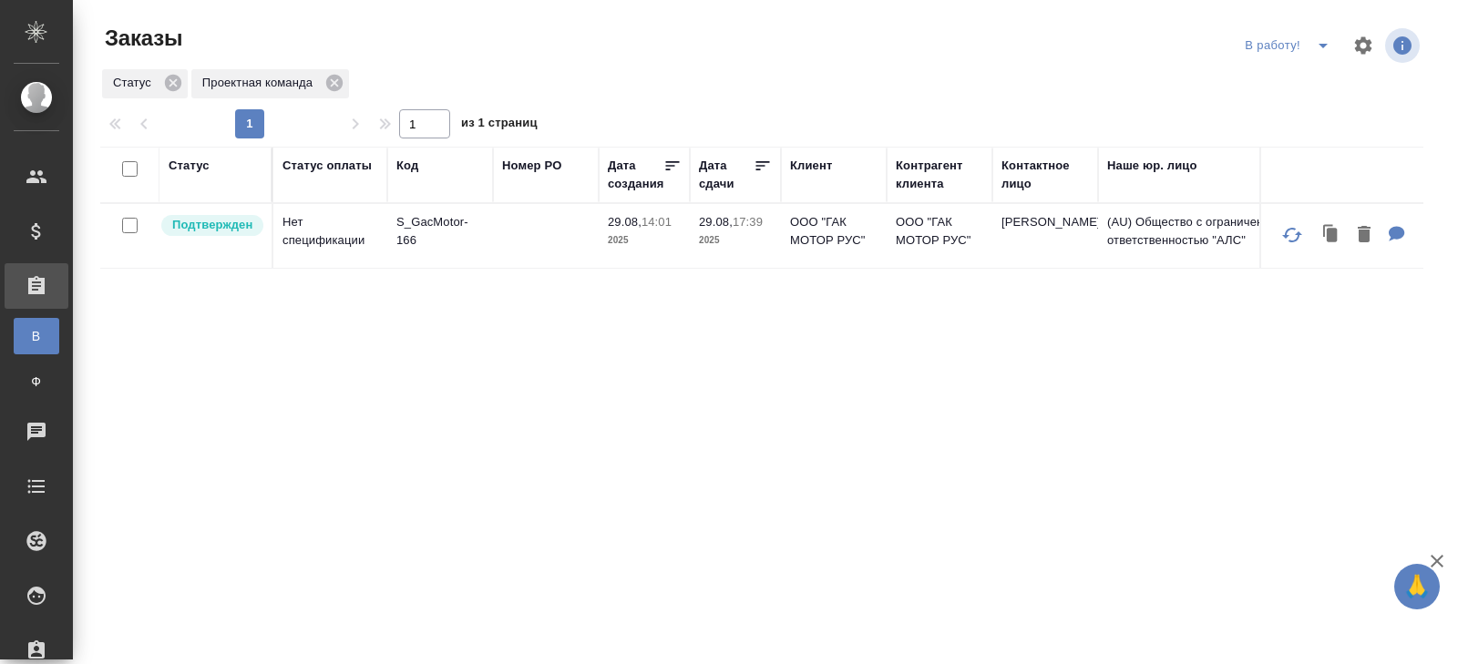
click at [1321, 54] on icon "split button" at bounding box center [1323, 46] width 22 height 22
click at [1293, 86] on li "ПМ" at bounding box center [1289, 81] width 101 height 29
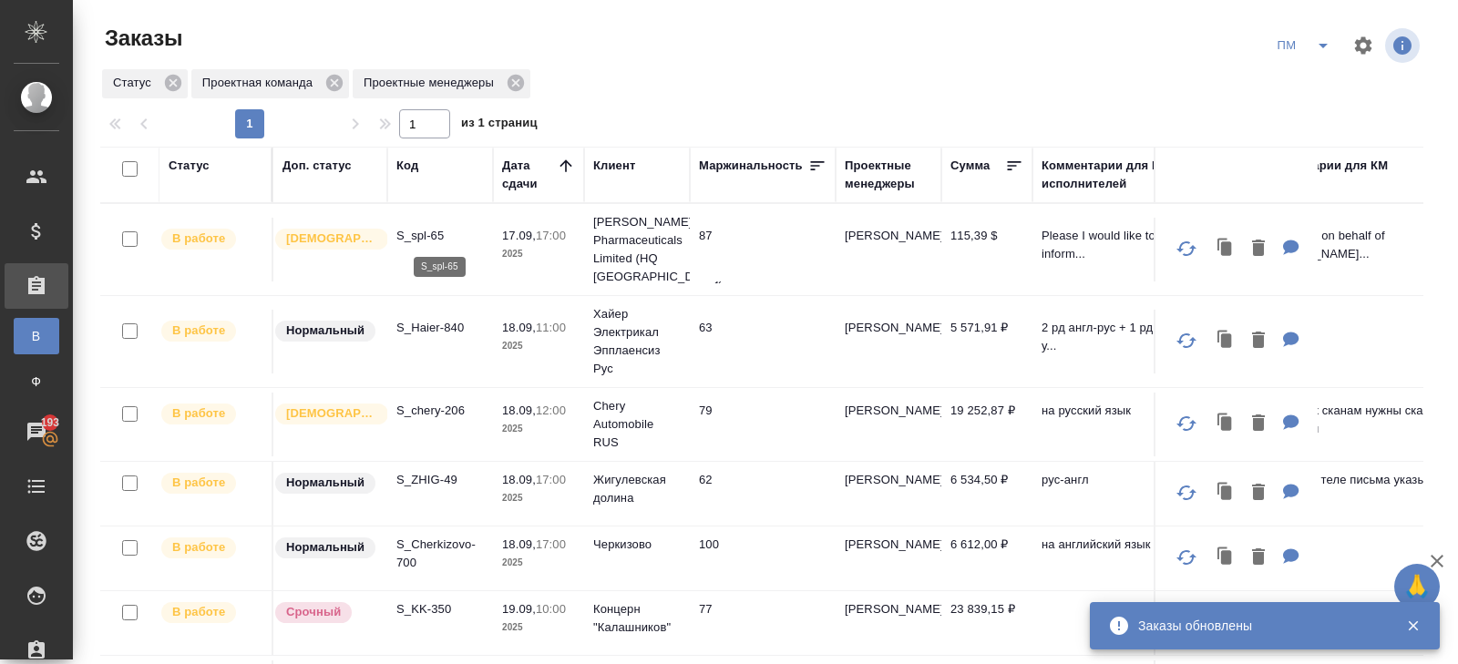
click at [408, 230] on p "S_spl-65" at bounding box center [439, 236] width 87 height 18
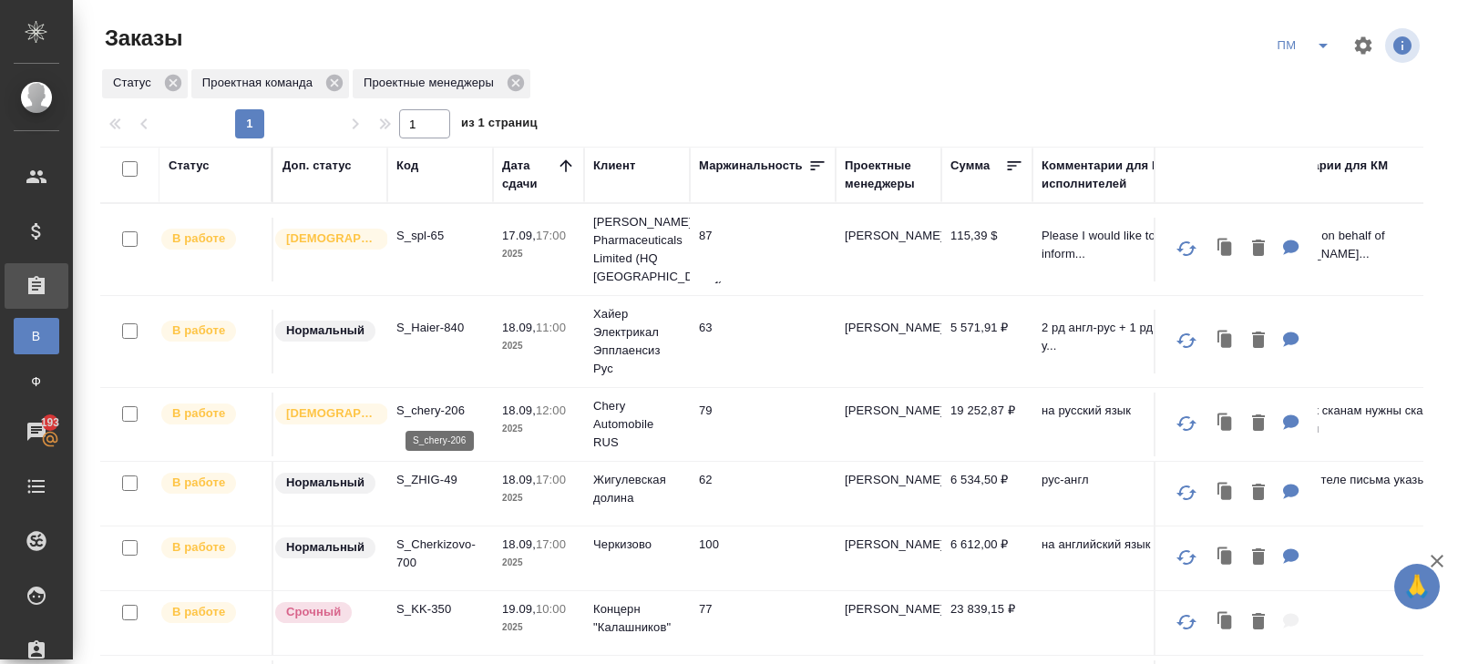
click at [428, 405] on p "S_chery-206" at bounding box center [439, 411] width 87 height 18
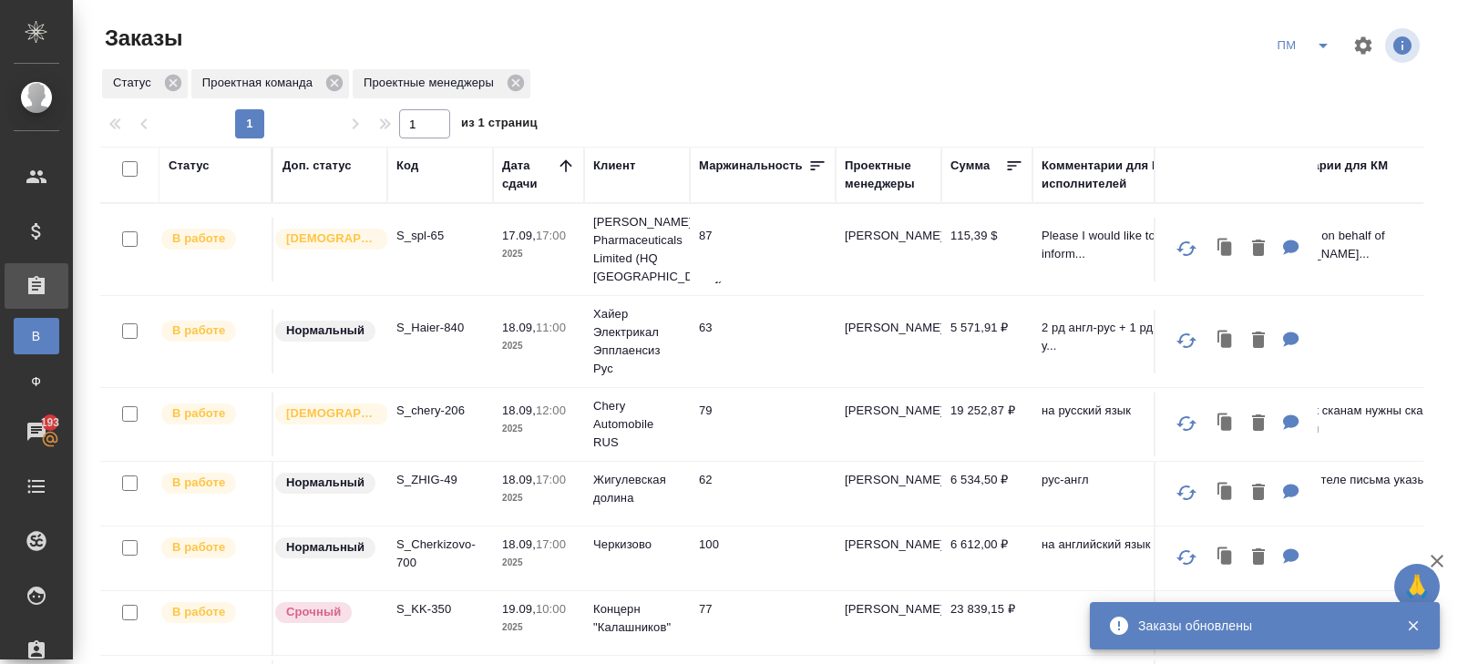
click at [1331, 43] on icon "split button" at bounding box center [1323, 46] width 22 height 22
click at [1320, 74] on li "В работу!" at bounding box center [1304, 81] width 92 height 29
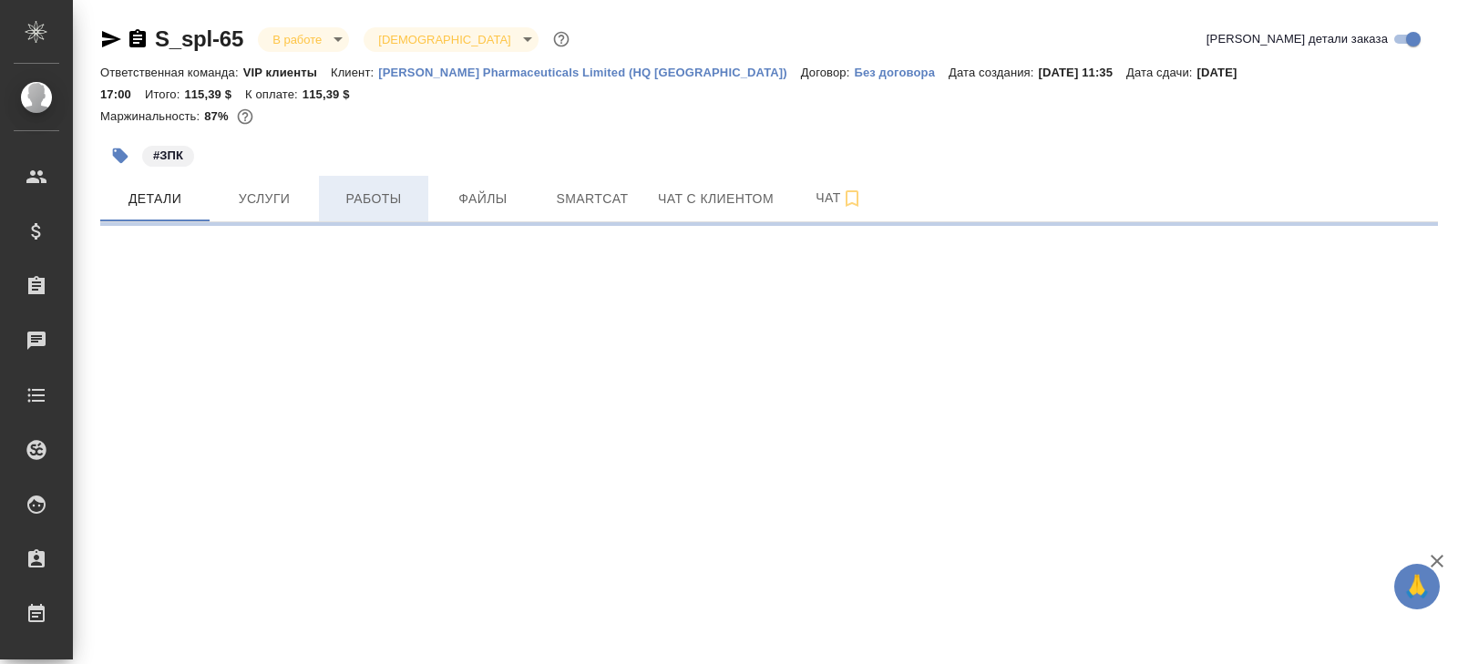
select select "RU"
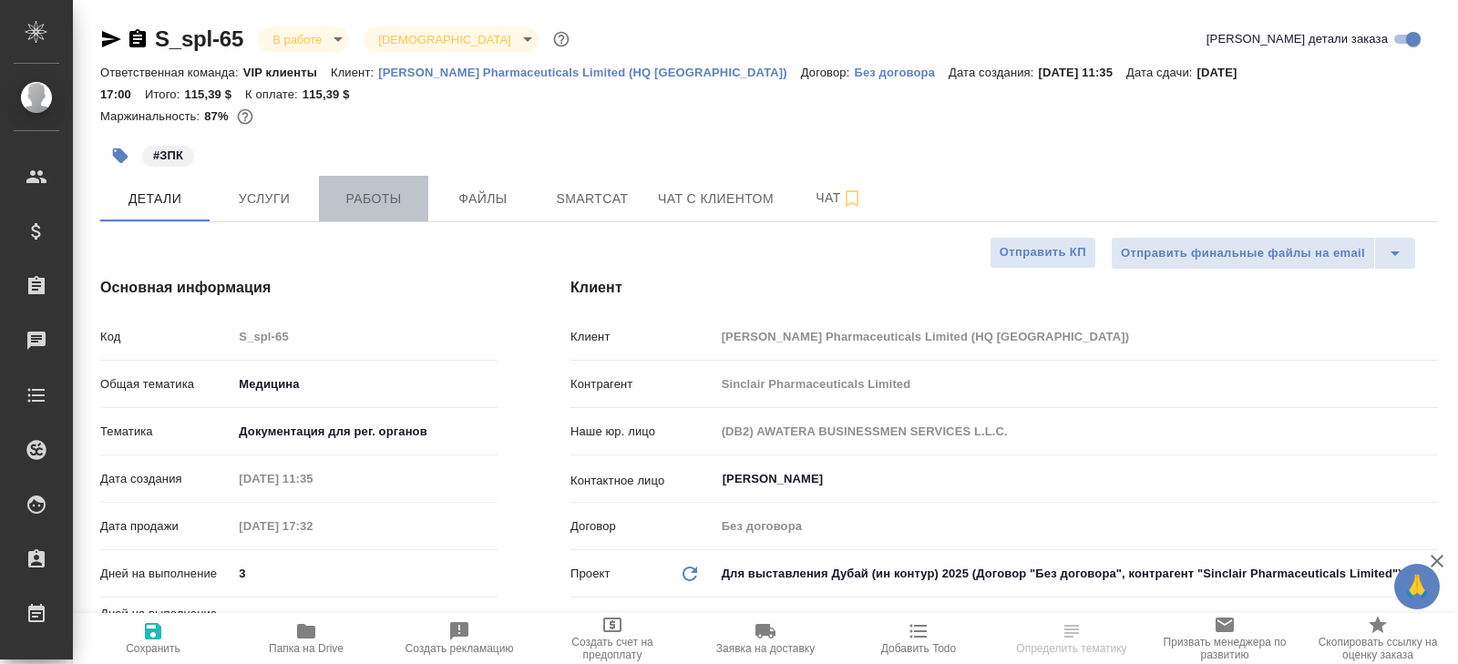
click at [364, 188] on span "Работы" at bounding box center [373, 199] width 87 height 23
type textarea "x"
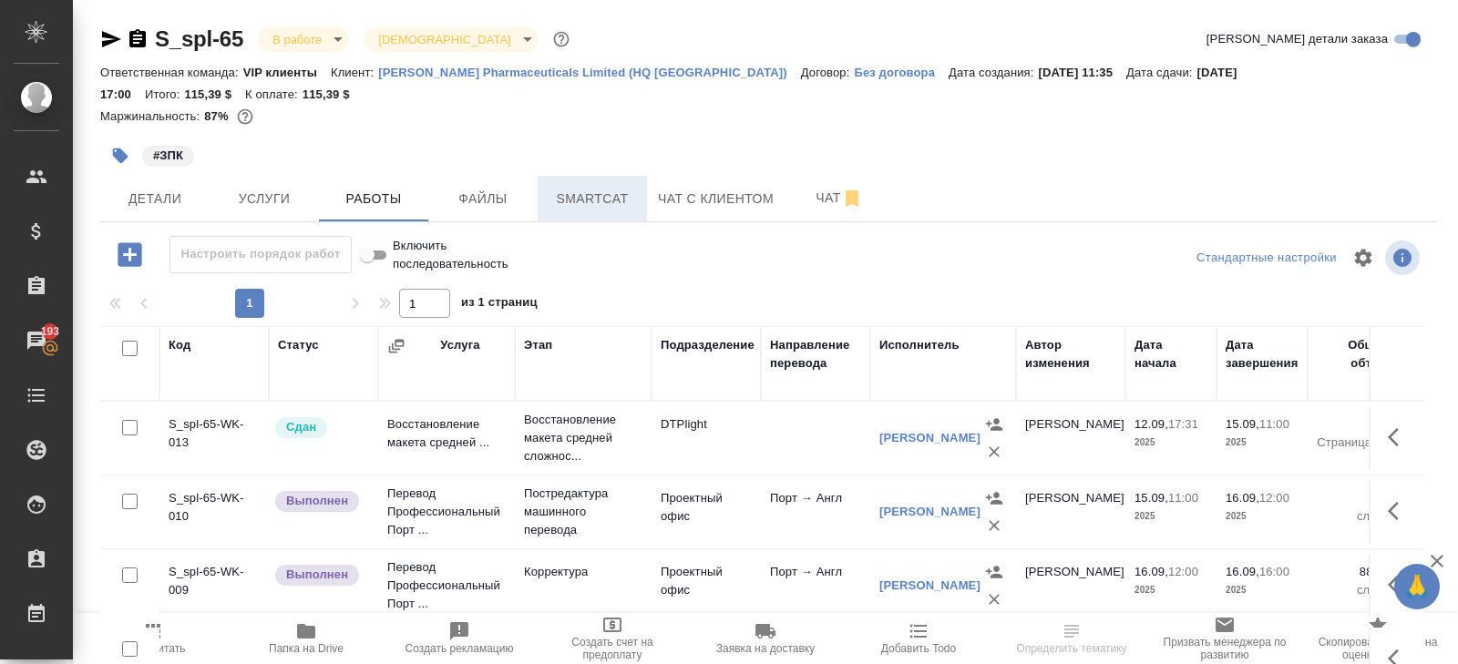
click at [571, 188] on span "Smartcat" at bounding box center [591, 199] width 87 height 23
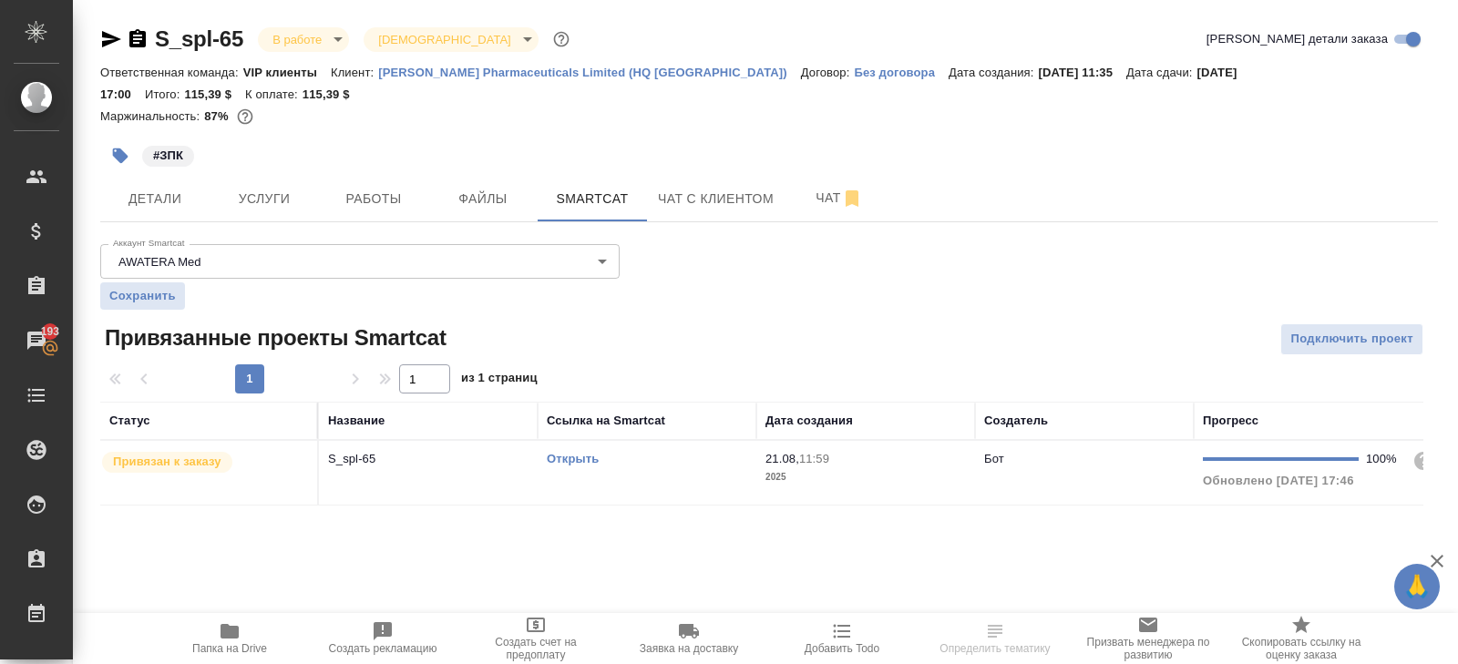
click at [662, 462] on td "Открыть" at bounding box center [647, 473] width 219 height 64
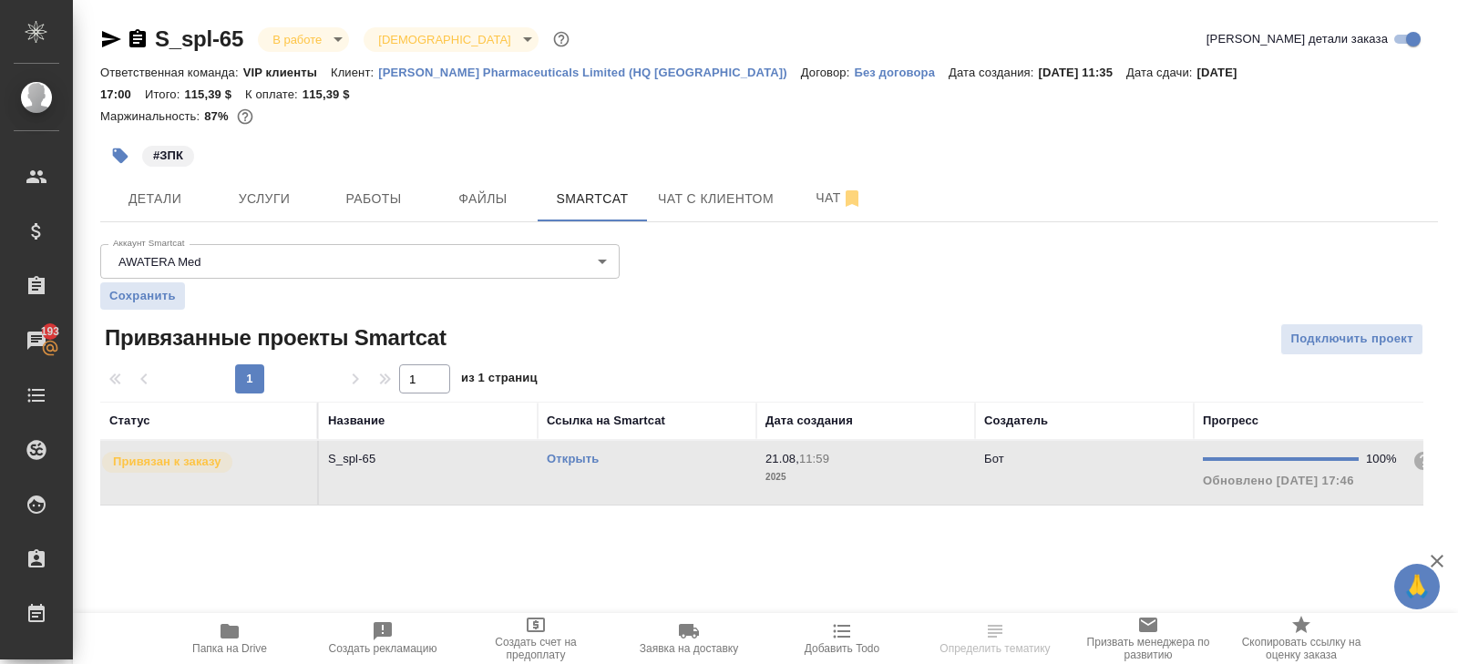
click at [662, 462] on td "Открыть" at bounding box center [647, 473] width 219 height 64
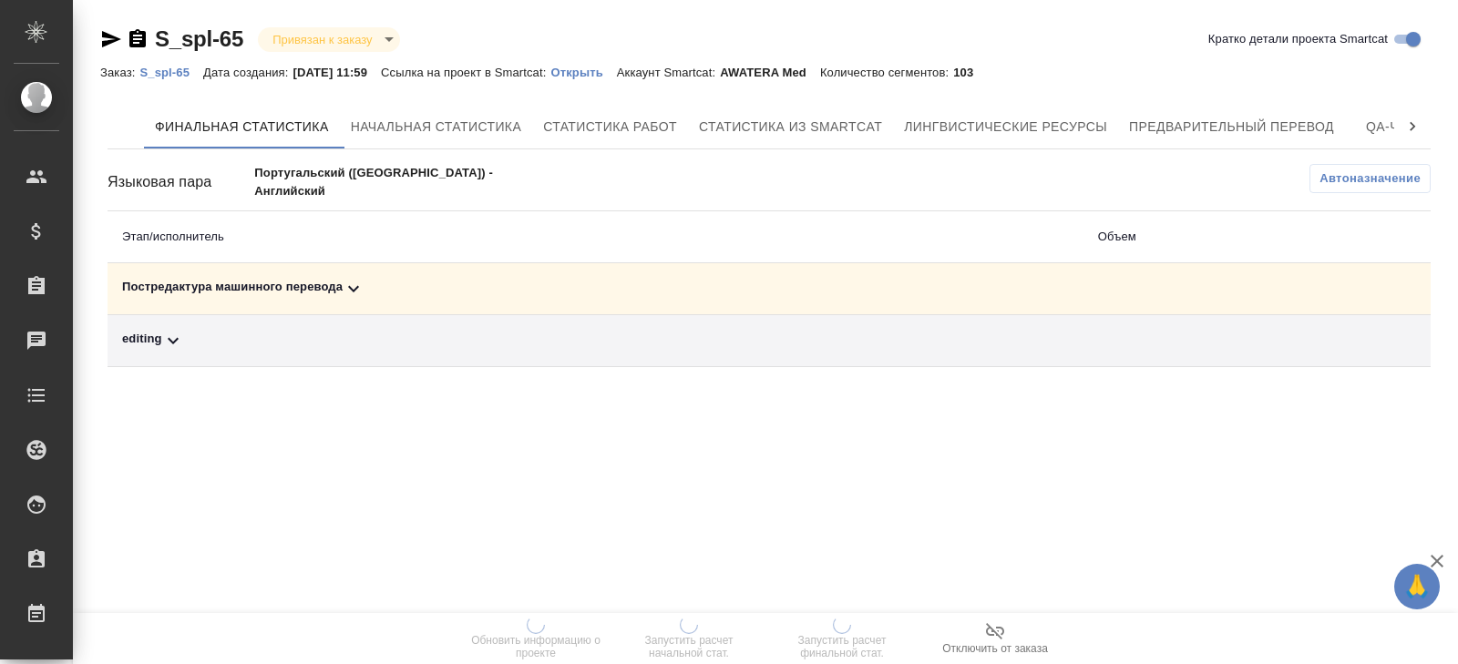
click at [1365, 179] on span "Автоназначение" at bounding box center [1369, 178] width 101 height 18
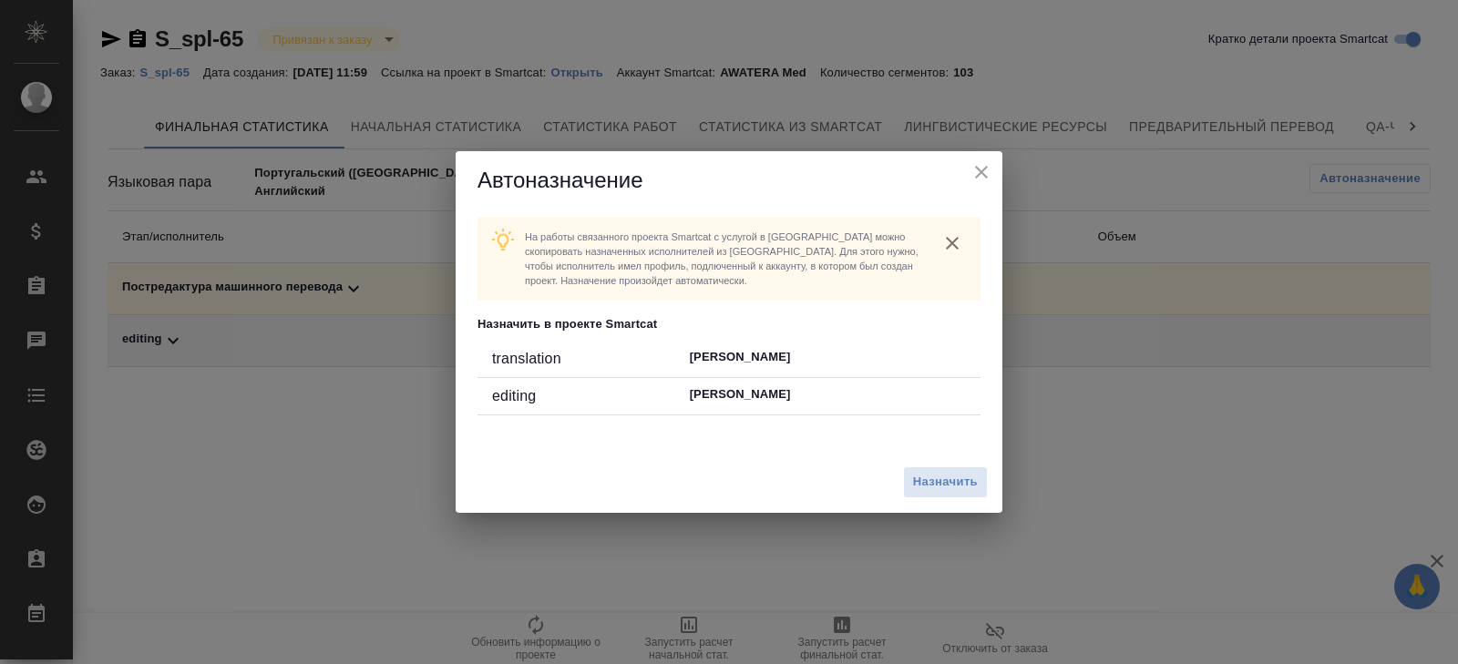
click at [985, 457] on div "Назначить" at bounding box center [729, 482] width 547 height 61
click at [973, 477] on span "Назначить" at bounding box center [945, 482] width 65 height 21
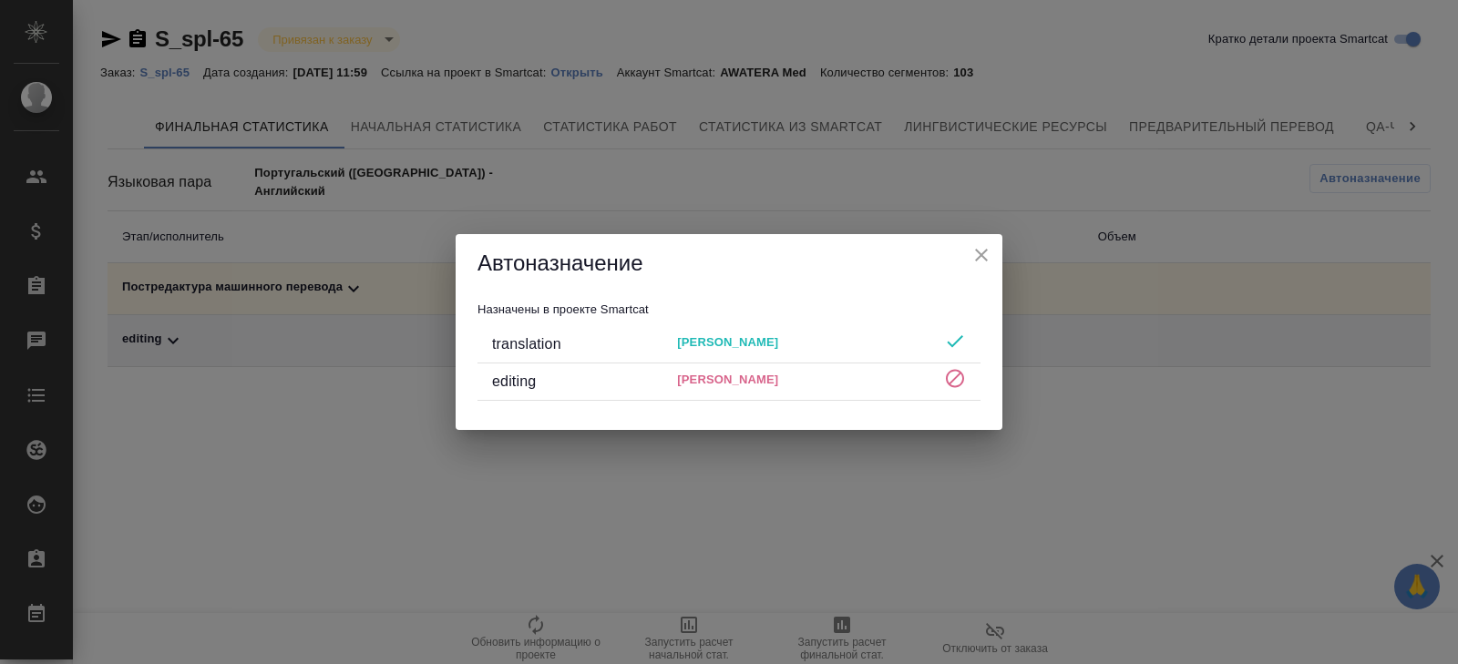
click at [988, 467] on div "Автоназначение Назначены в проекте Smartcat translation Ivanov Slava editing Ko…" at bounding box center [729, 332] width 1458 height 664
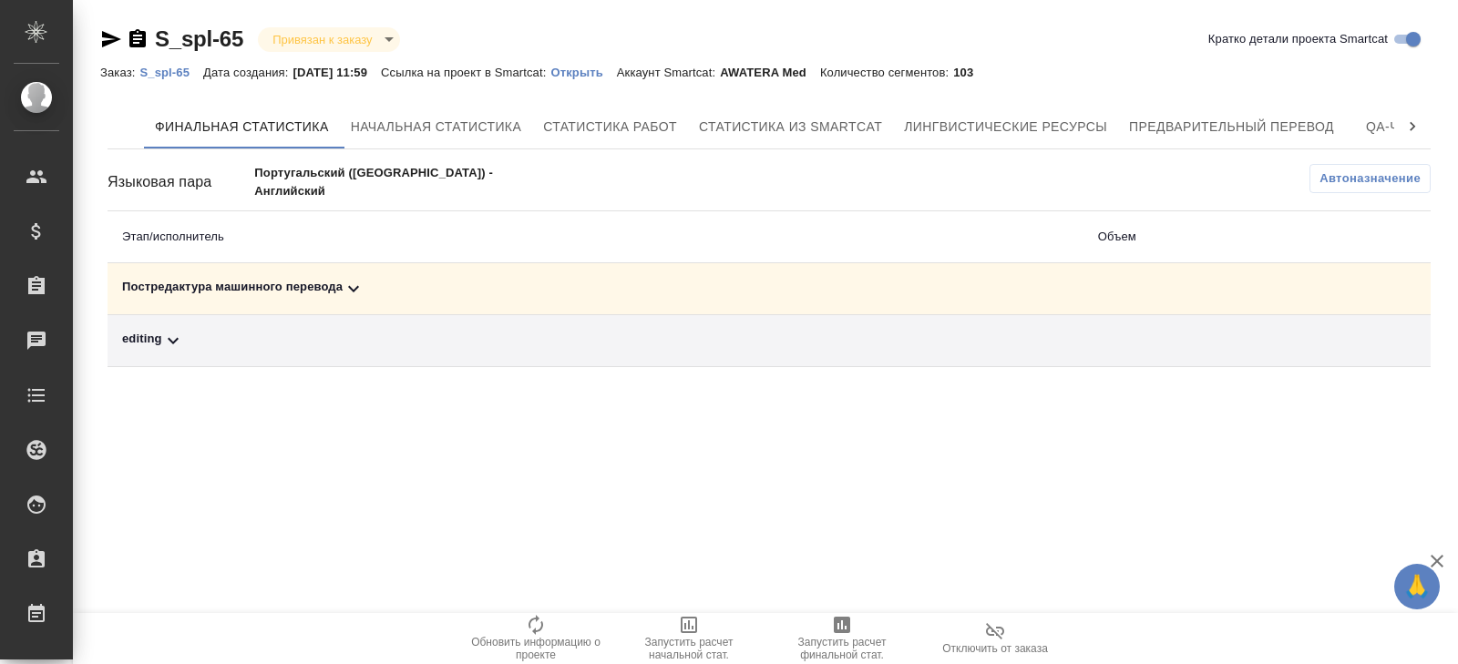
click at [856, 615] on span "Запустить расчет финальной стат." at bounding box center [841, 637] width 131 height 47
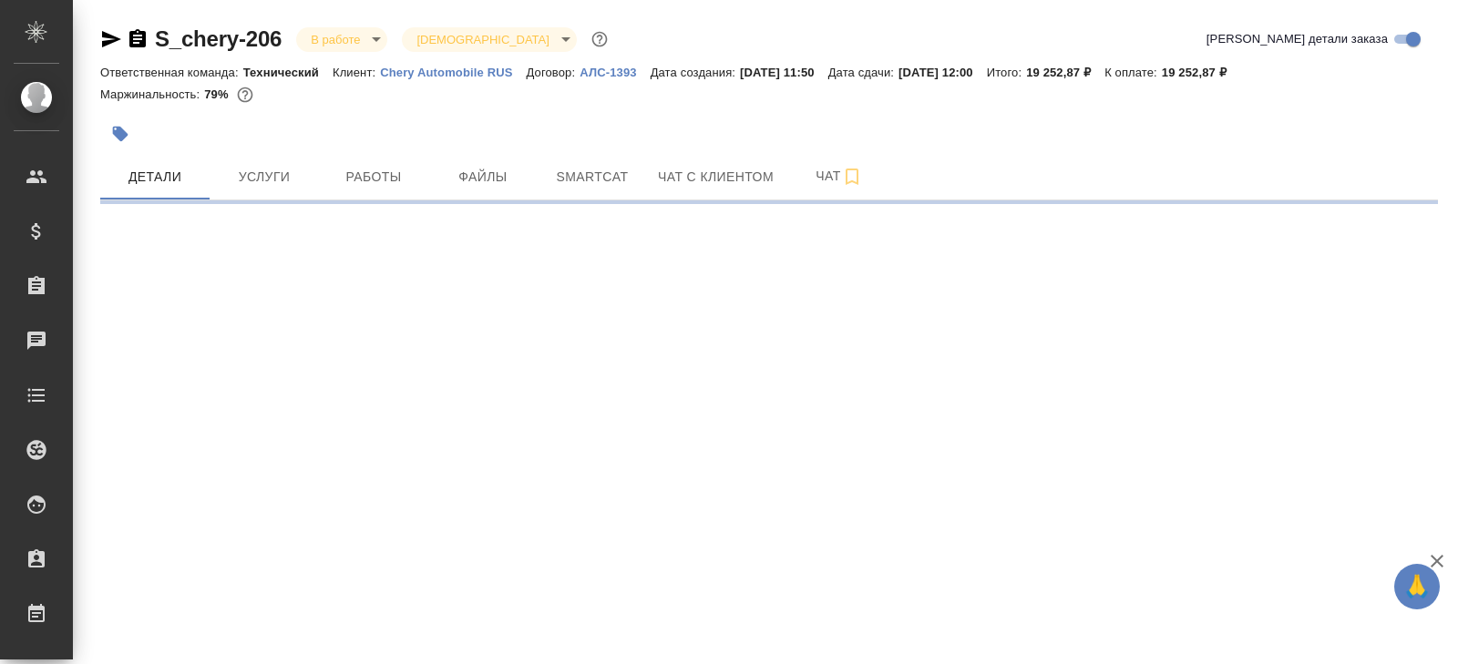
select select "RU"
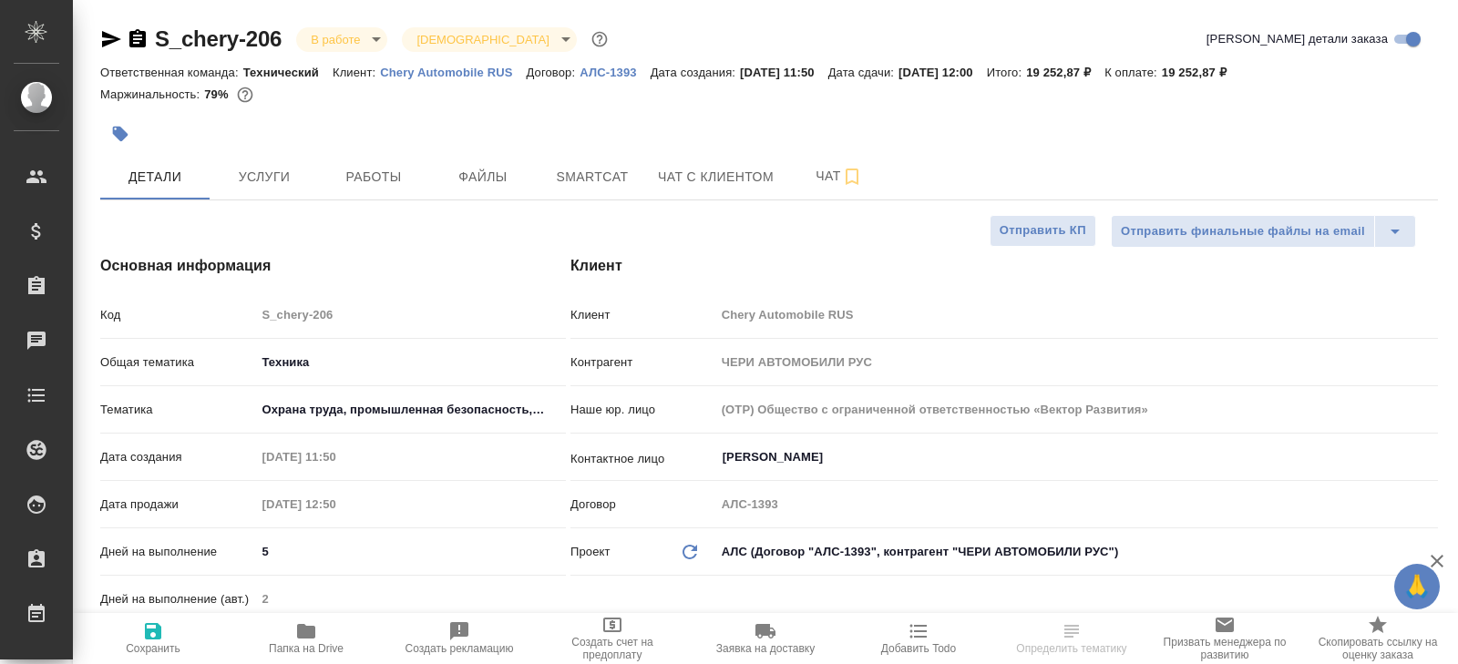
type textarea "x"
click at [374, 189] on button "Работы" at bounding box center [373, 177] width 109 height 46
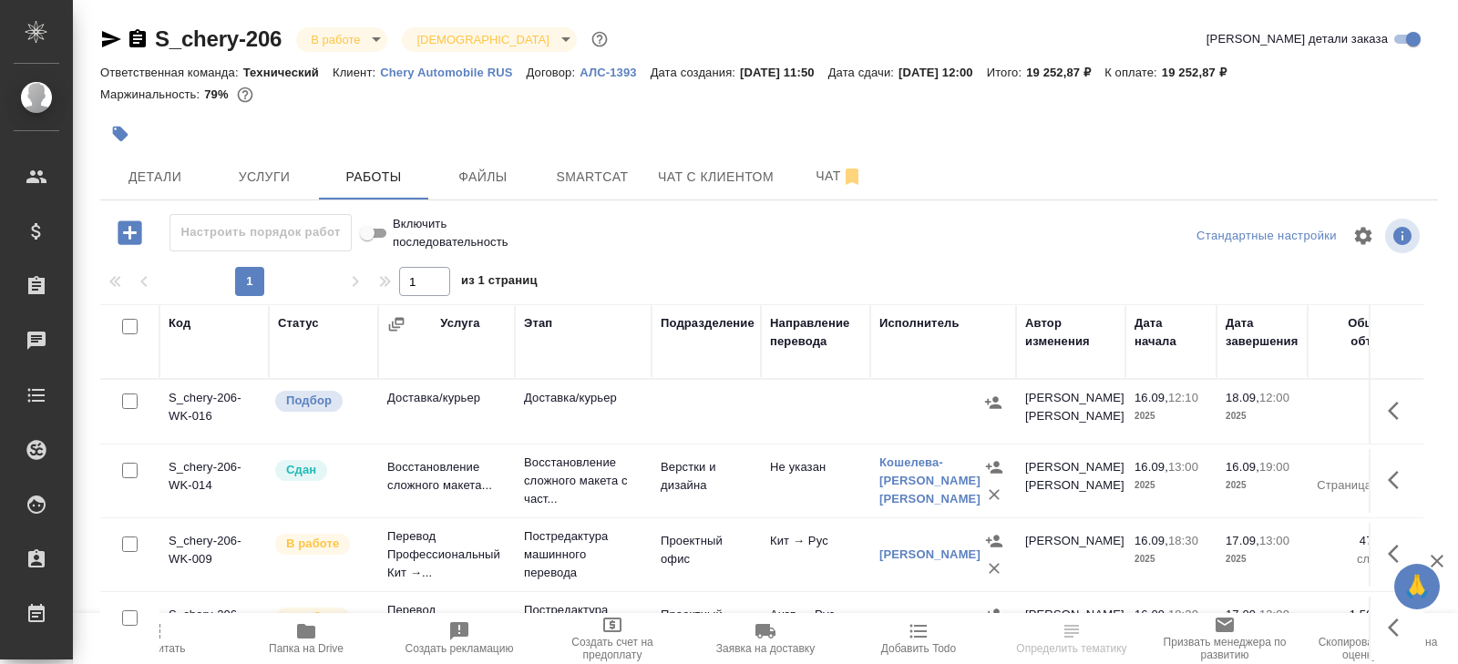
click at [584, 179] on span "Smartcat" at bounding box center [591, 177] width 87 height 23
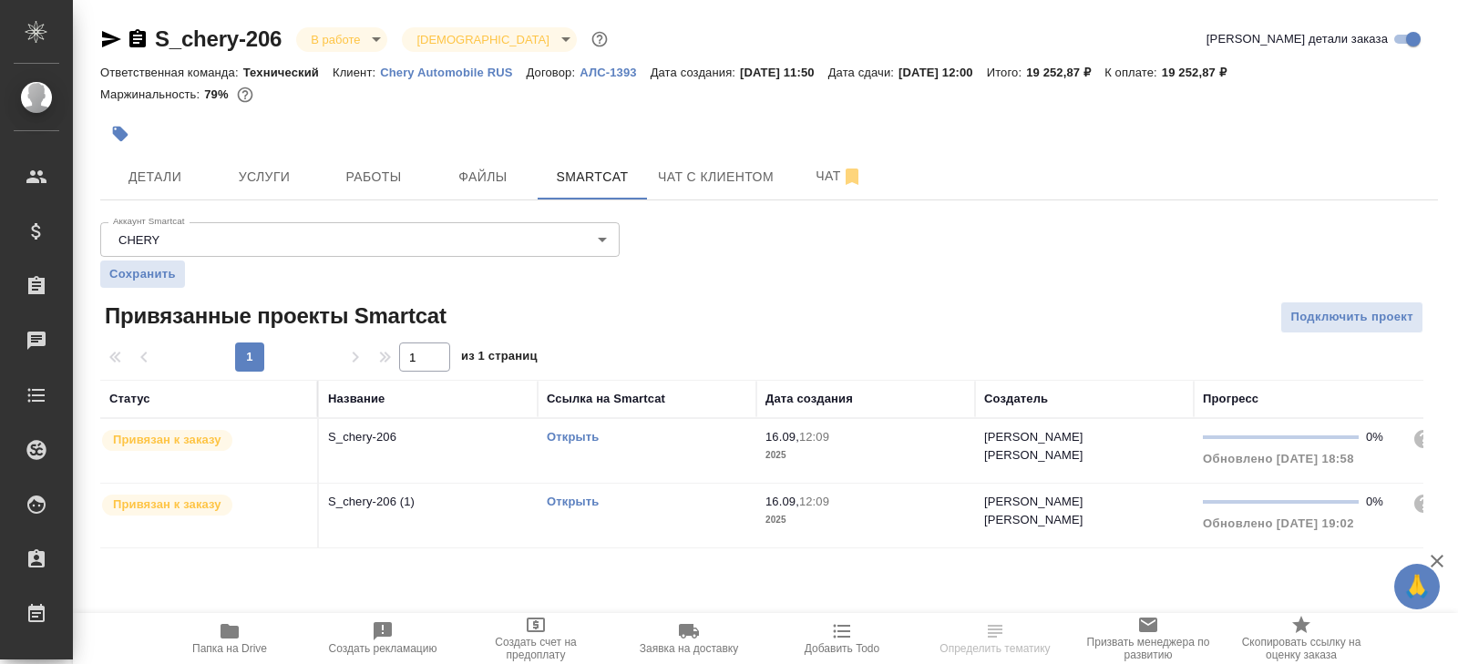
click at [568, 436] on link "Открыть" at bounding box center [573, 437] width 52 height 14
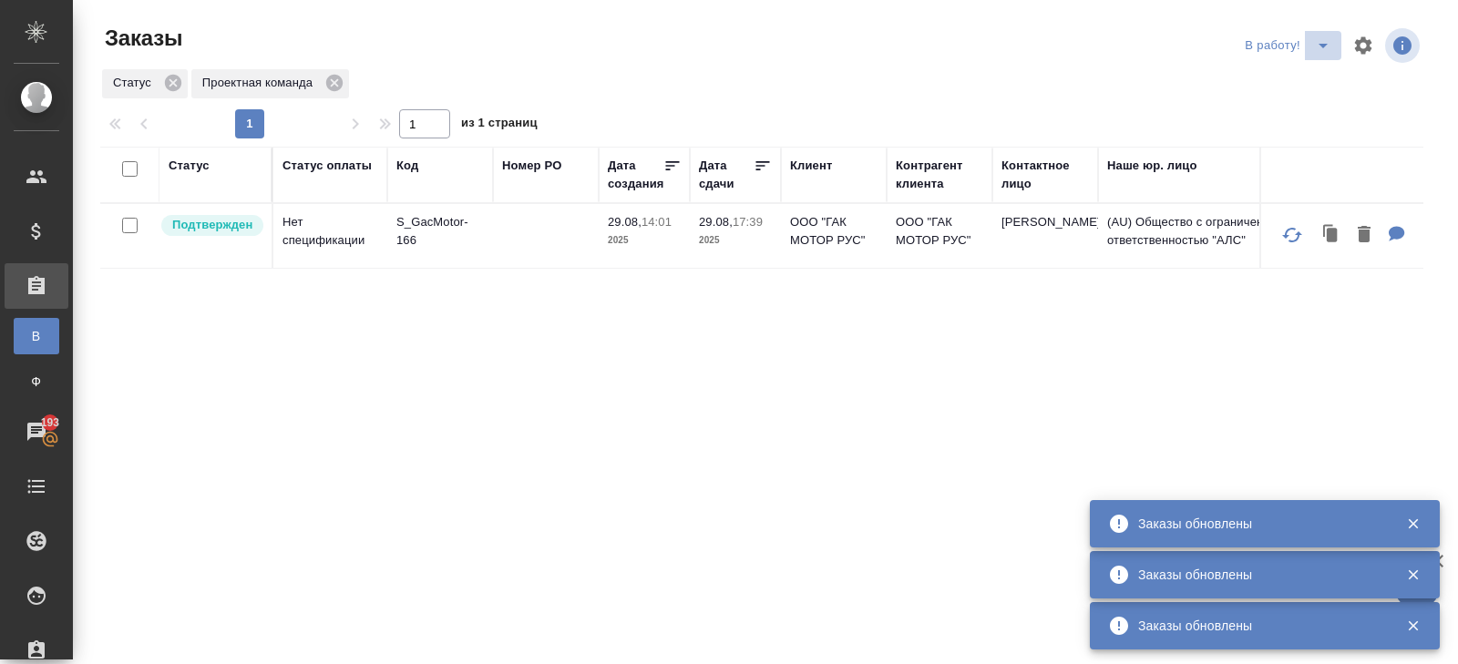
click at [1324, 45] on icon "split button" at bounding box center [1322, 46] width 9 height 5
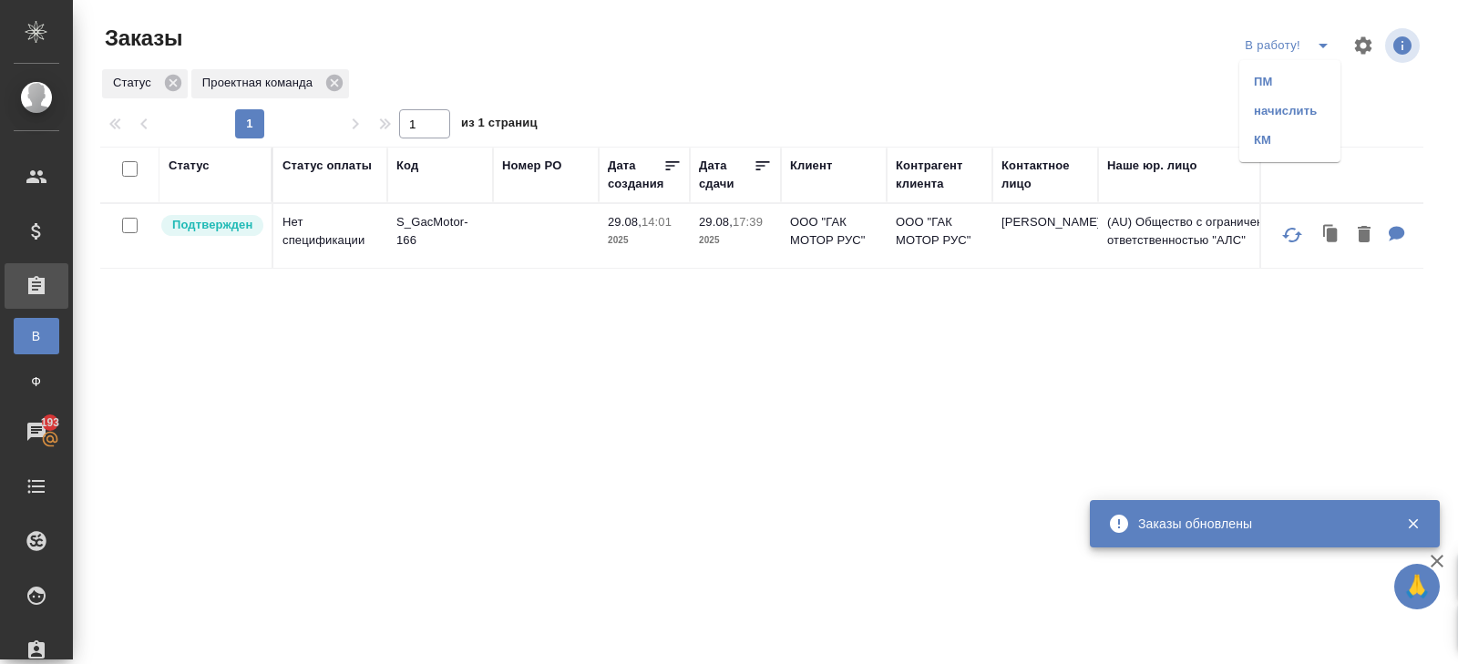
click at [1300, 115] on li "начислить" at bounding box center [1289, 111] width 101 height 29
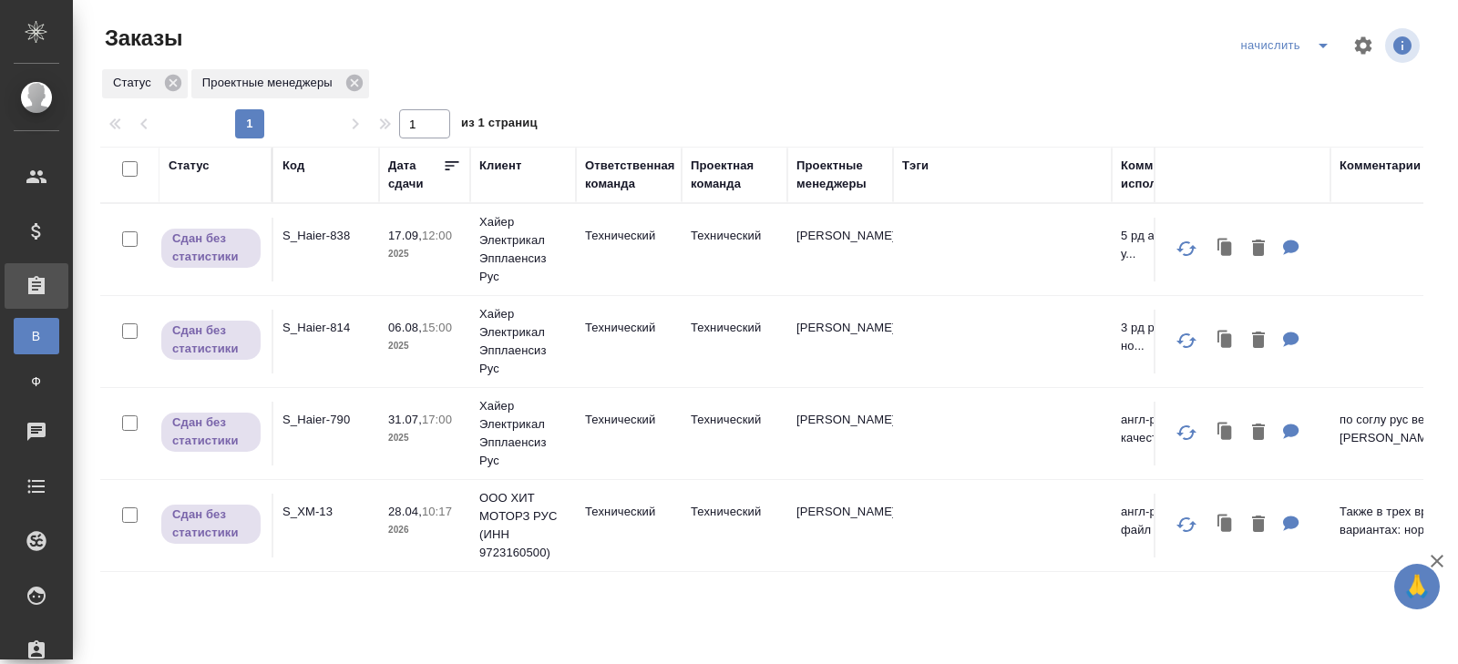
click at [1322, 50] on icon "split button" at bounding box center [1323, 46] width 22 height 22
click at [1311, 71] on li "В работу!" at bounding box center [1287, 81] width 107 height 29
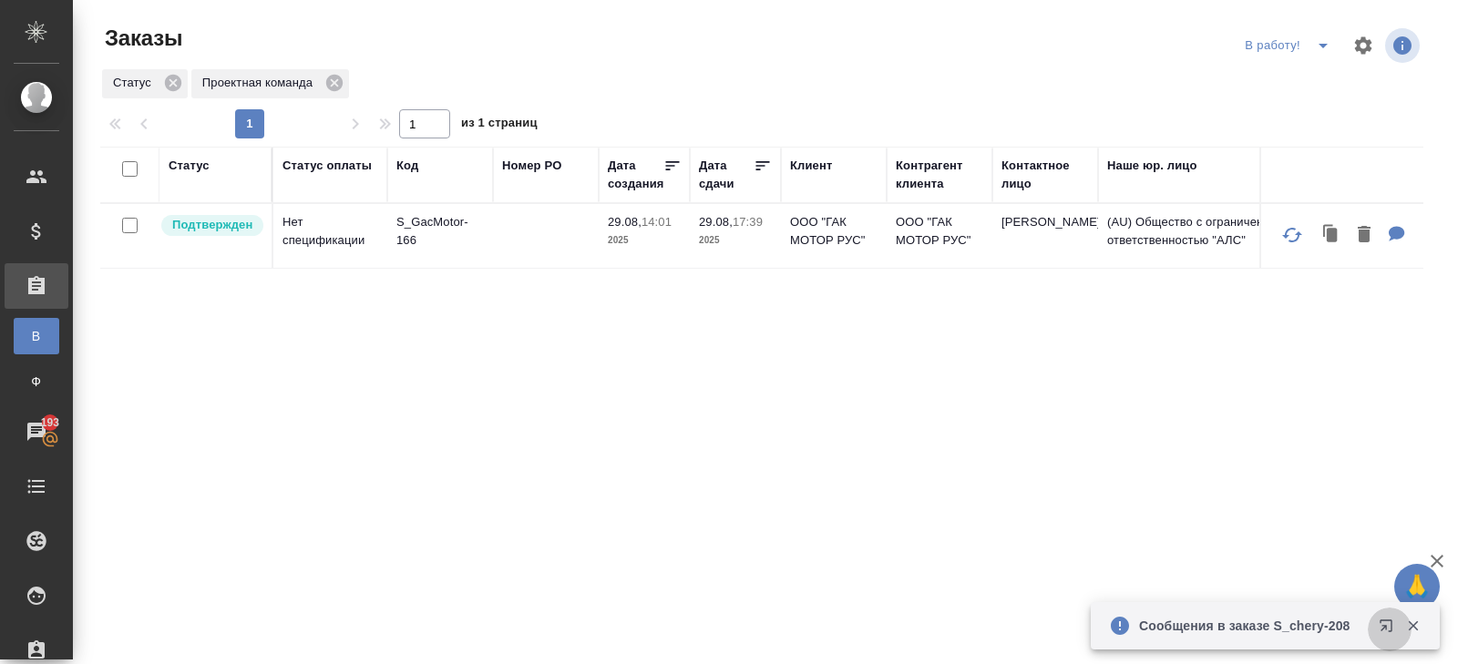
click at [1385, 620] on icon "button" at bounding box center [1385, 626] width 12 height 12
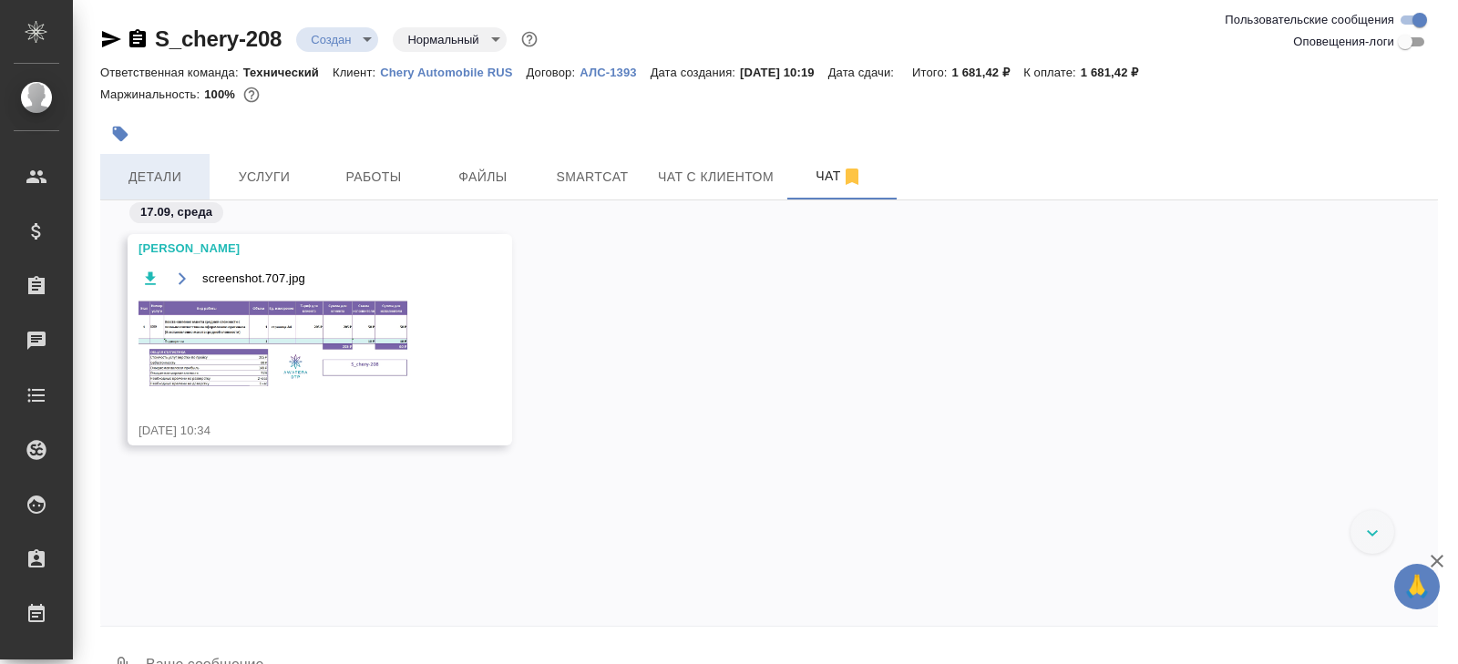
click at [194, 171] on span "Детали" at bounding box center [154, 177] width 87 height 23
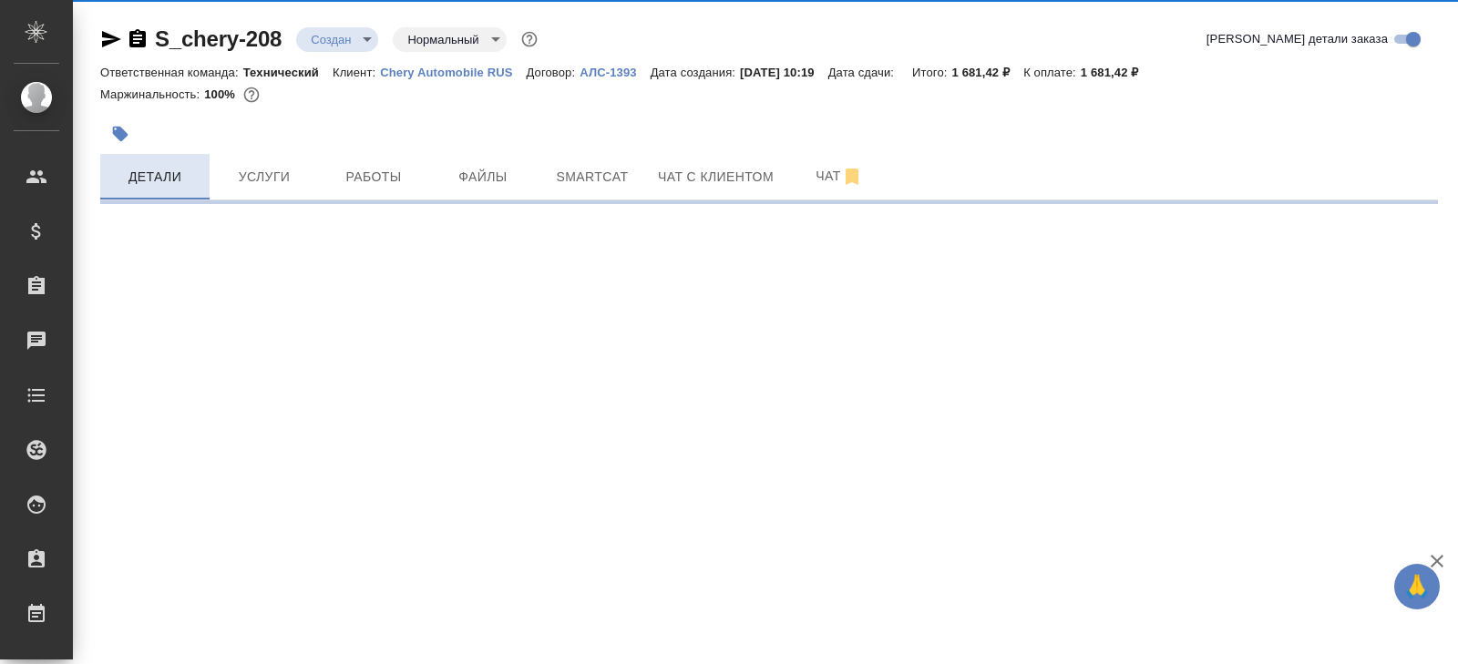
select select "RU"
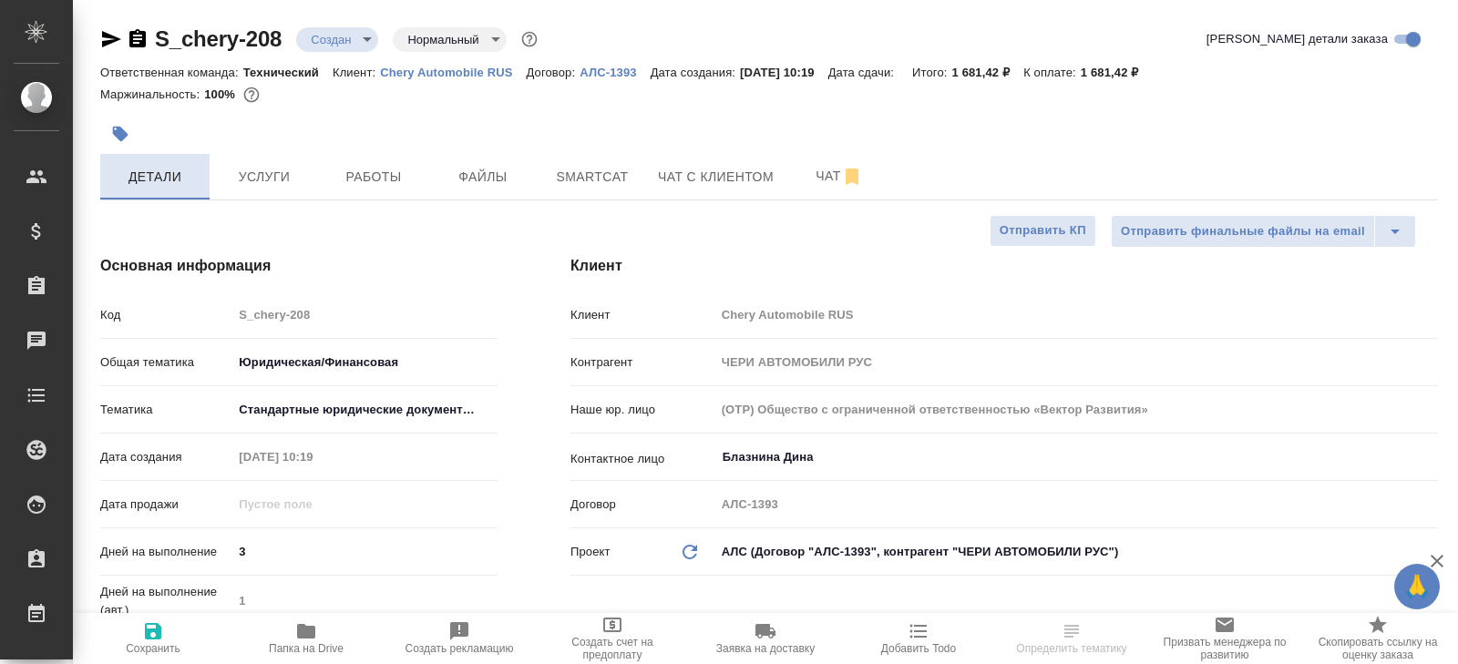
type textarea "x"
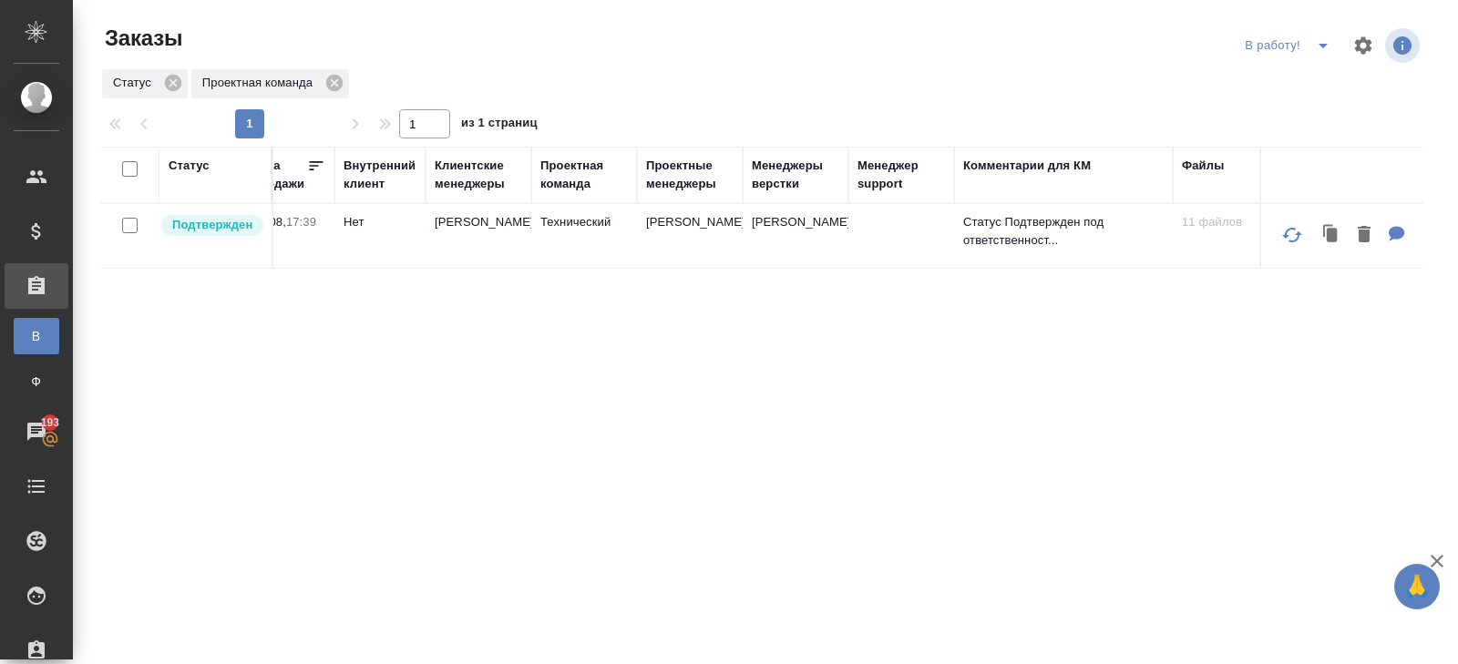
scroll to position [0, 1686]
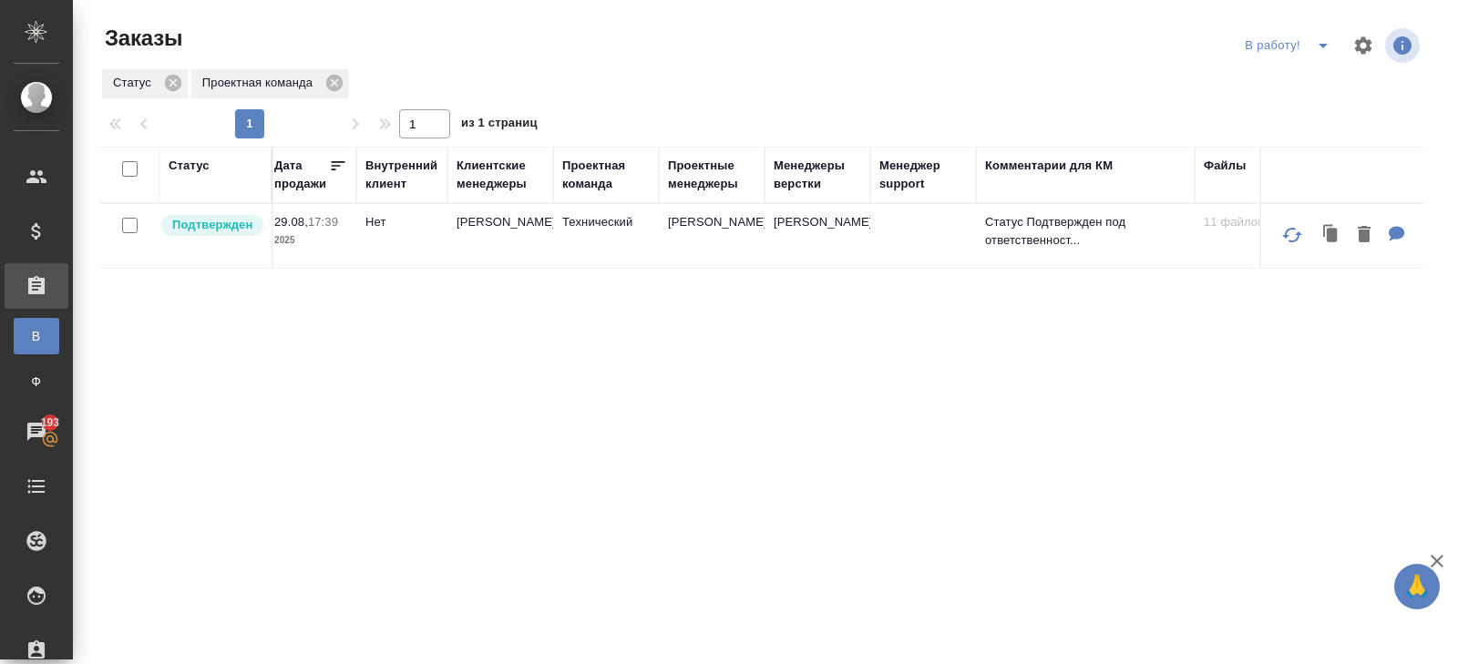
click at [577, 228] on td "Технический" at bounding box center [606, 236] width 106 height 64
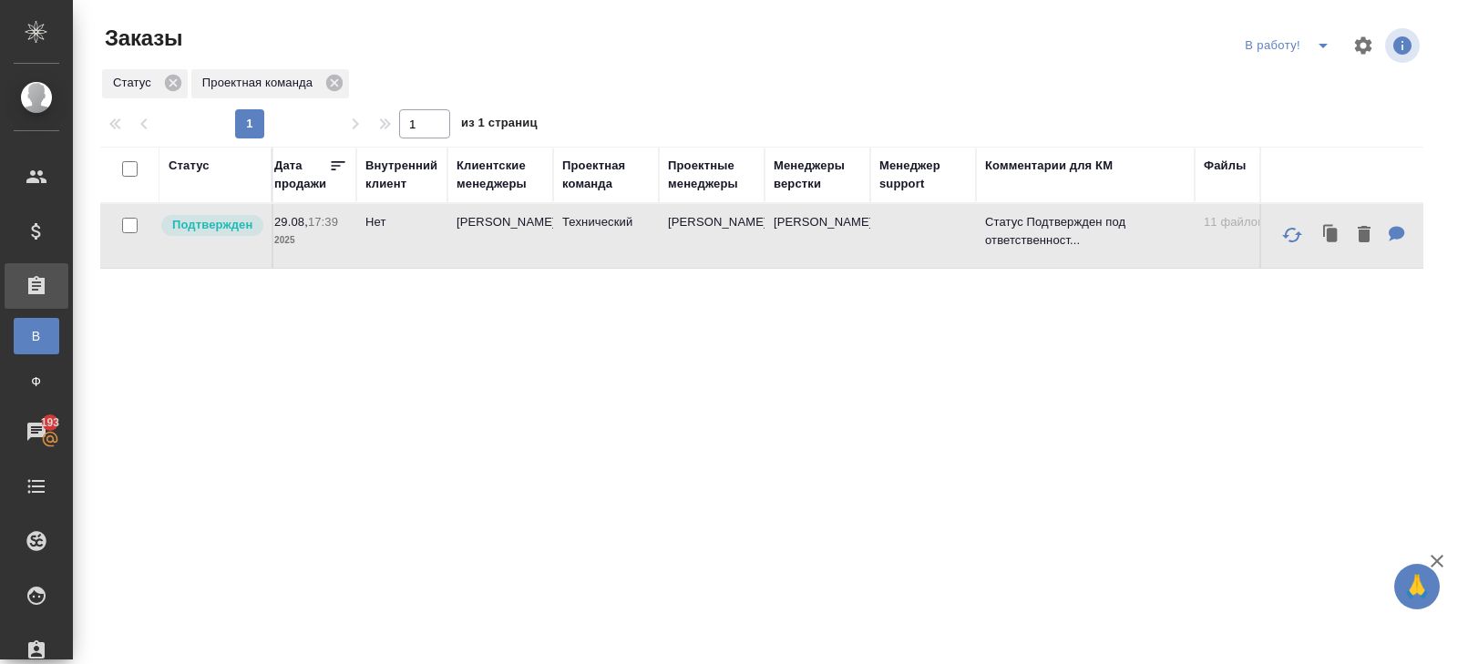
click at [577, 228] on td "Технический" at bounding box center [606, 236] width 106 height 64
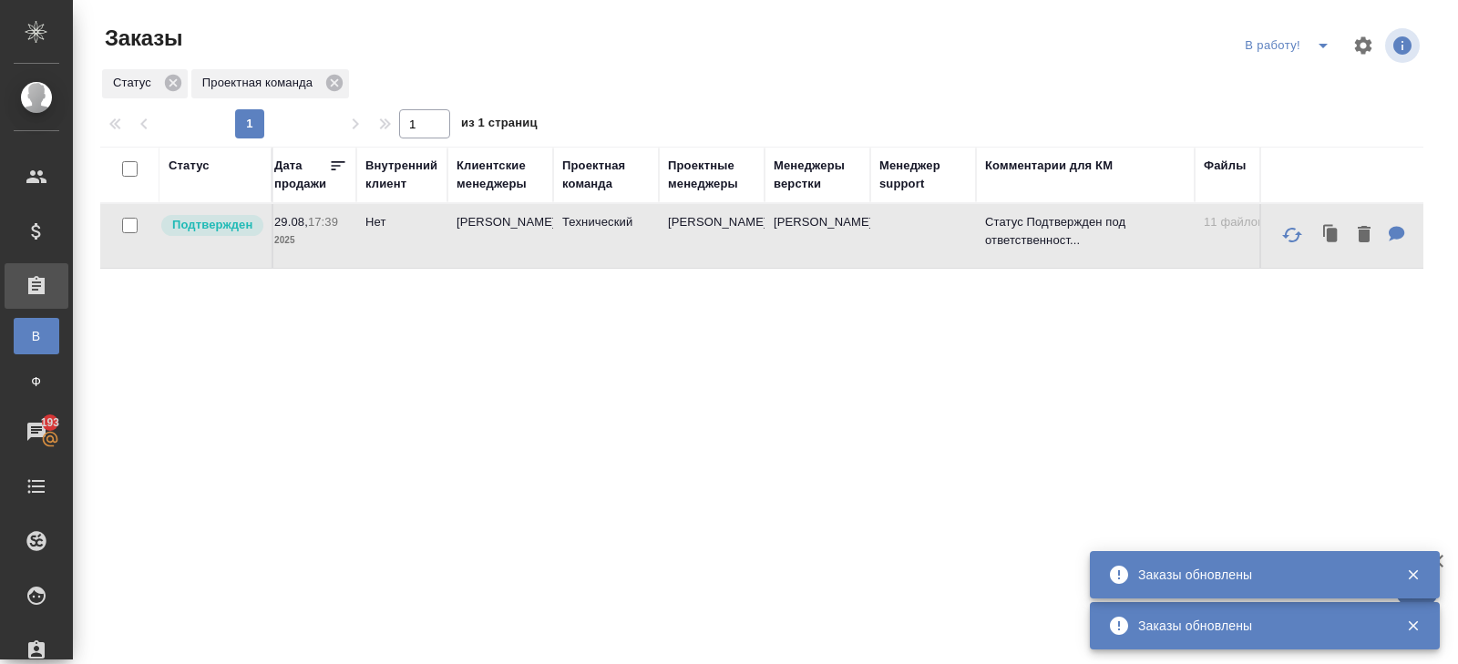
click at [284, 420] on div "Статус Статус оплаты Код Номер PO Дата создания Дата сдачи Клиент Контрагент кл…" at bounding box center [761, 475] width 1323 height 656
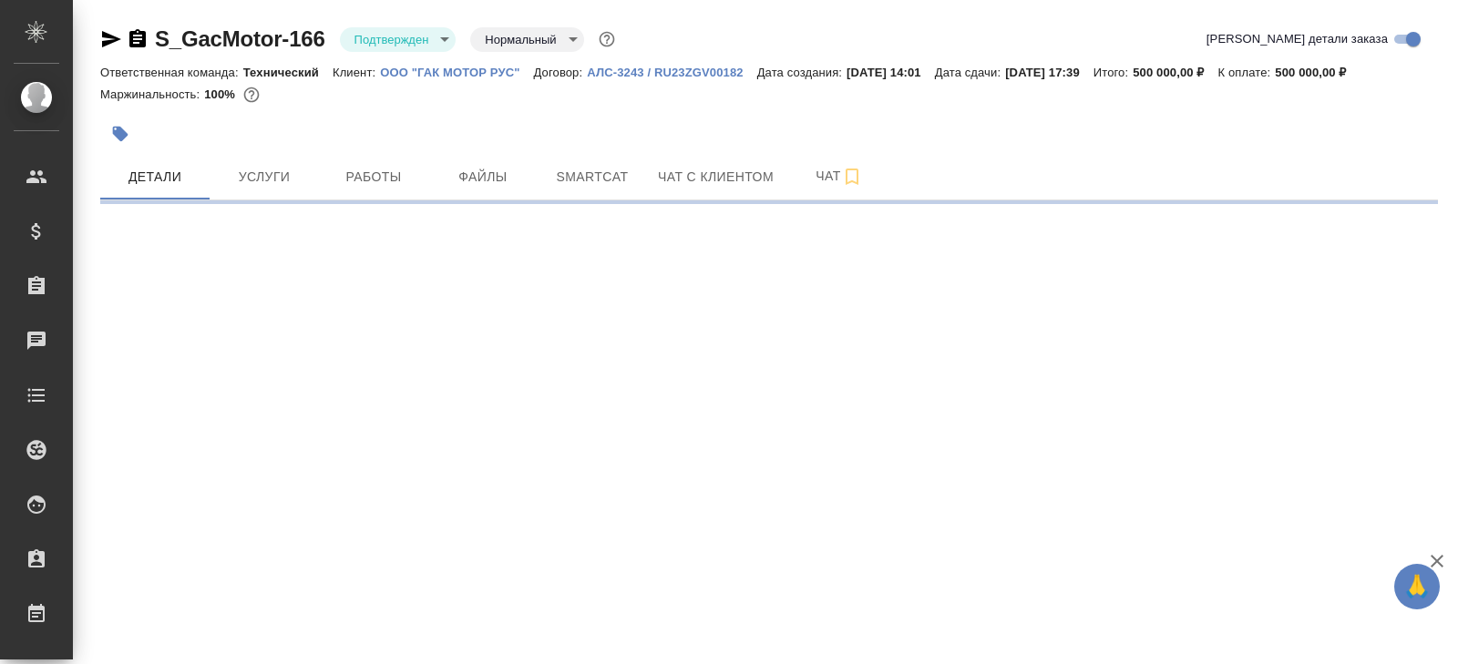
select select "RU"
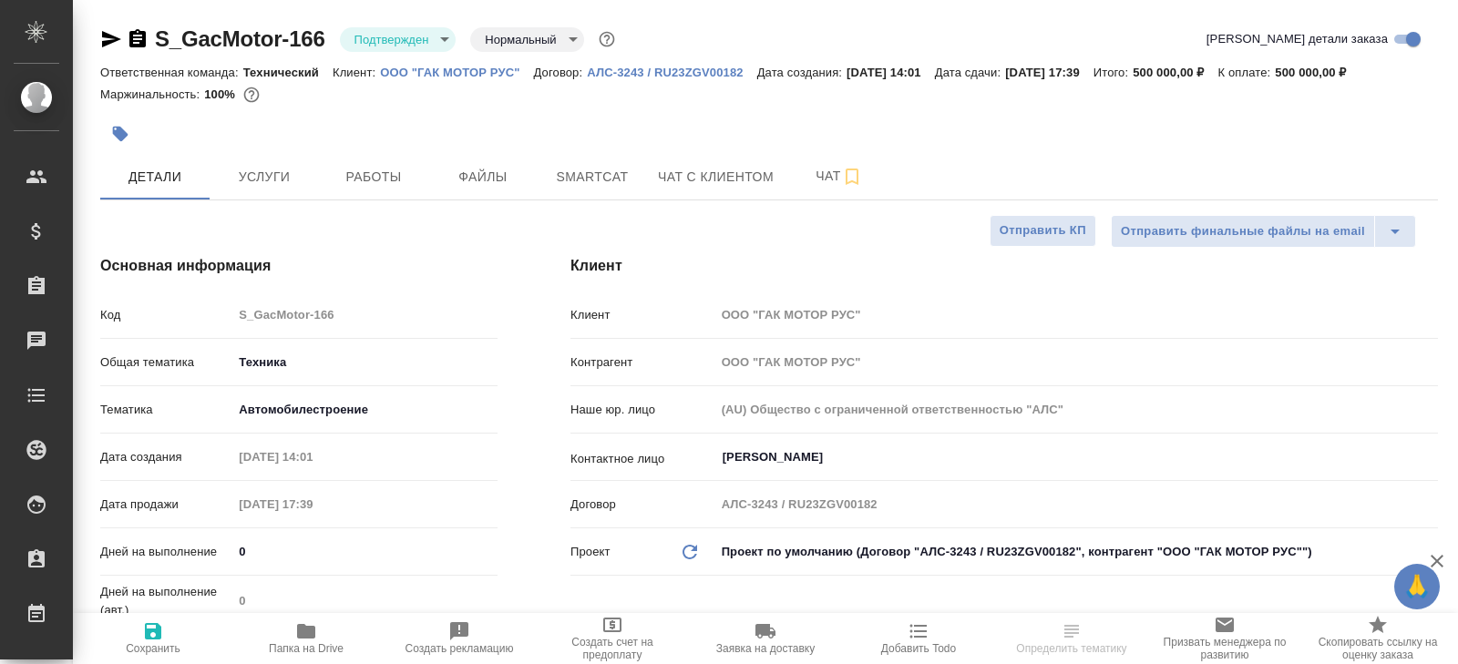
type textarea "x"
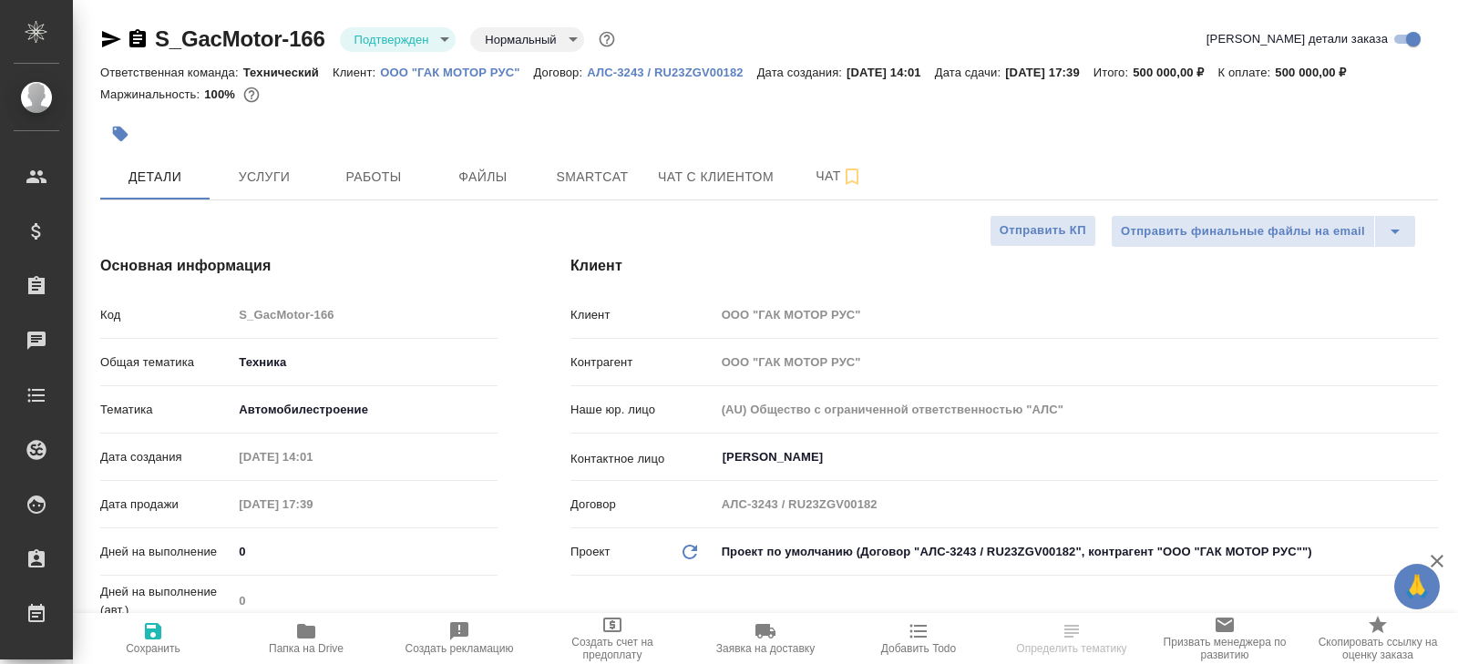
type textarea "x"
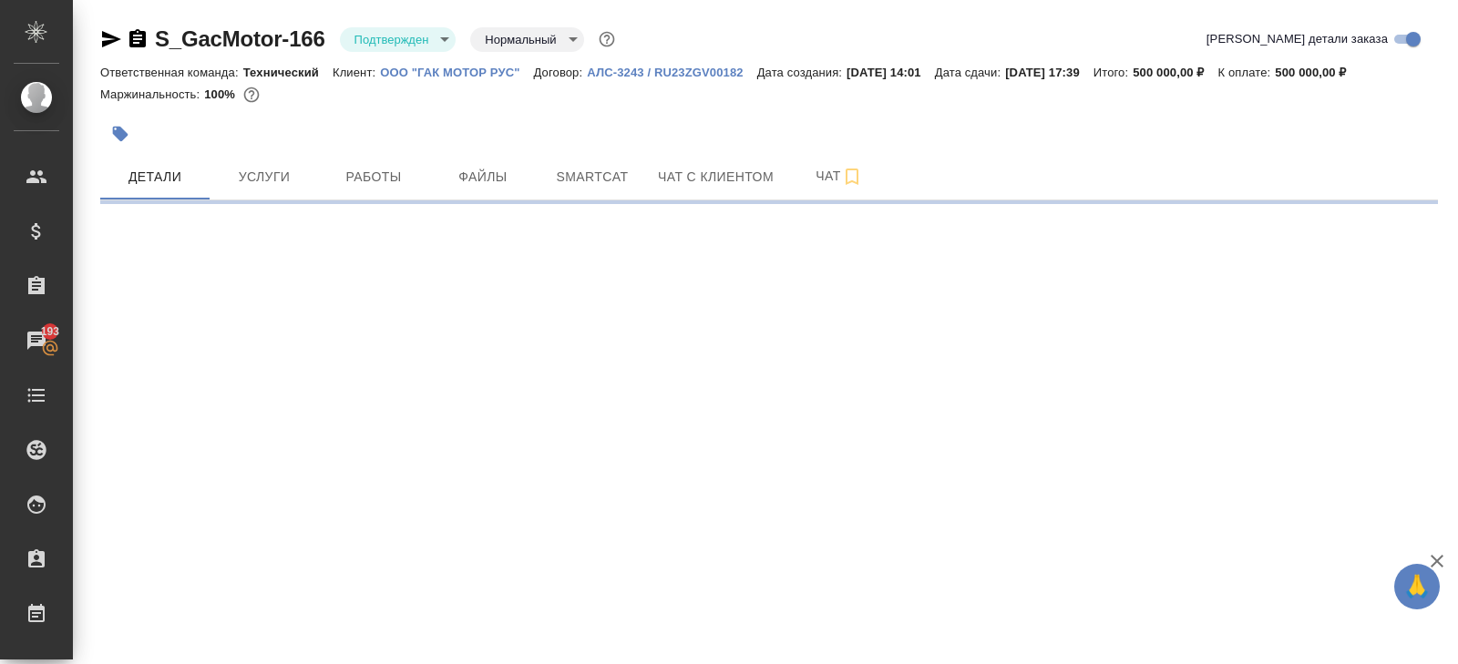
select select "RU"
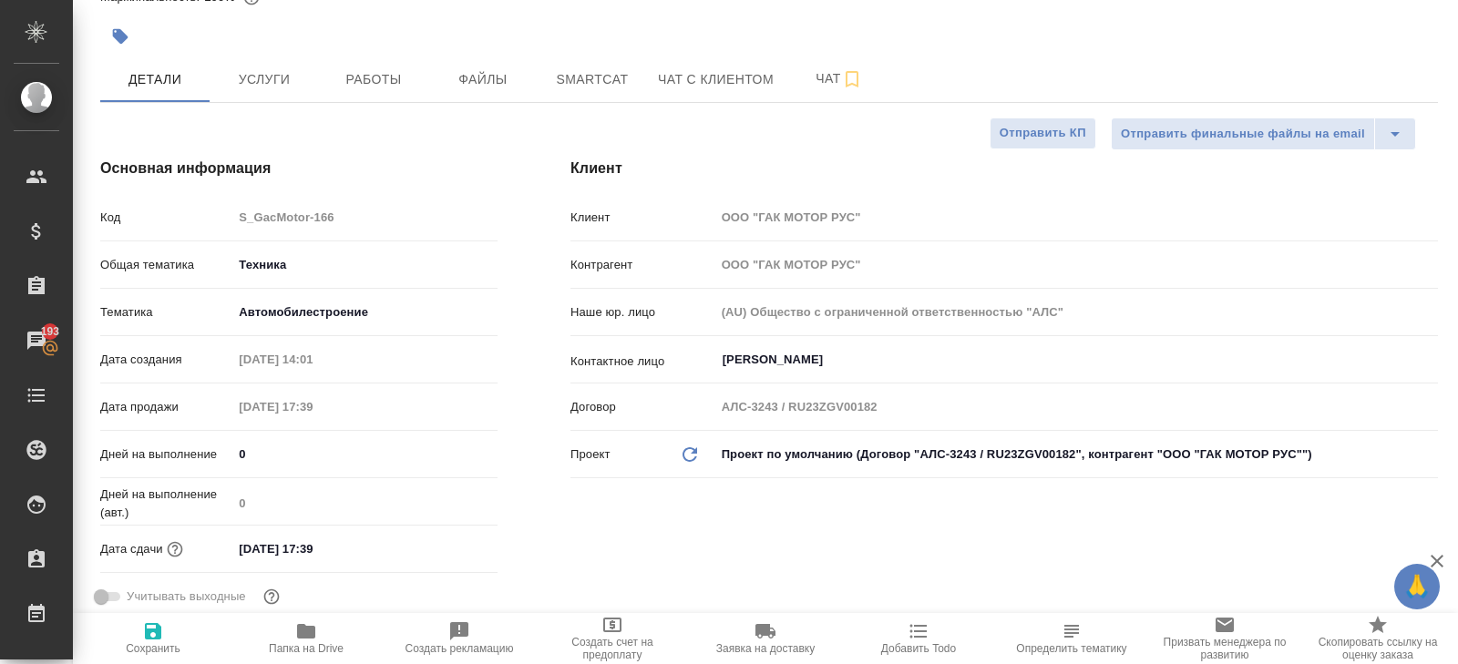
type textarea "x"
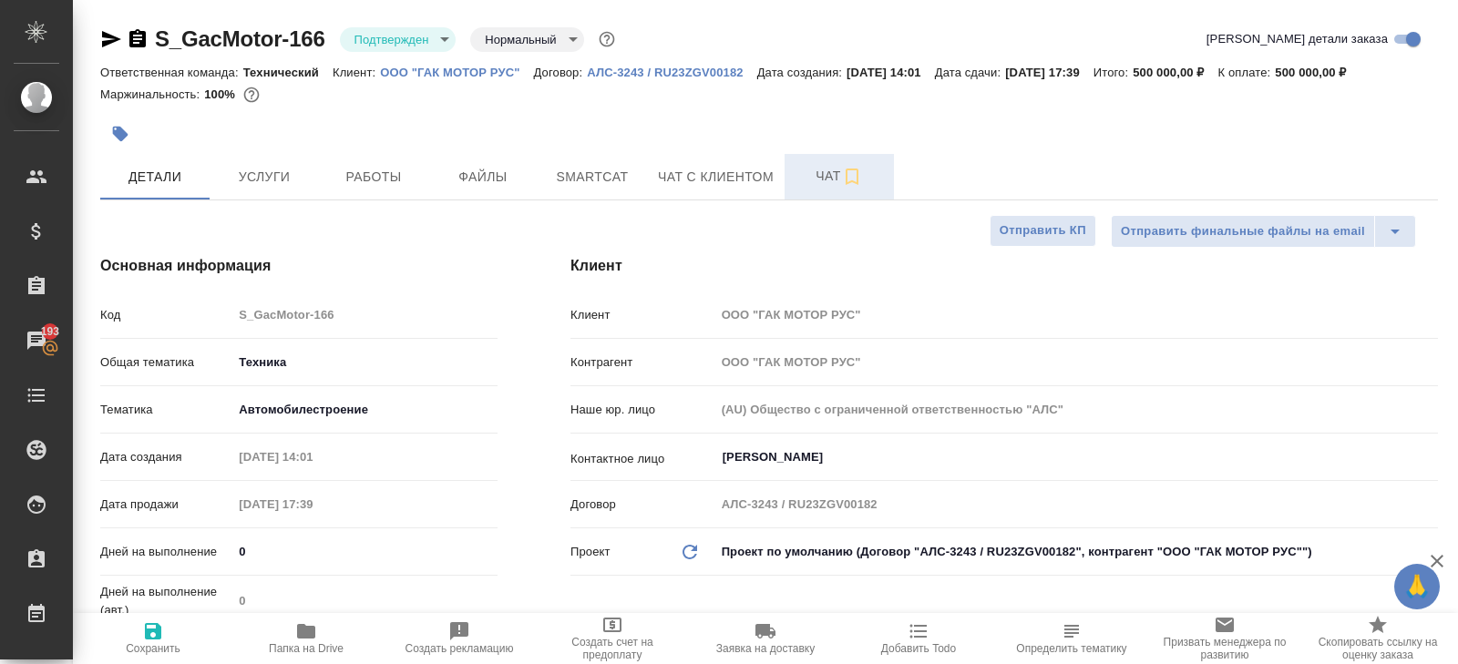
click at [812, 169] on span "Чат" at bounding box center [838, 176] width 87 height 23
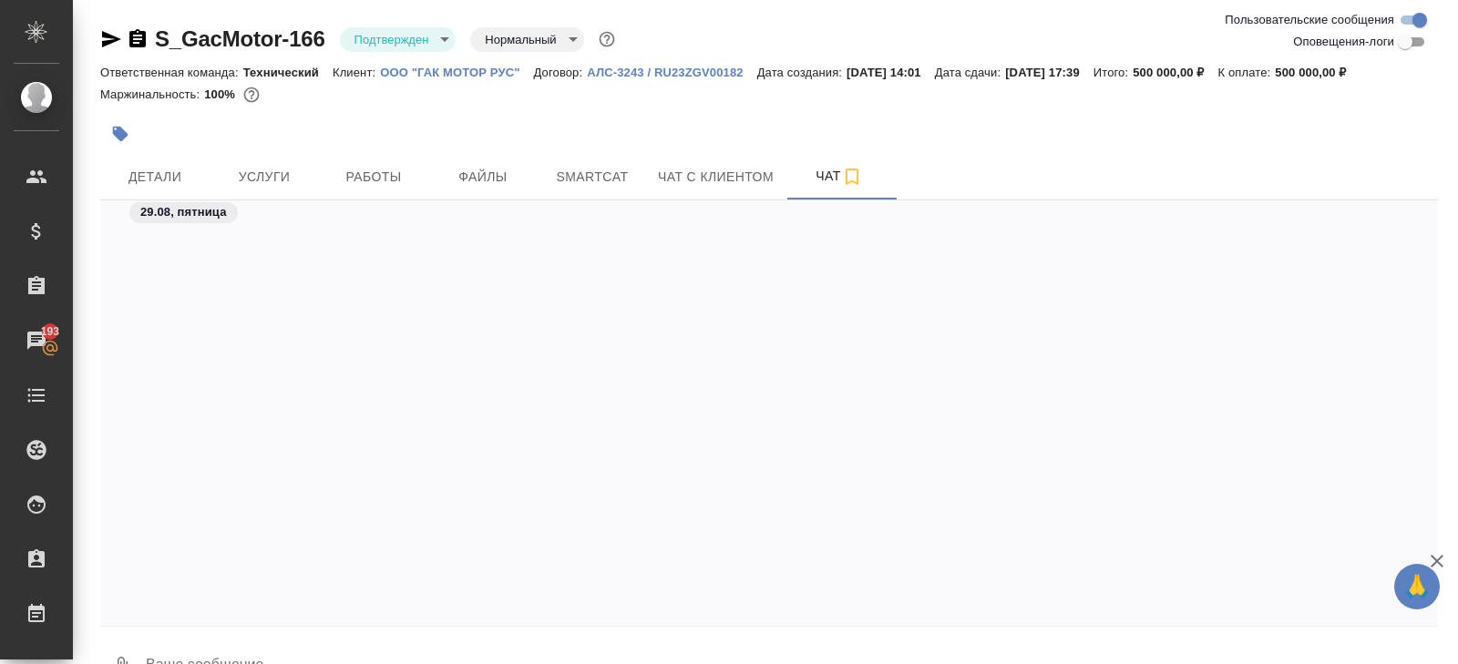
scroll to position [3176, 0]
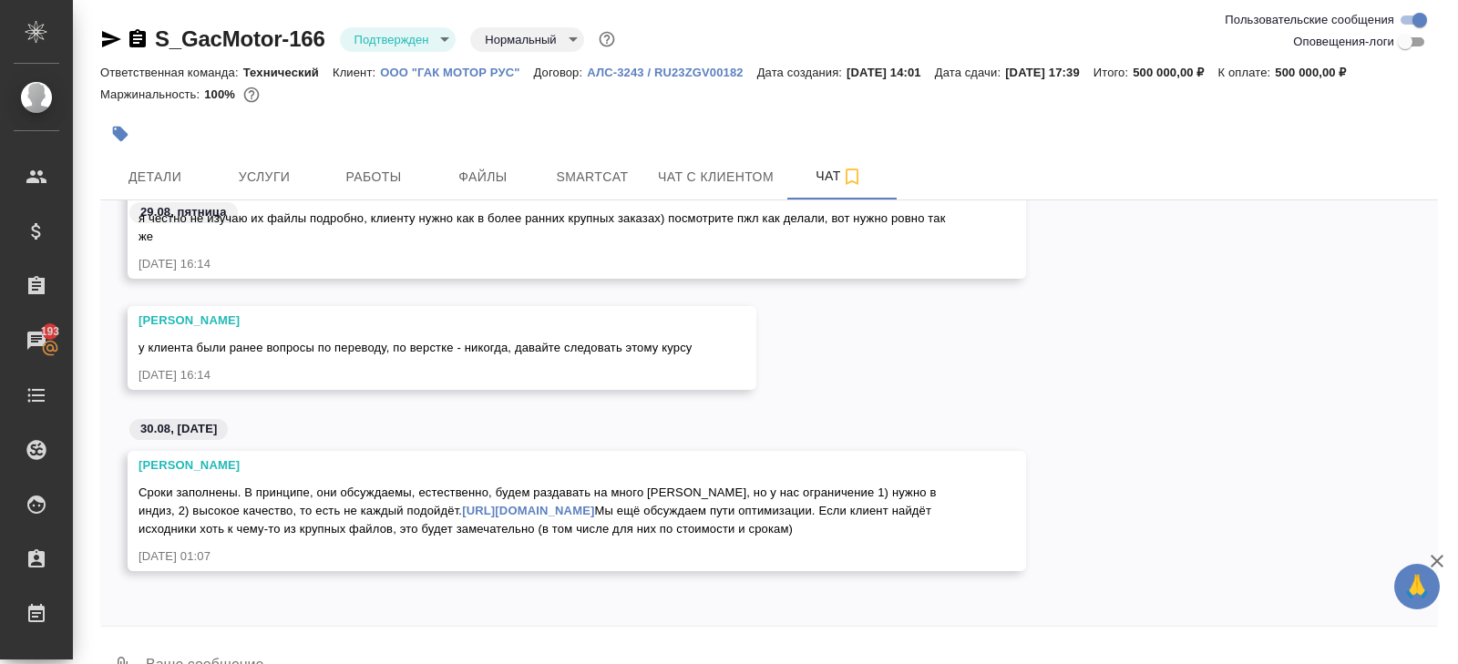
click at [491, 504] on link "https://disk.360.yandex.ru/i/x3Dge-GtDXDmzQ" at bounding box center [528, 511] width 132 height 14
